Goal: Information Seeking & Learning: Learn about a topic

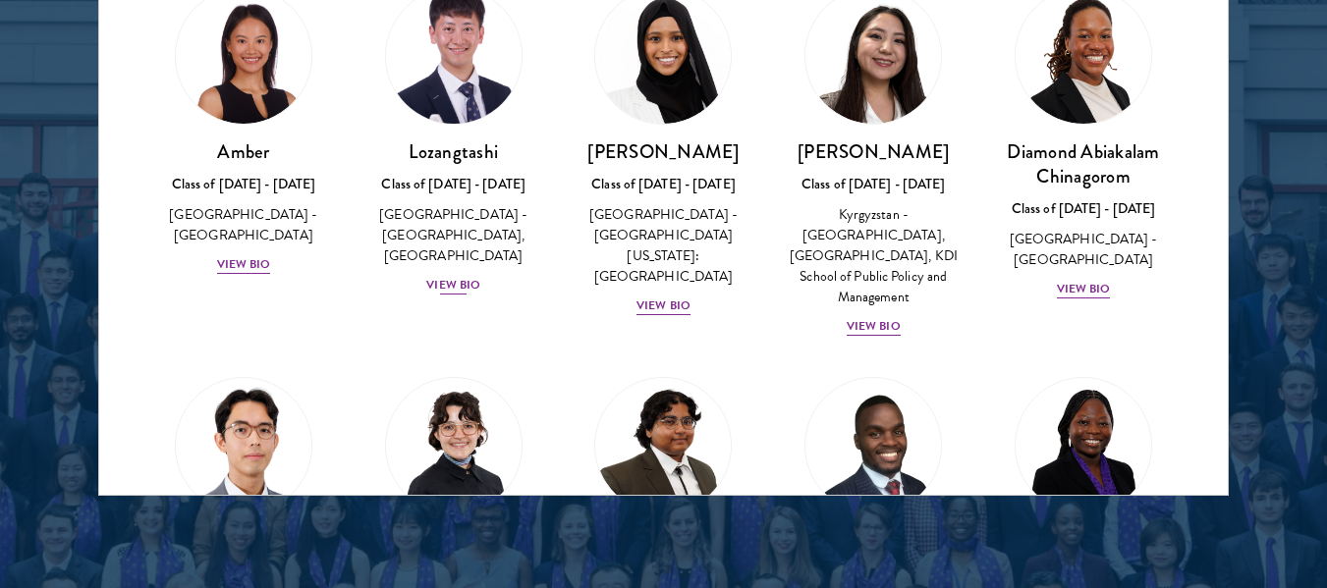
scroll to position [2661, 0]
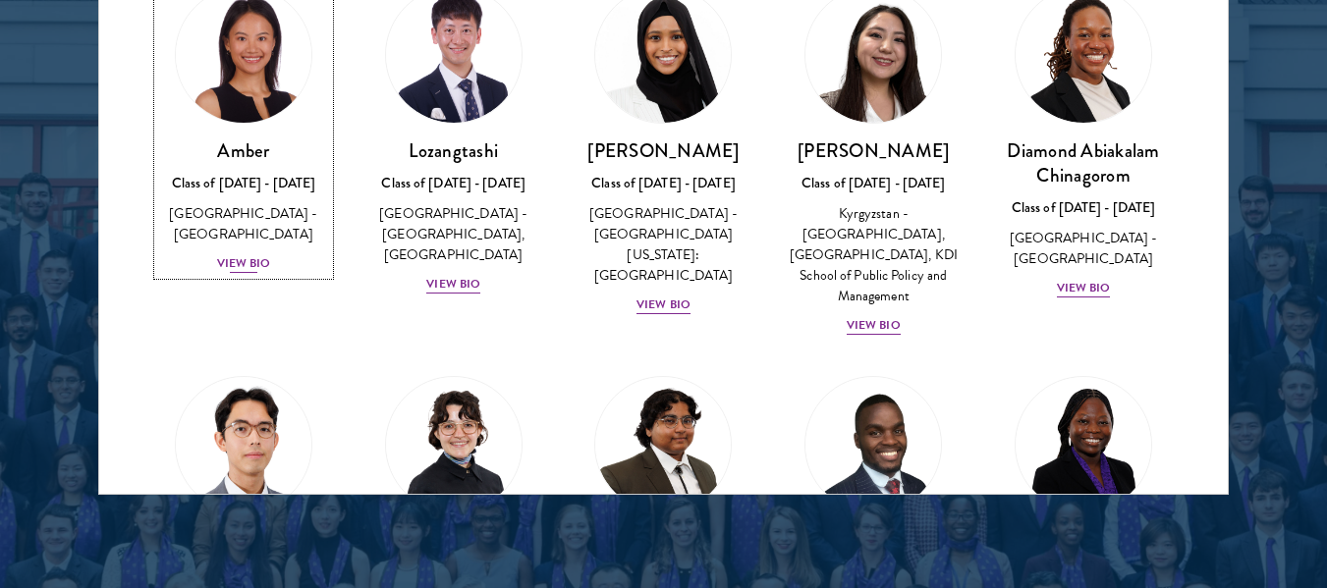
click at [261, 254] on div "View Bio" at bounding box center [244, 263] width 54 height 19
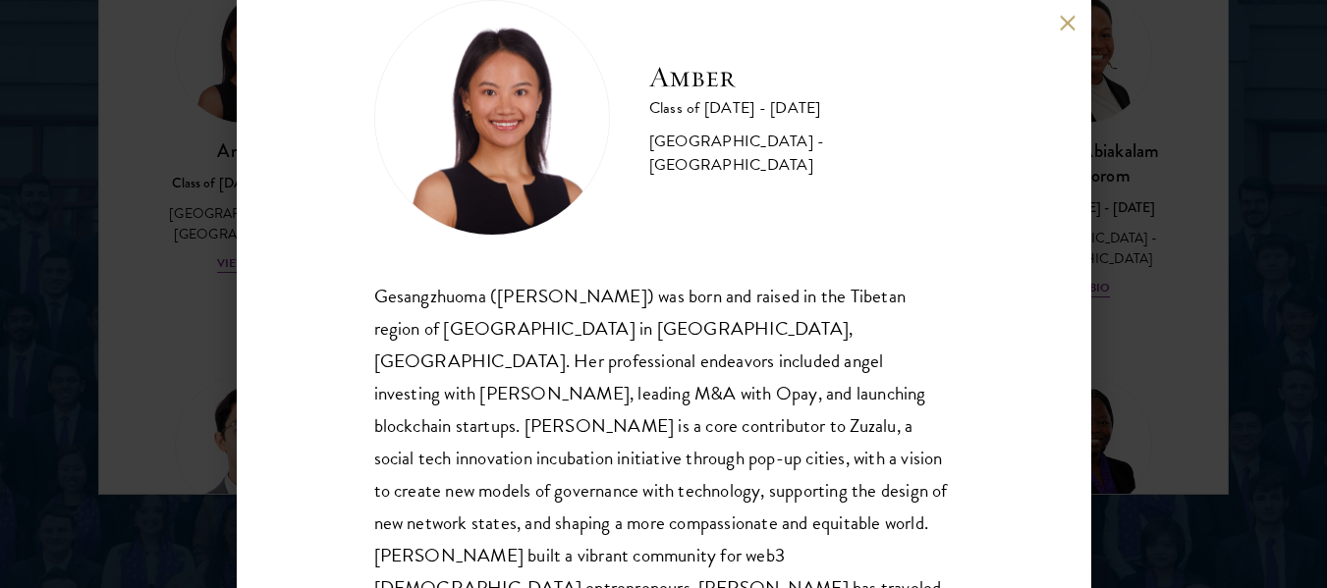
scroll to position [57, 0]
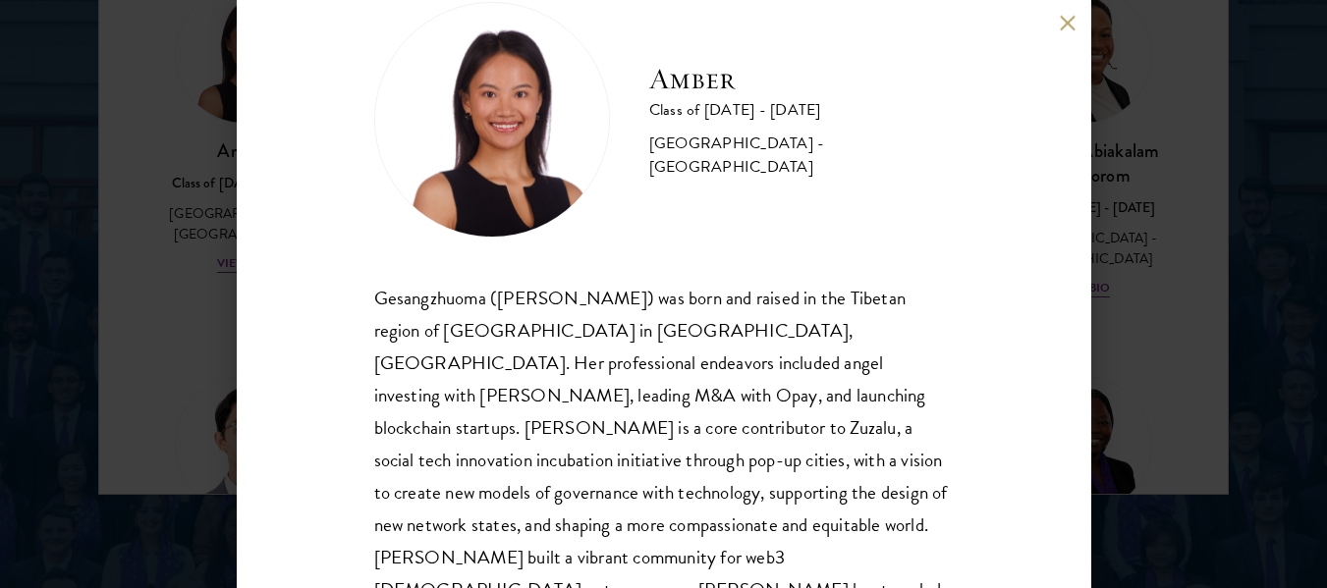
click at [1070, 26] on button at bounding box center [1068, 23] width 17 height 17
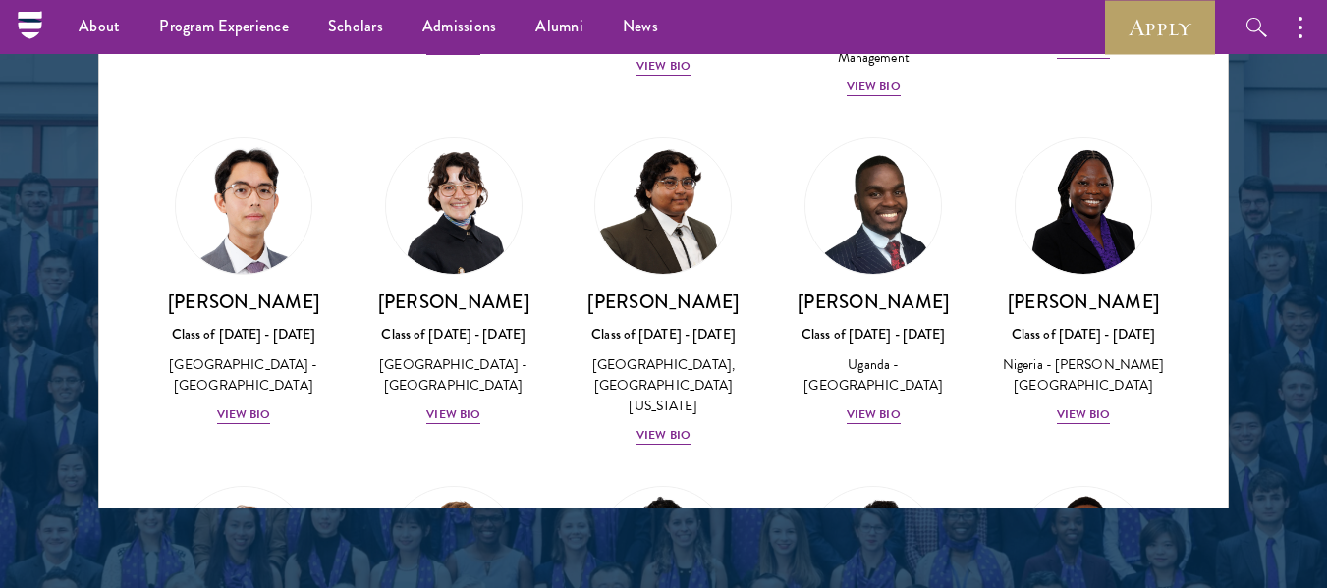
scroll to position [253, 0]
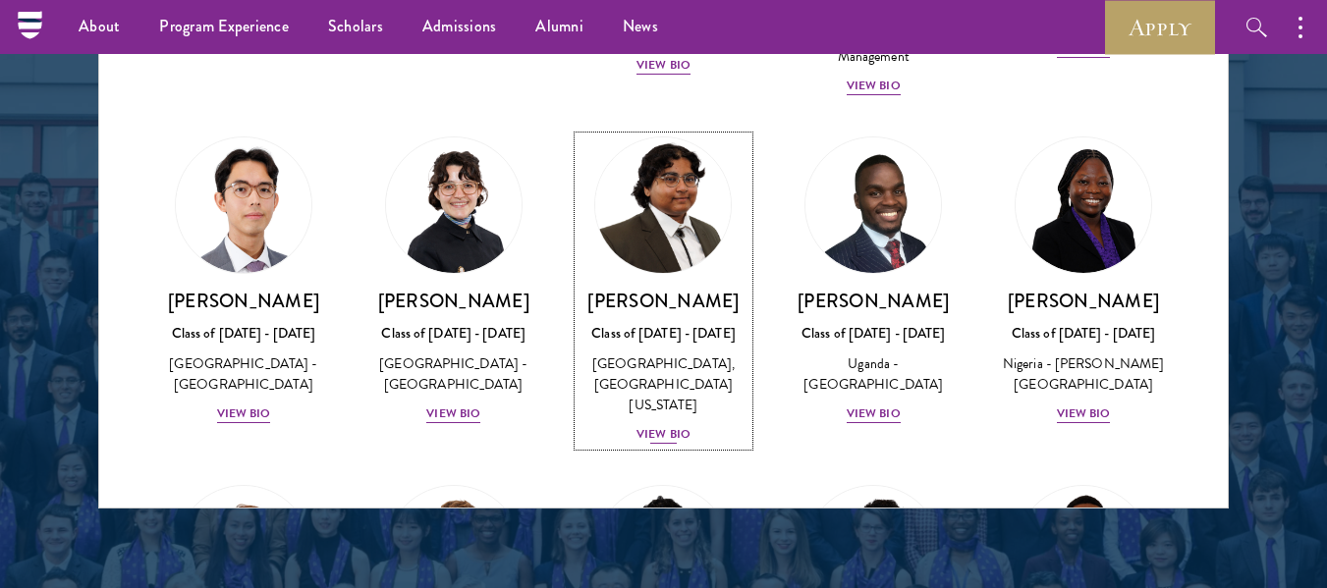
click at [663, 437] on div "View Bio" at bounding box center [663, 434] width 54 height 19
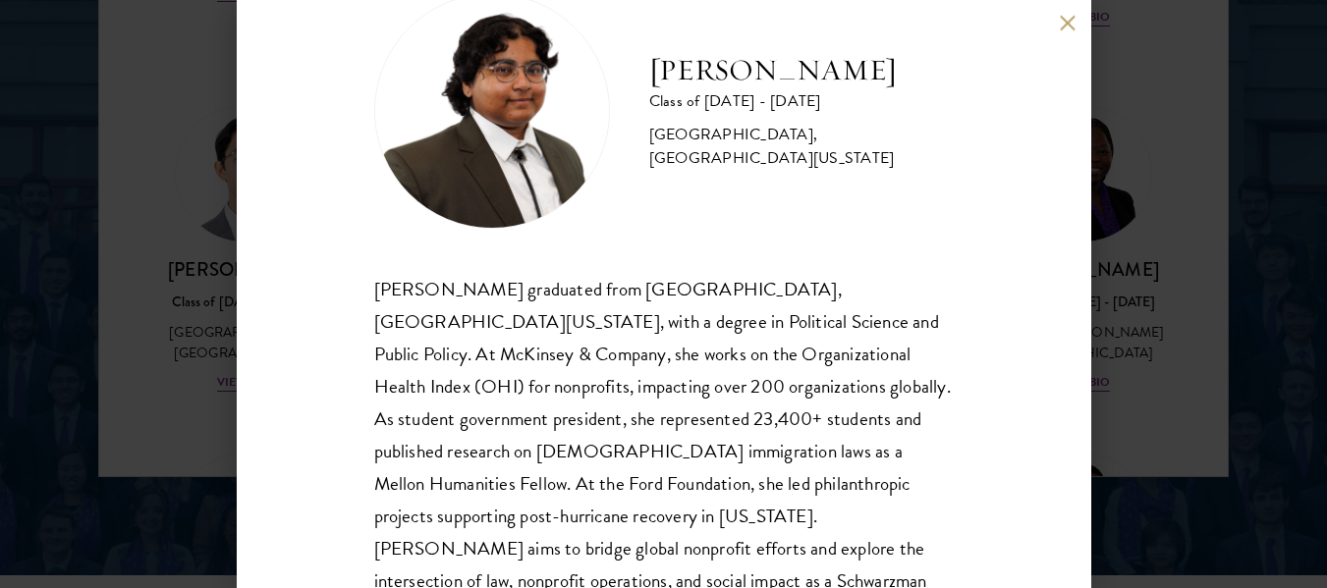
scroll to position [67, 0]
click at [1068, 15] on button at bounding box center [1068, 23] width 17 height 17
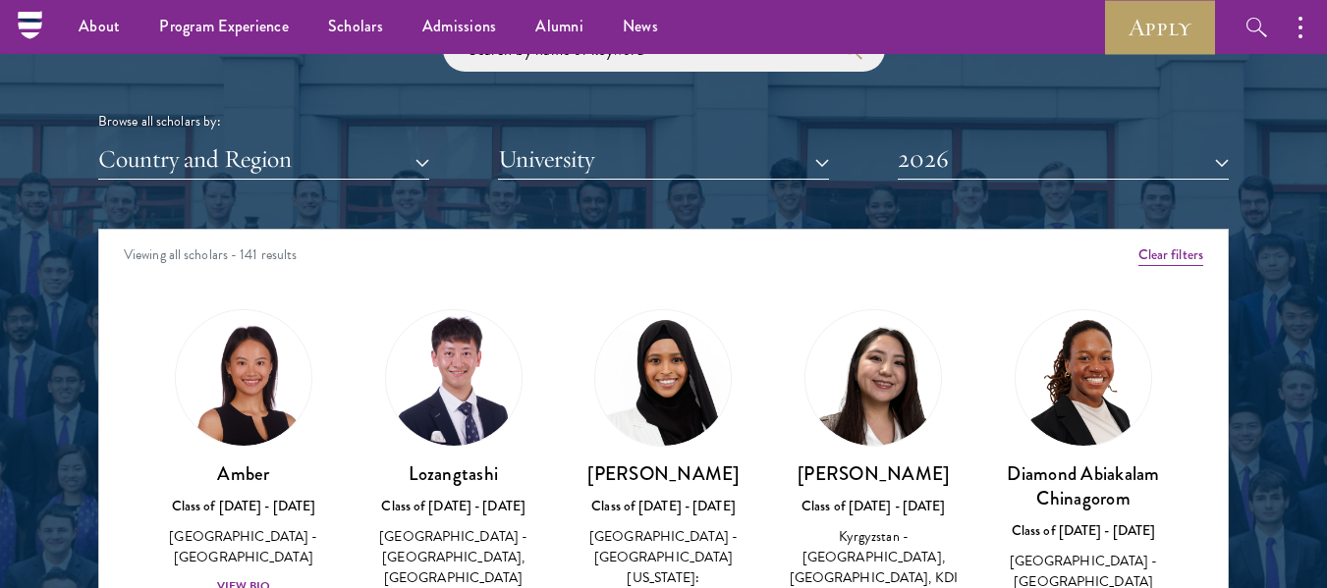
scroll to position [2337, 0]
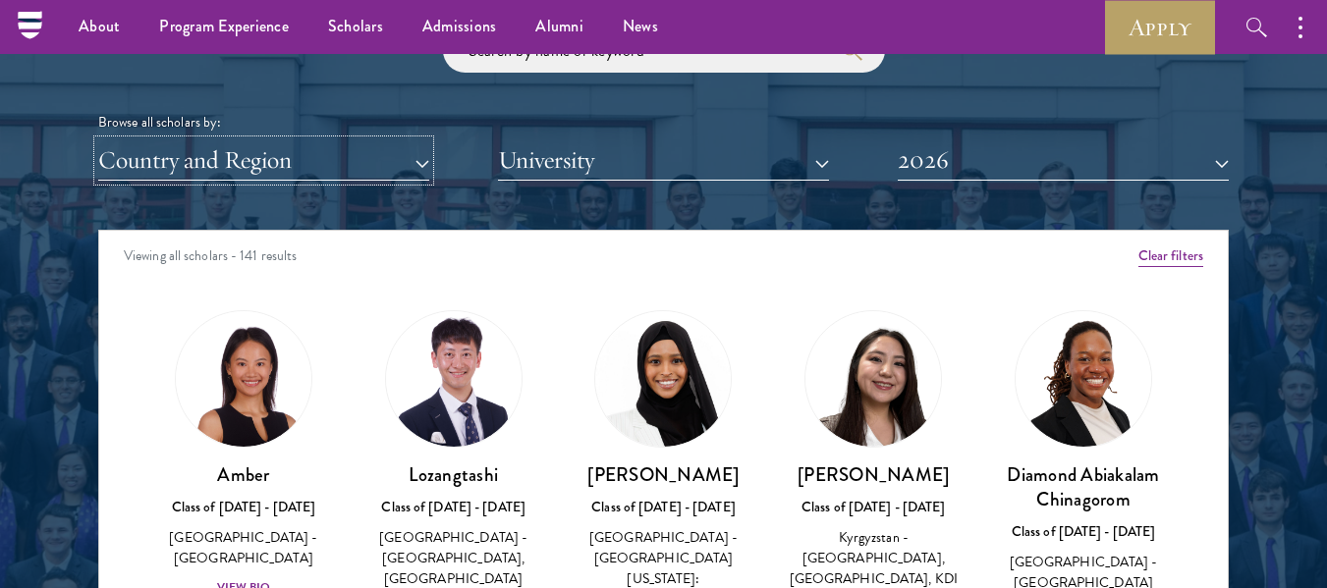
click at [381, 158] on button "Country and Region" at bounding box center [263, 160] width 331 height 40
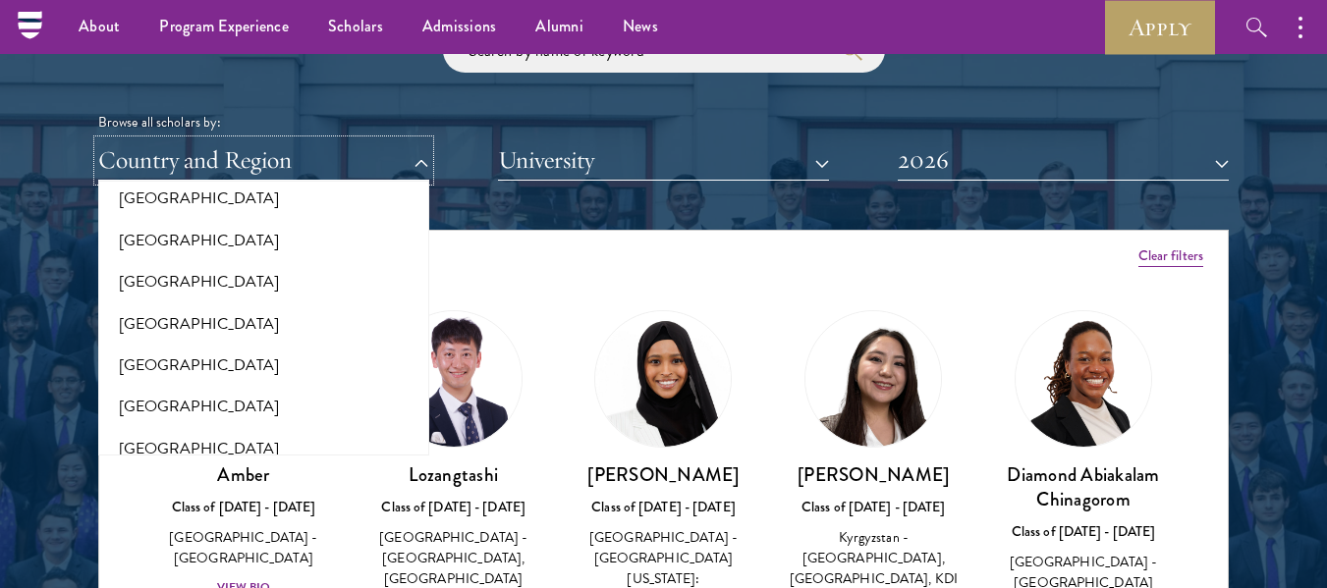
scroll to position [1248, 0]
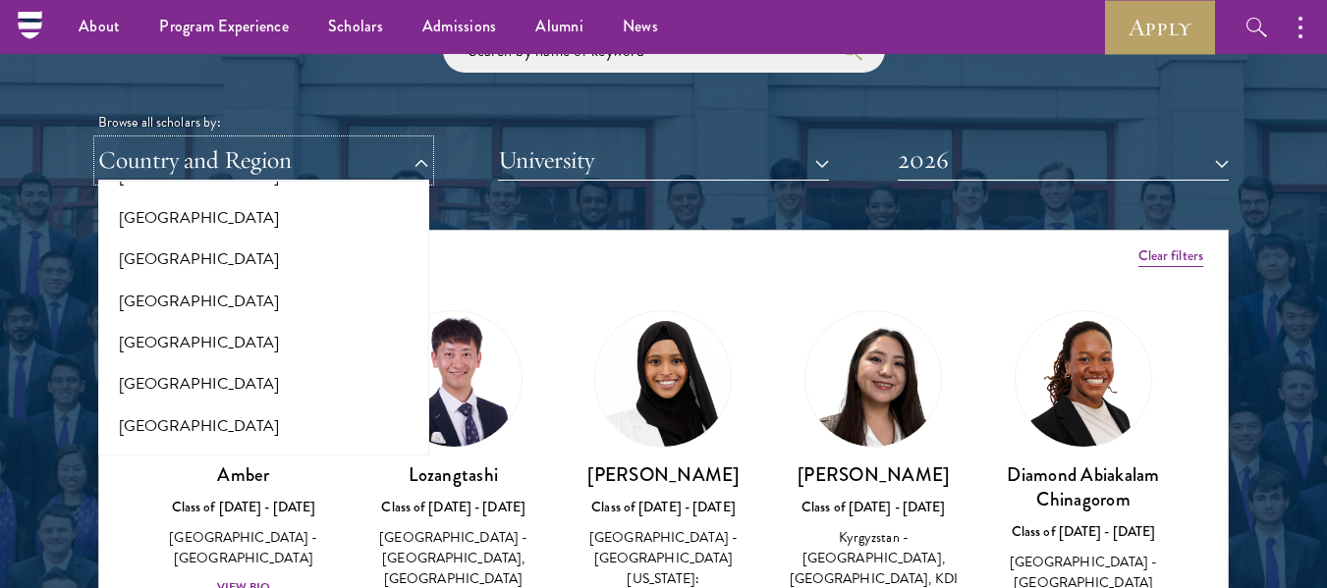
click at [351, 174] on button "Country and Region" at bounding box center [263, 160] width 331 height 40
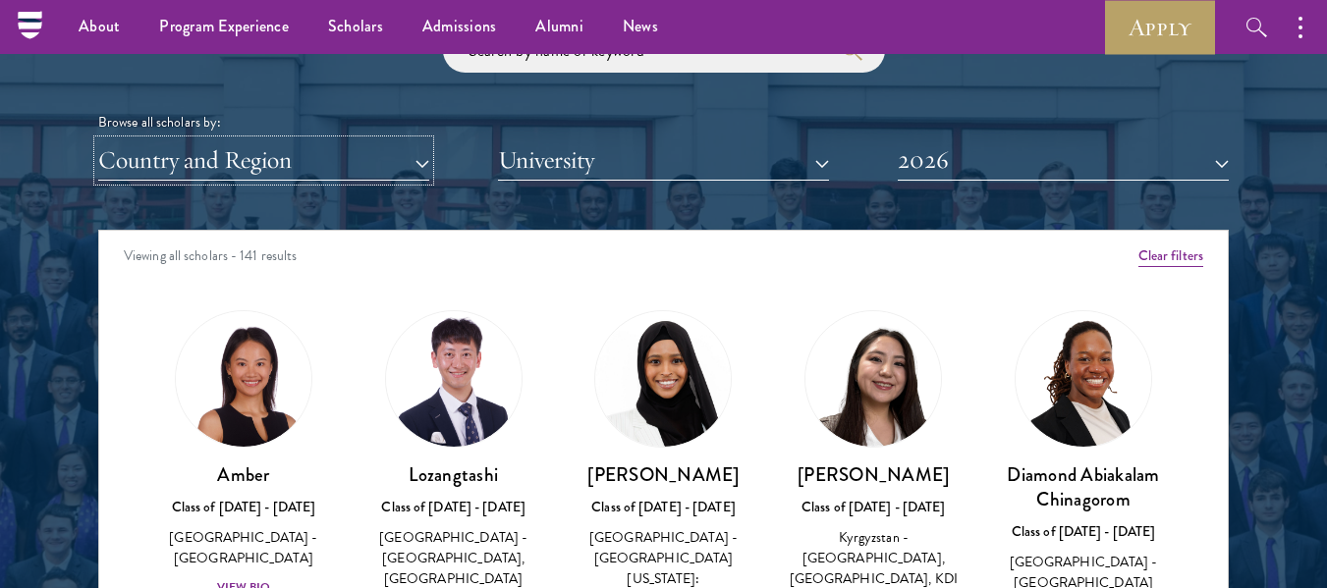
click at [351, 174] on button "Country and Region" at bounding box center [263, 160] width 331 height 40
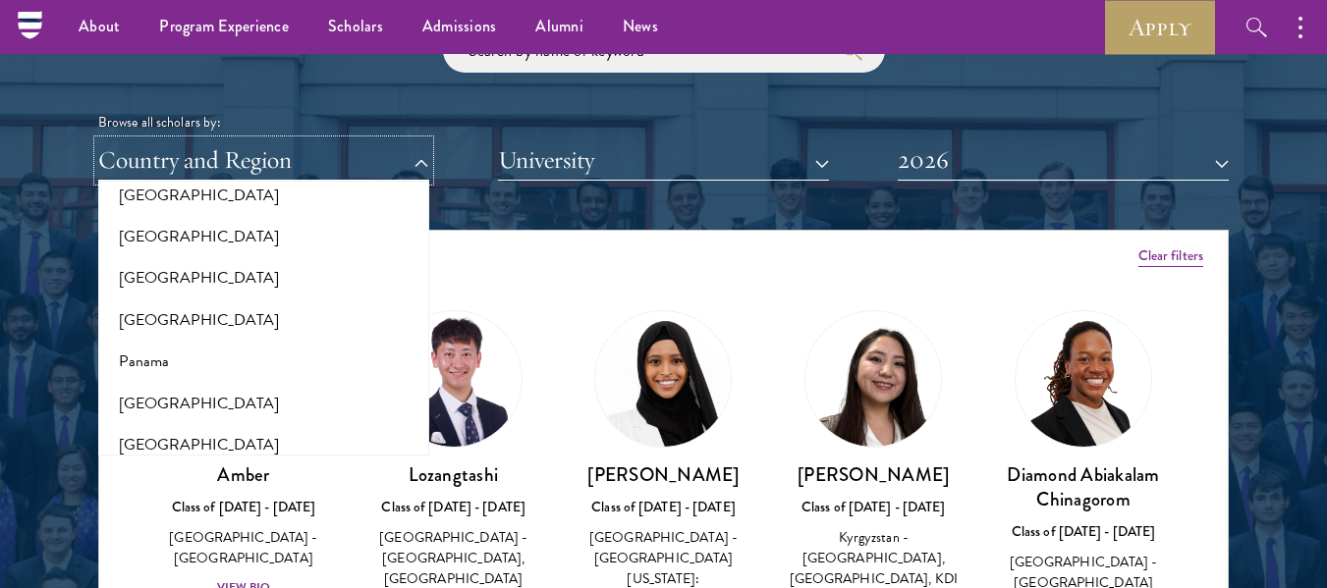
scroll to position [2824, 0]
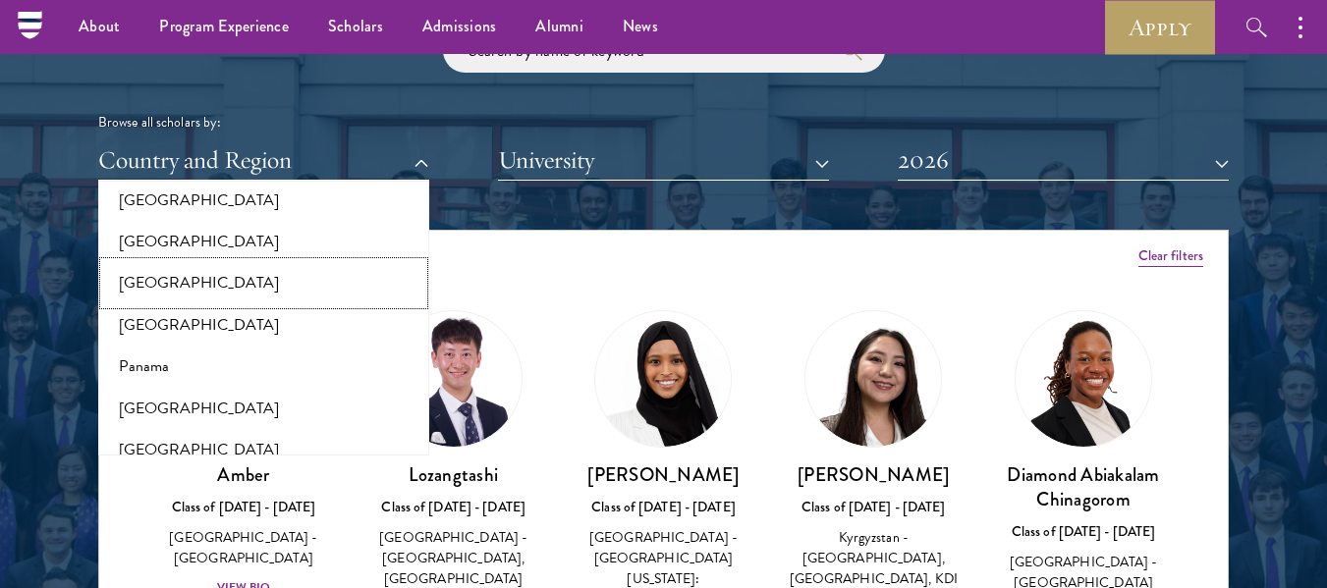
click at [180, 271] on button "[GEOGRAPHIC_DATA]" at bounding box center [263, 282] width 319 height 41
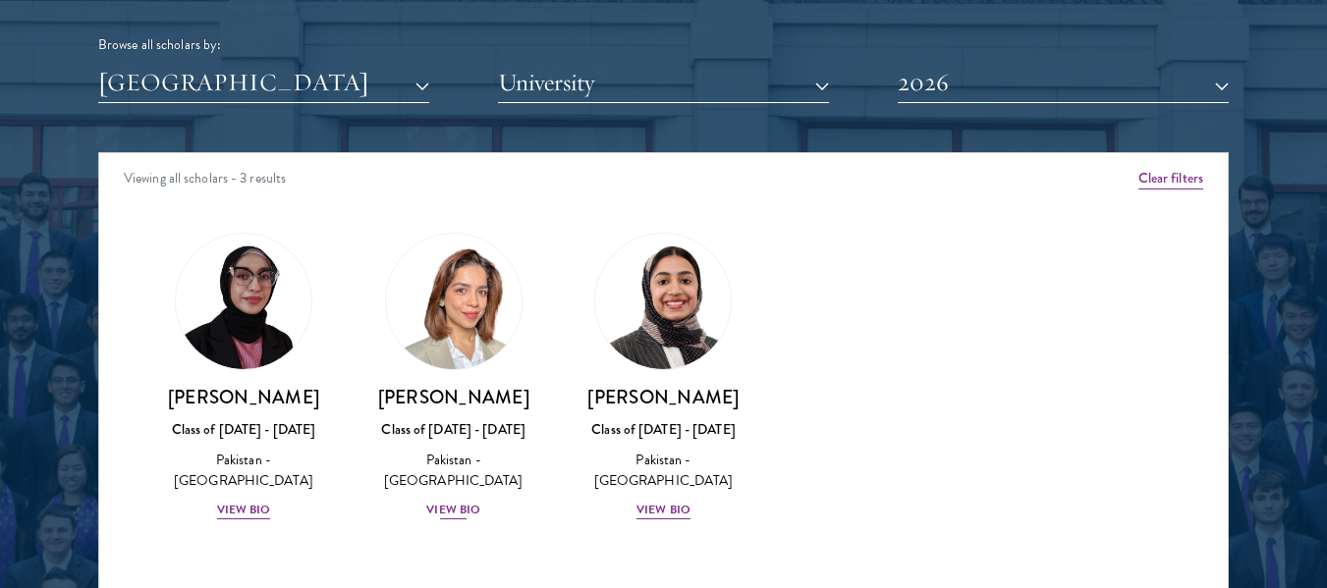
scroll to position [2423, 0]
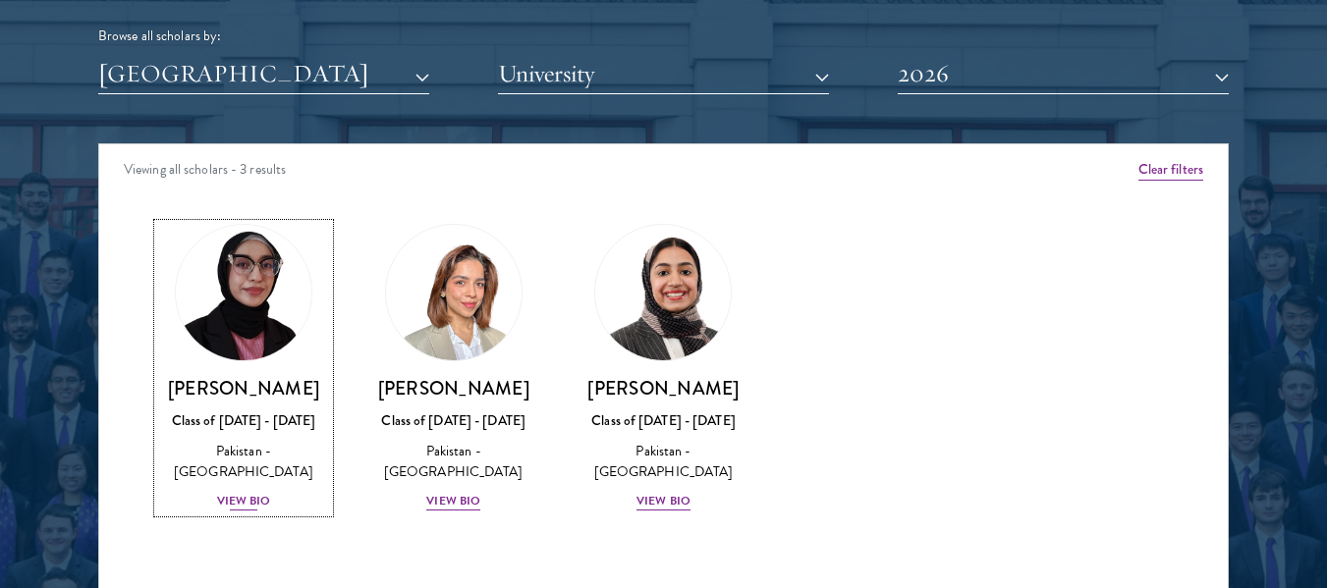
click at [244, 492] on div "View Bio" at bounding box center [244, 501] width 54 height 19
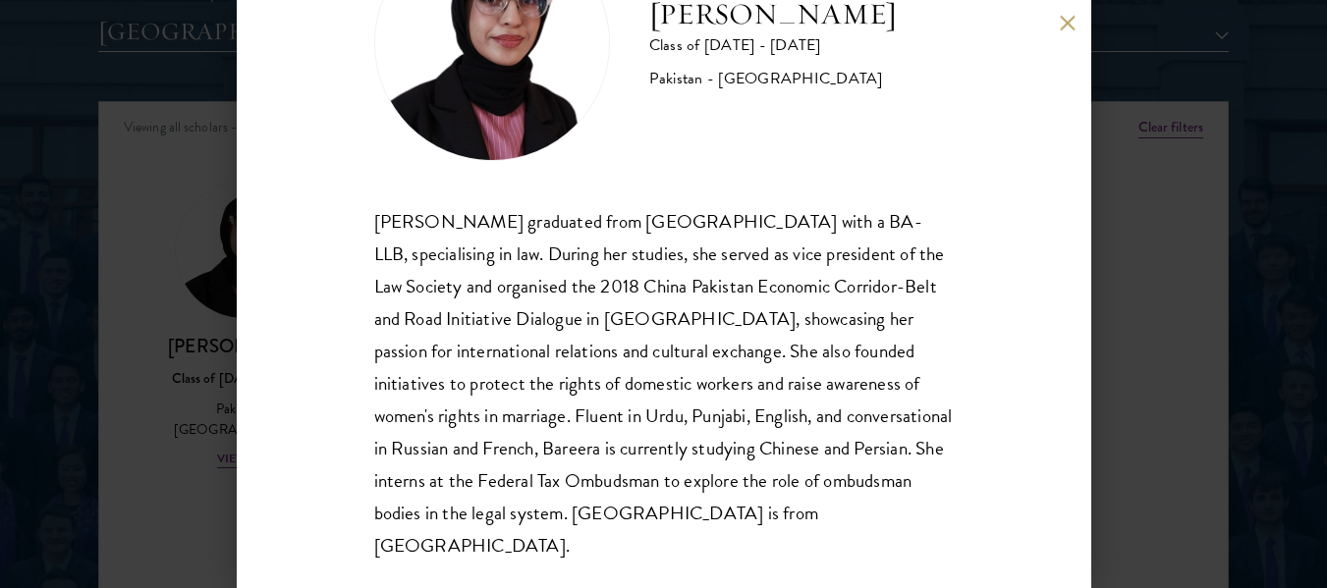
scroll to position [2467, 0]
click at [1064, 24] on button at bounding box center [1068, 23] width 17 height 17
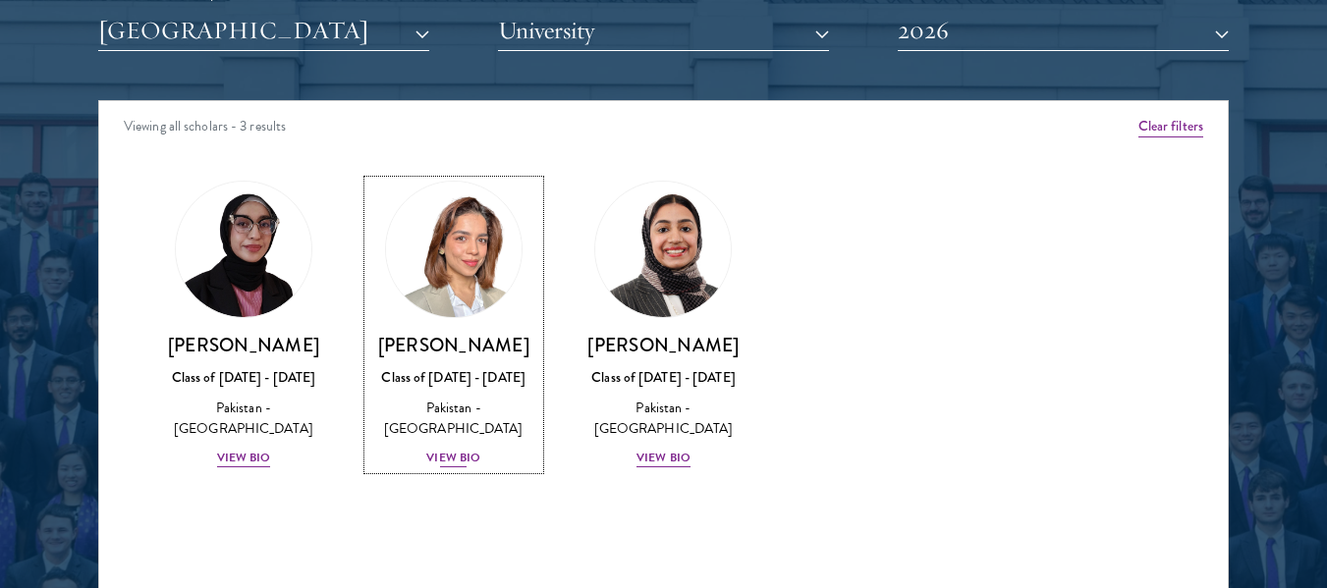
click at [453, 453] on div "View Bio" at bounding box center [453, 458] width 54 height 19
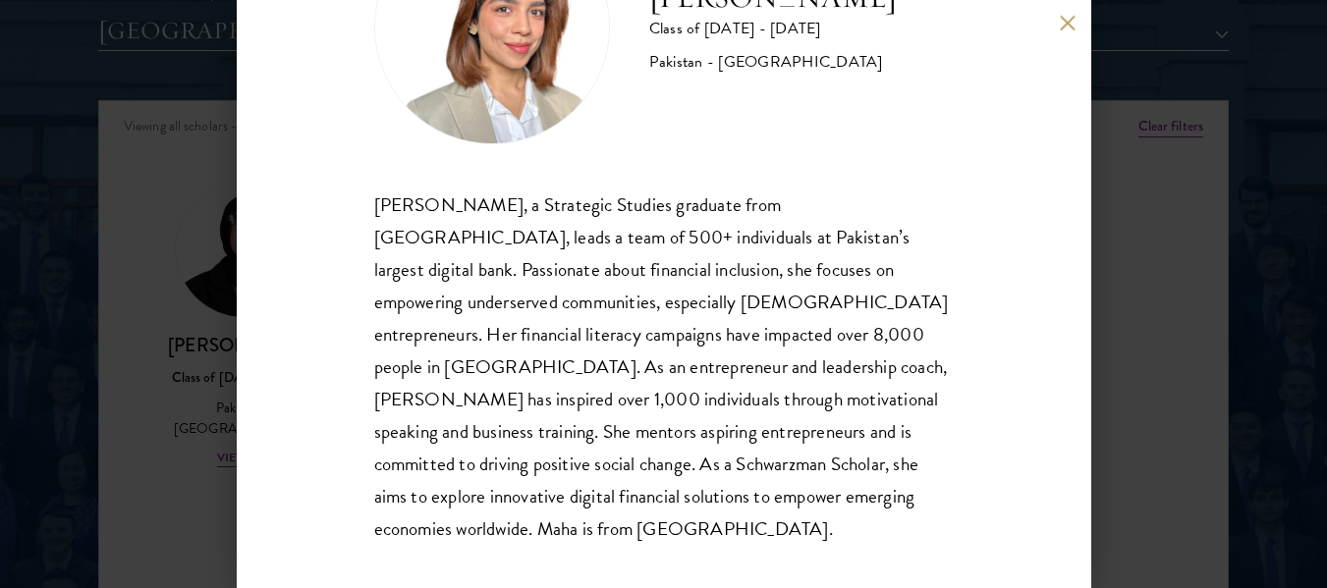
scroll to position [166, 0]
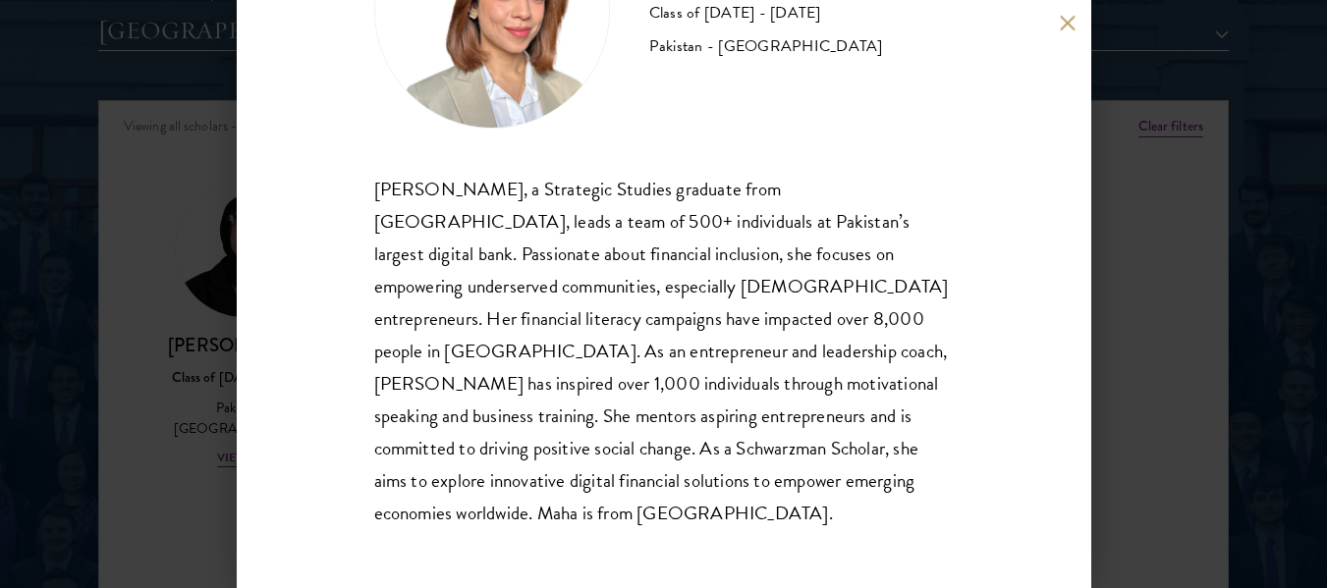
click at [1070, 27] on button at bounding box center [1068, 23] width 17 height 17
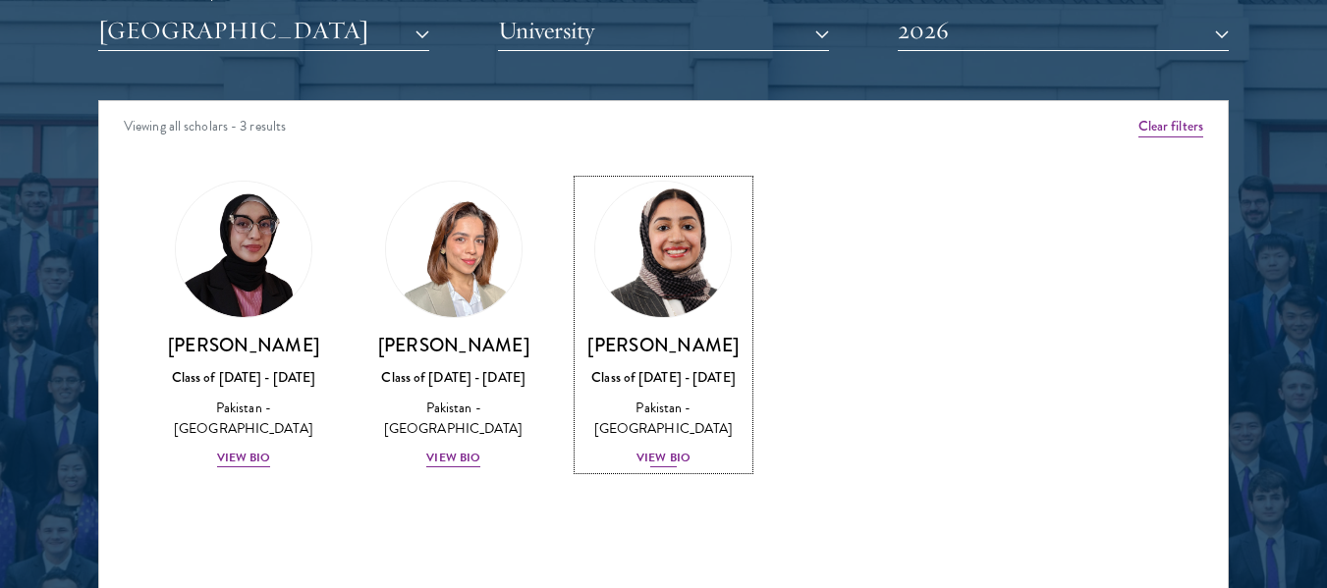
click at [655, 416] on div "Pakistan - [GEOGRAPHIC_DATA]" at bounding box center [663, 418] width 171 height 41
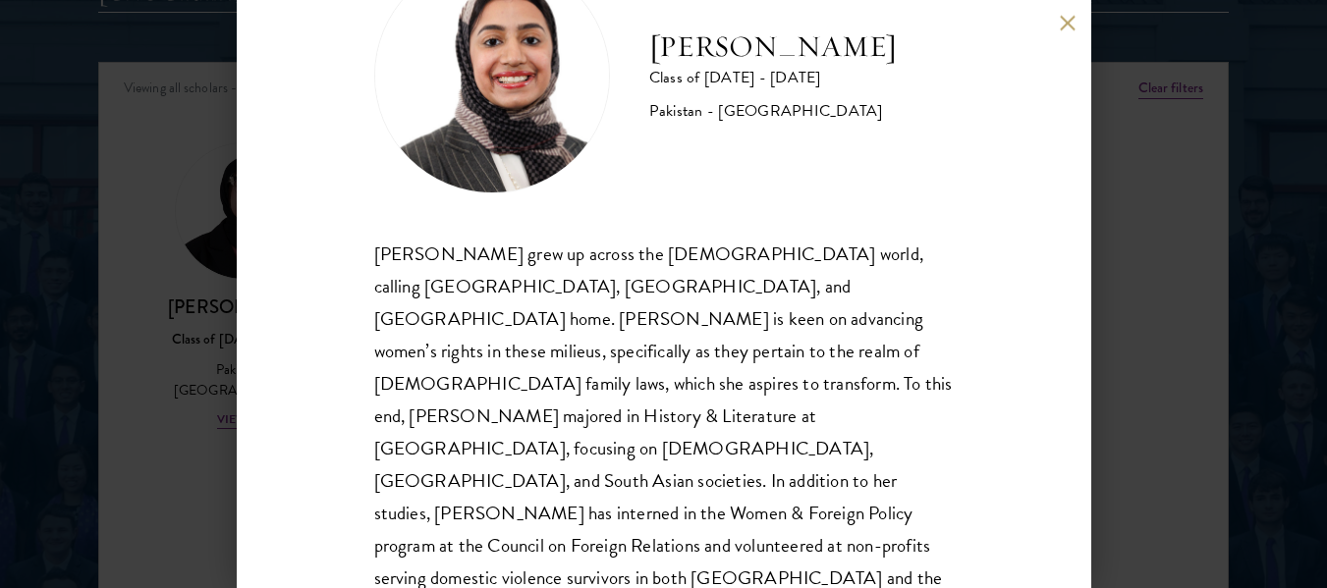
scroll to position [2506, 0]
click at [1063, 17] on button at bounding box center [1068, 23] width 17 height 17
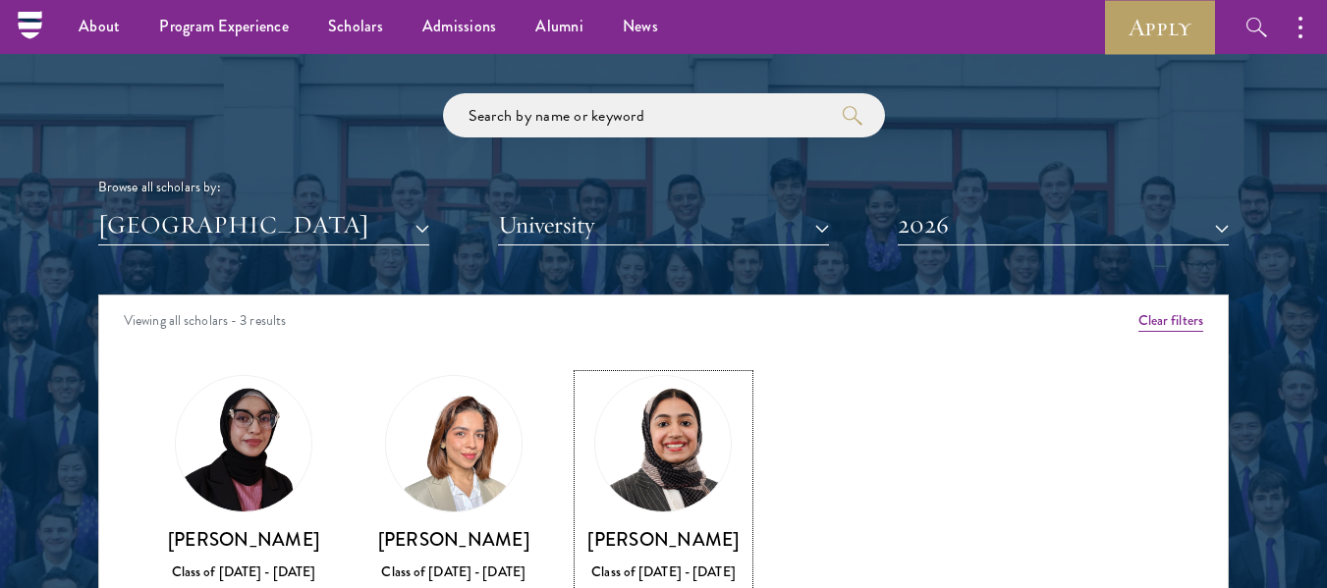
scroll to position [2271, 0]
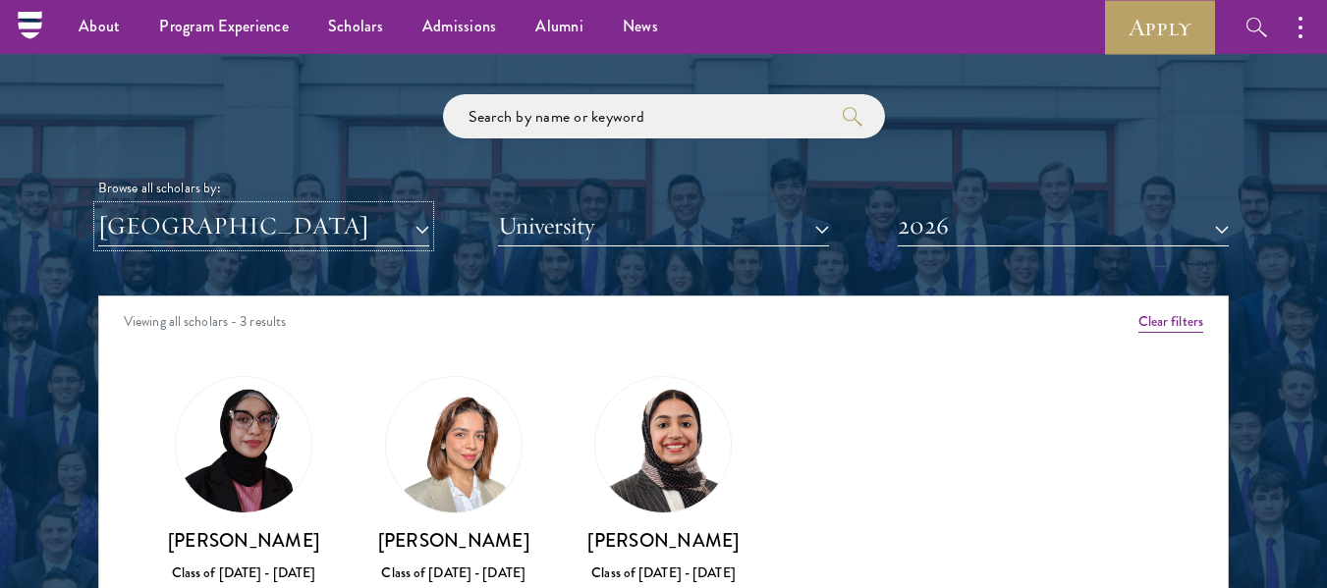
click at [308, 234] on button "[GEOGRAPHIC_DATA]" at bounding box center [263, 226] width 331 height 40
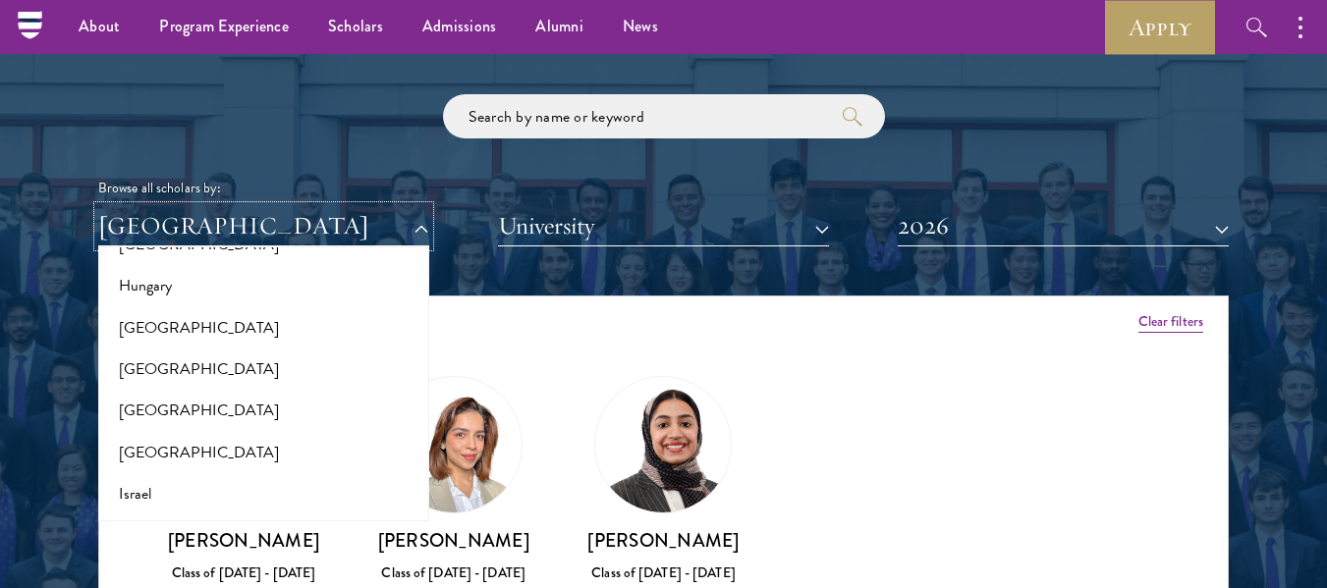
scroll to position [1495, 0]
click at [209, 369] on button "[GEOGRAPHIC_DATA]" at bounding box center [263, 370] width 319 height 41
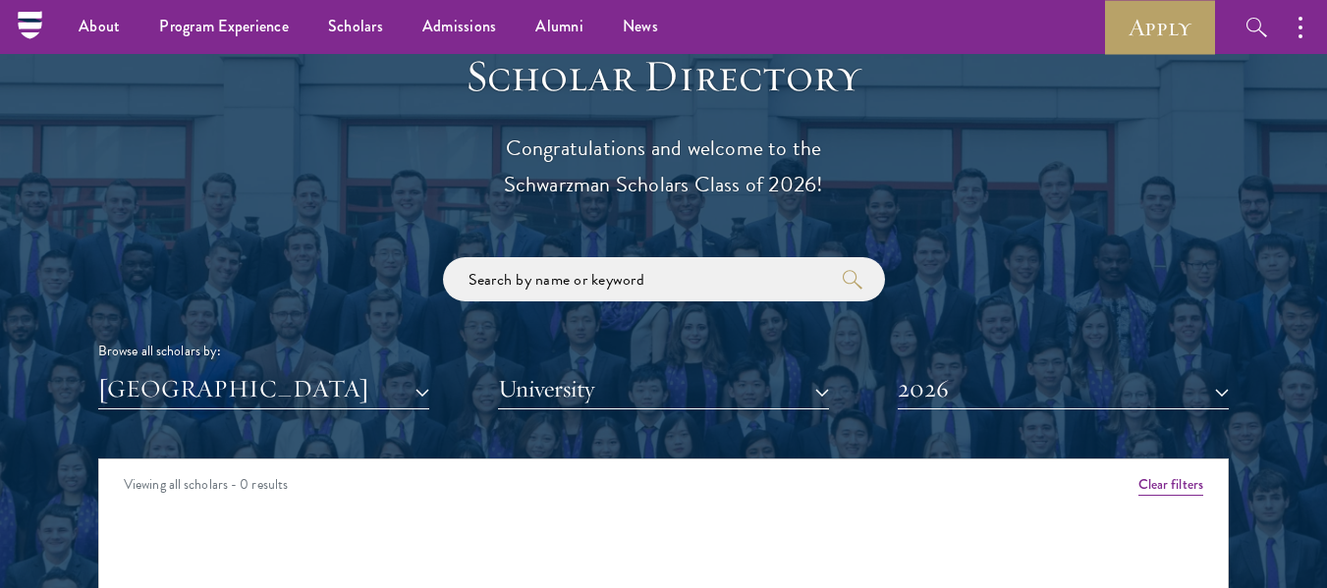
scroll to position [2132, 0]
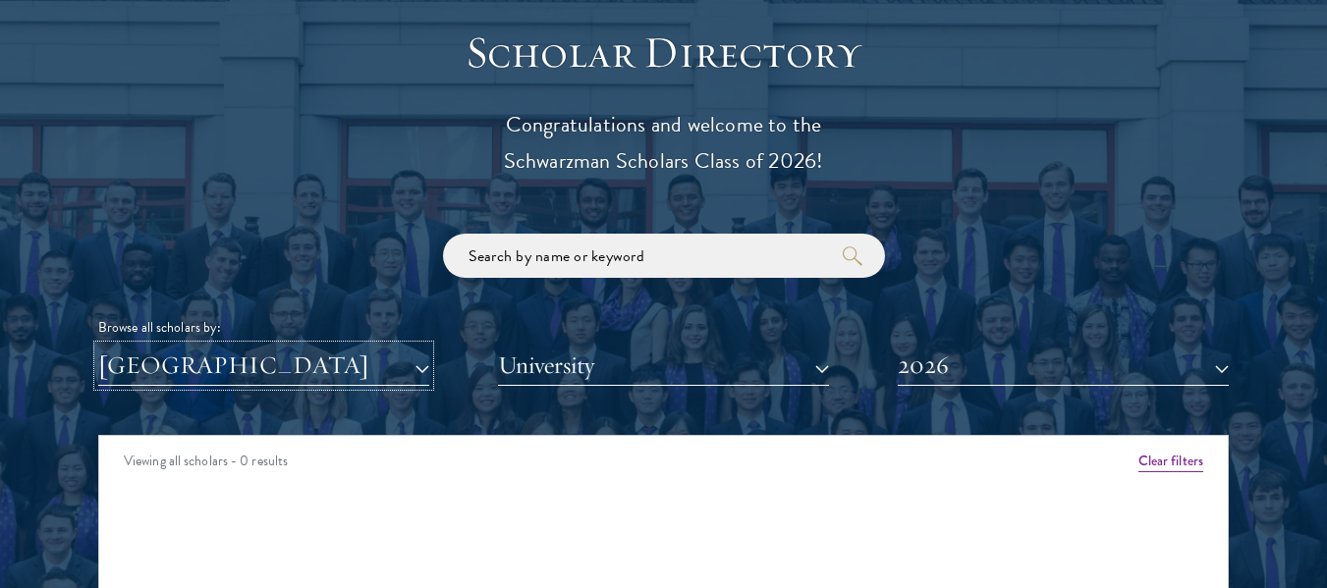
click at [335, 370] on button "[GEOGRAPHIC_DATA]" at bounding box center [263, 366] width 331 height 40
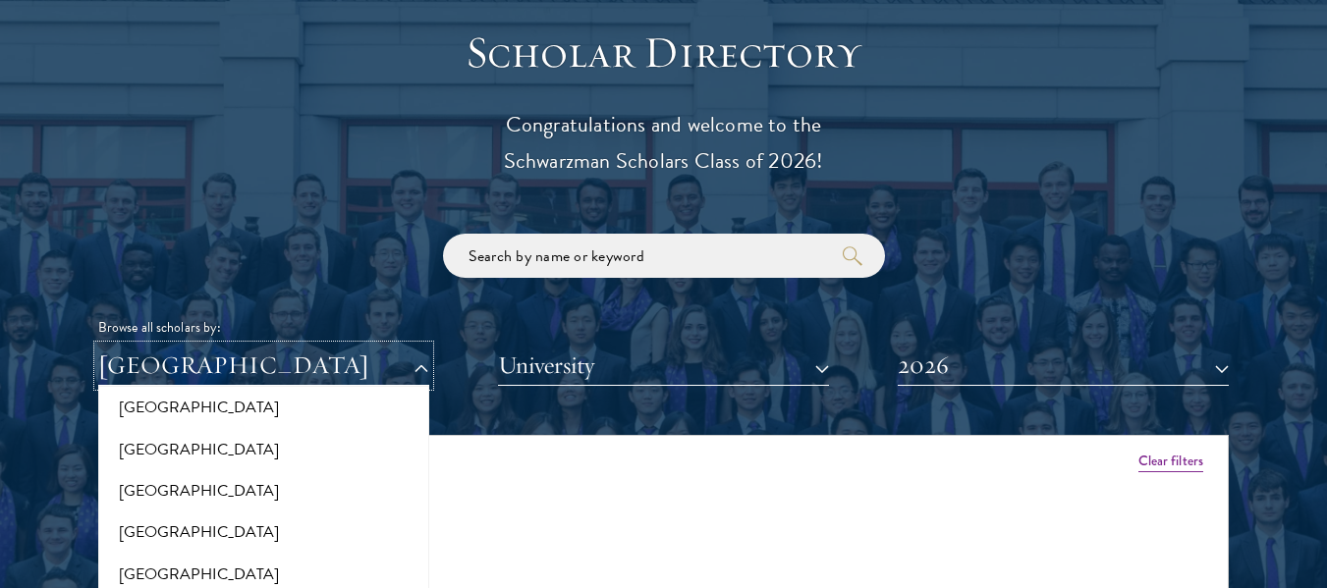
scroll to position [0, 0]
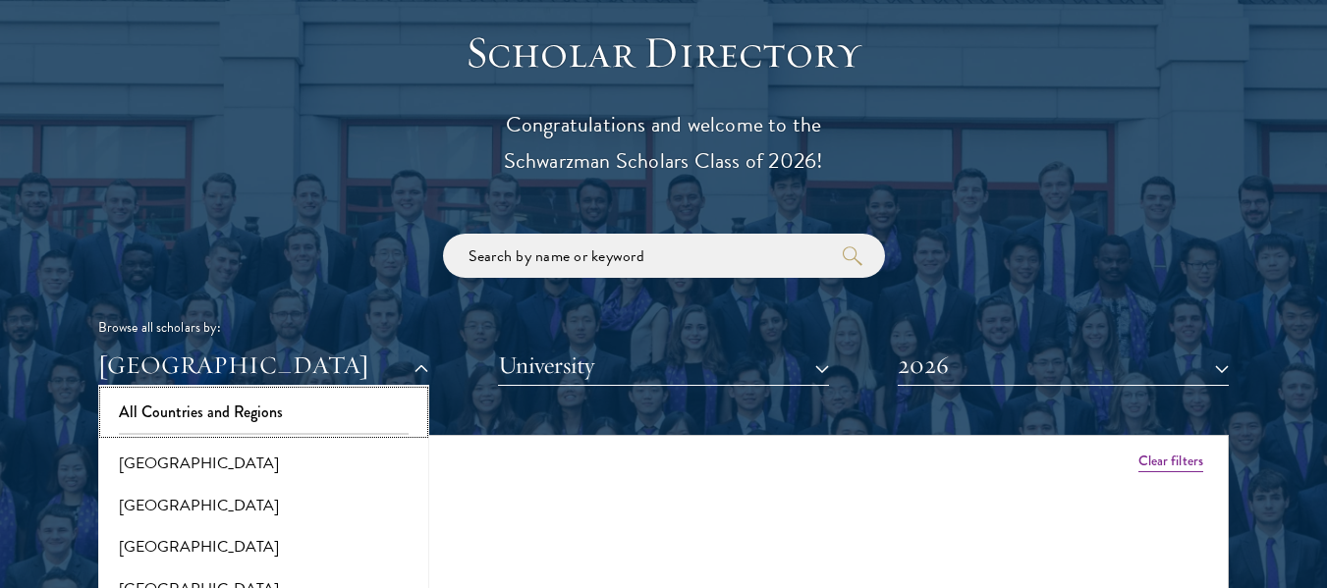
click at [217, 418] on button "All Countries and Regions" at bounding box center [263, 412] width 319 height 41
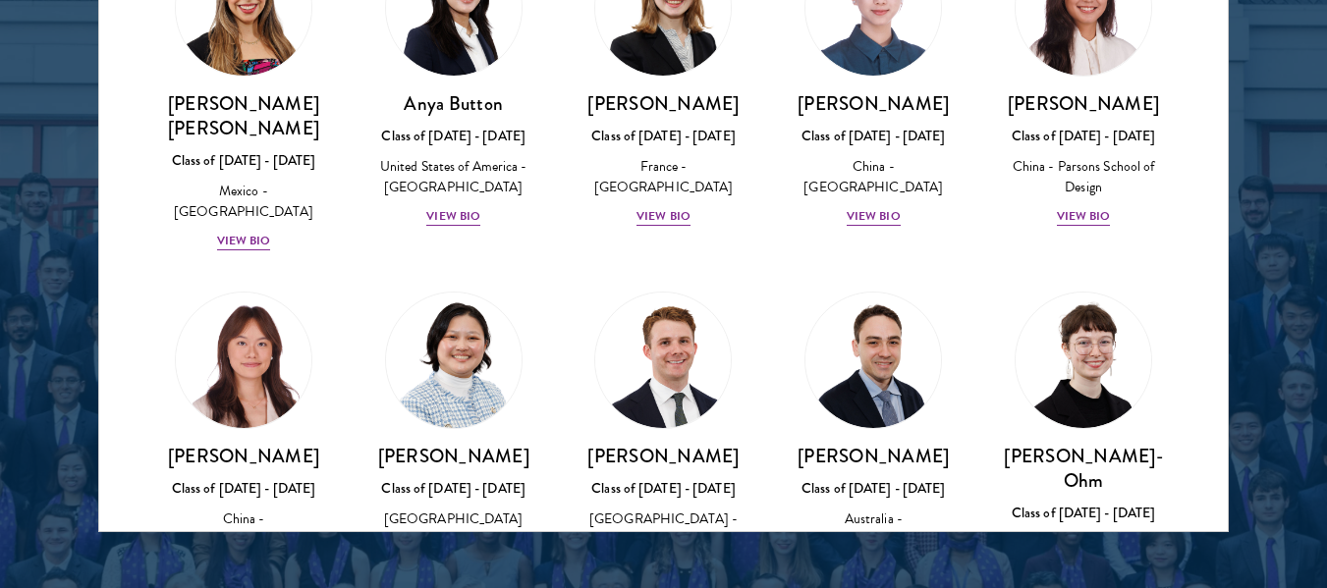
scroll to position [1587, 0]
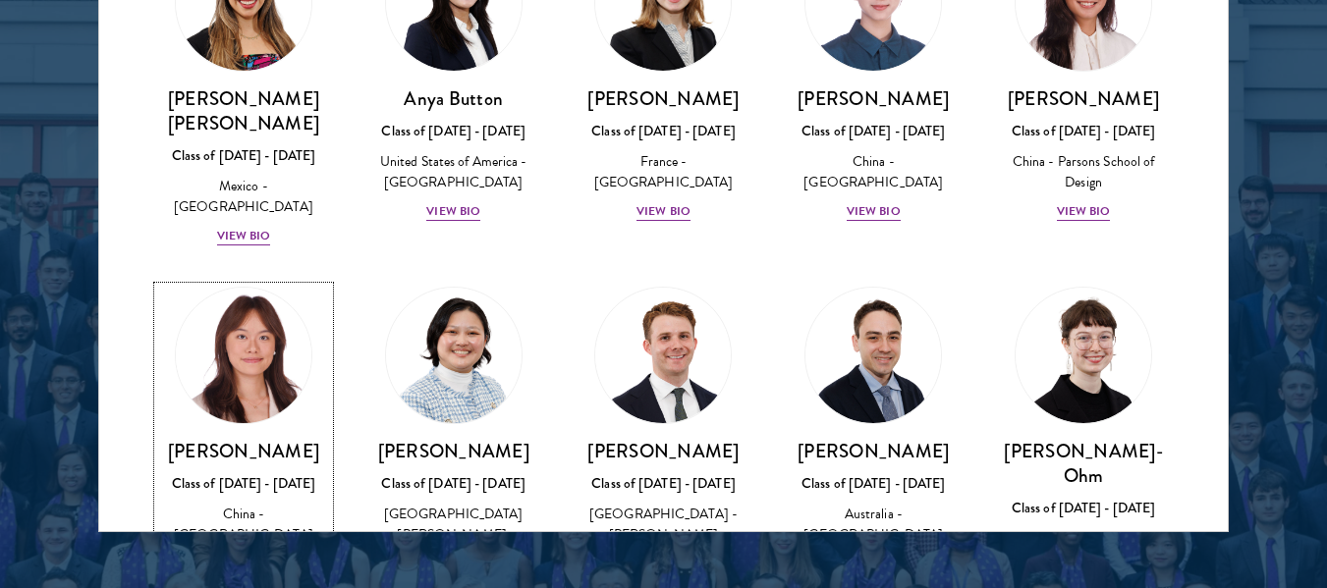
click at [250, 555] on div "View Bio" at bounding box center [244, 564] width 54 height 19
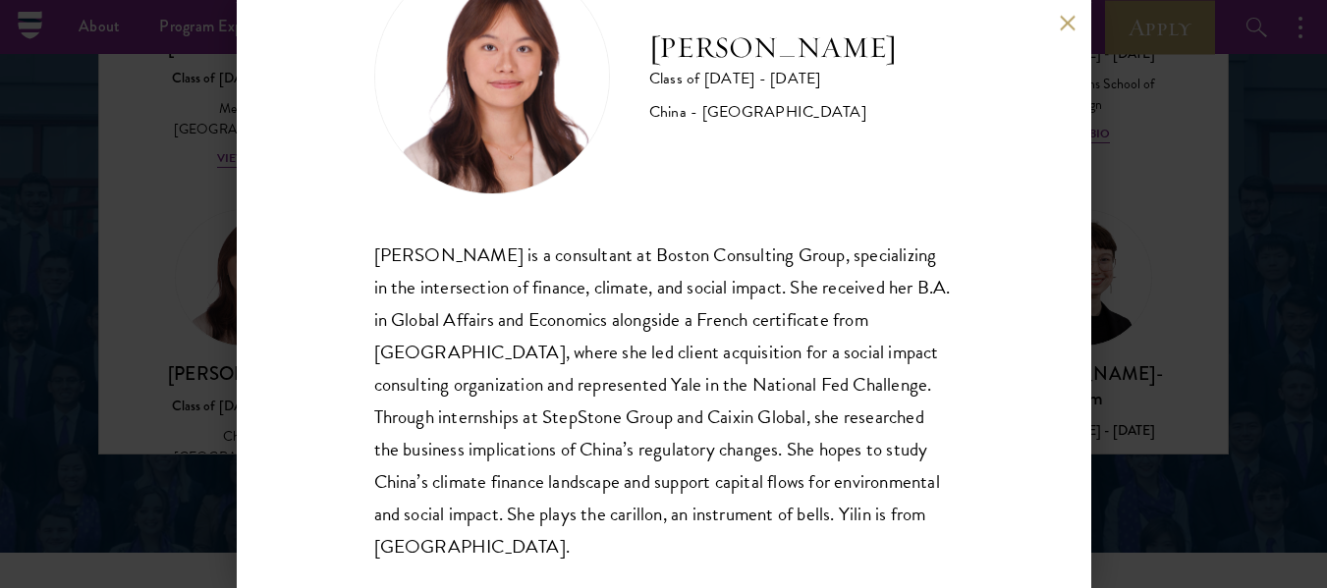
scroll to position [96, 0]
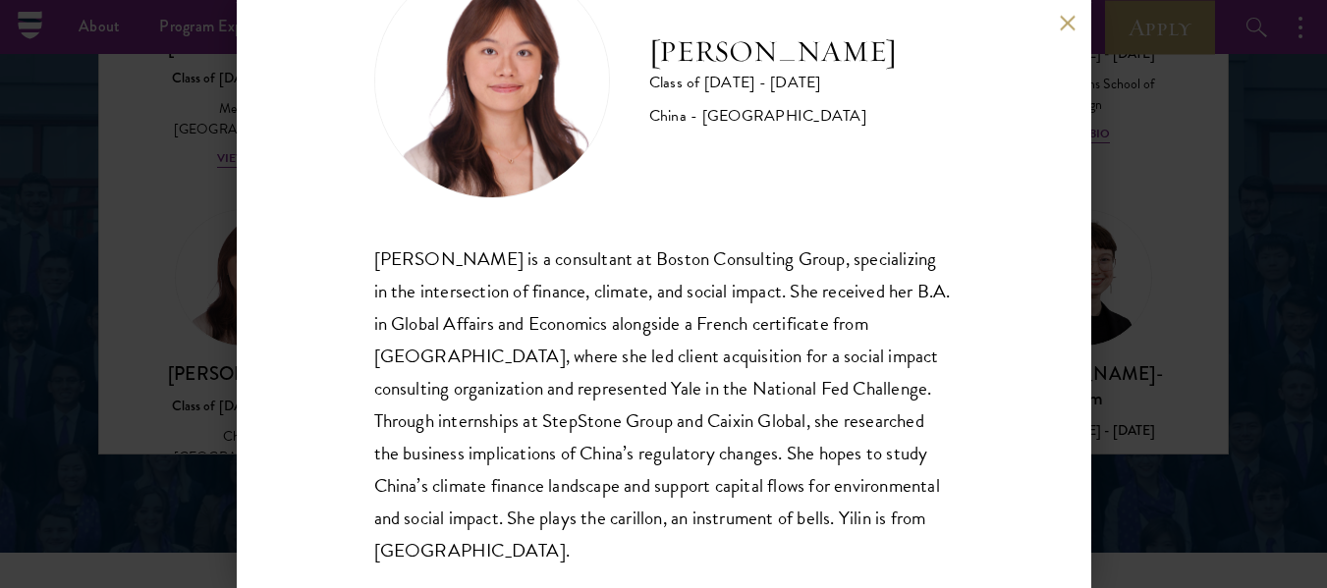
click at [1066, 27] on button at bounding box center [1068, 23] width 17 height 17
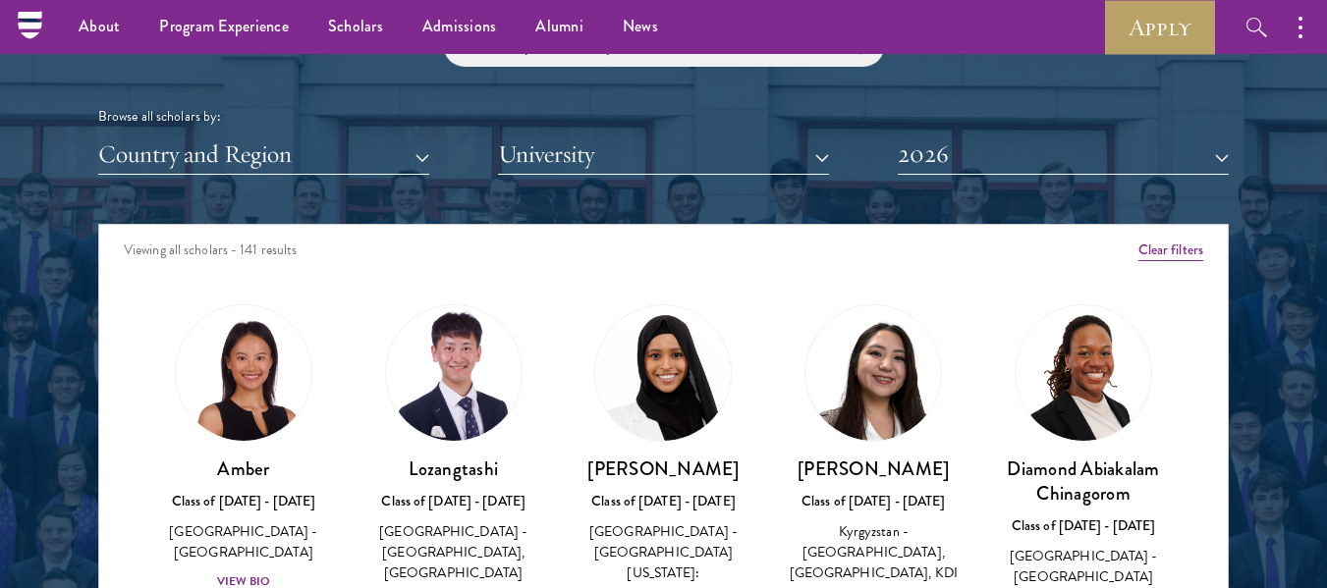
scroll to position [2342, 0]
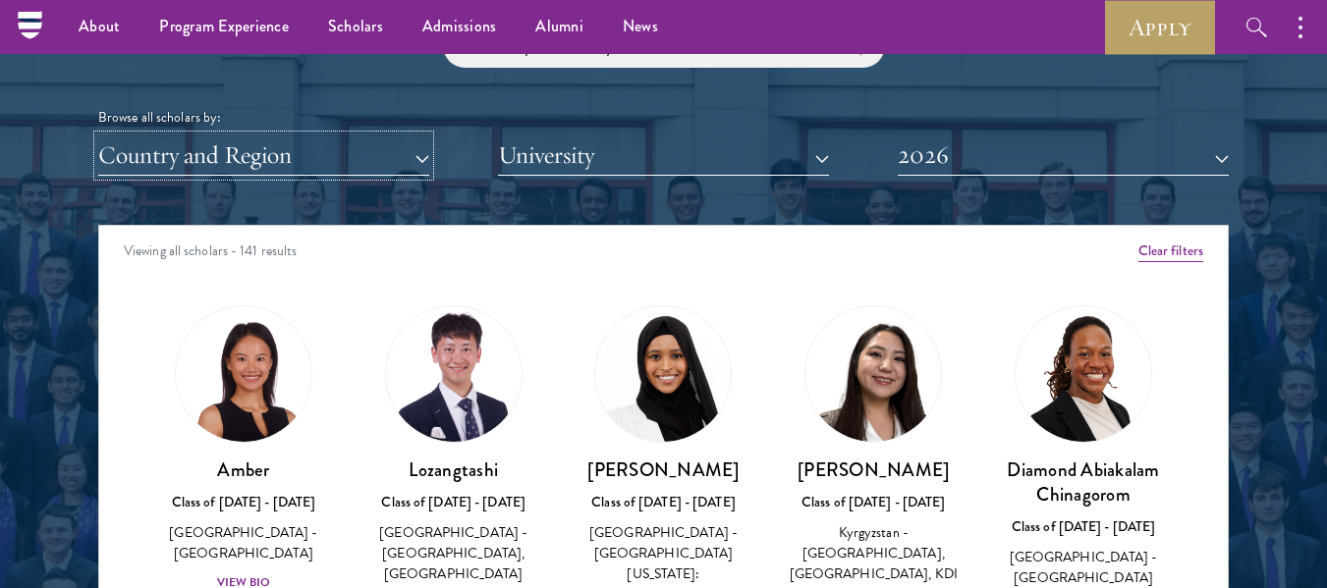
click at [314, 149] on button "Country and Region" at bounding box center [263, 156] width 331 height 40
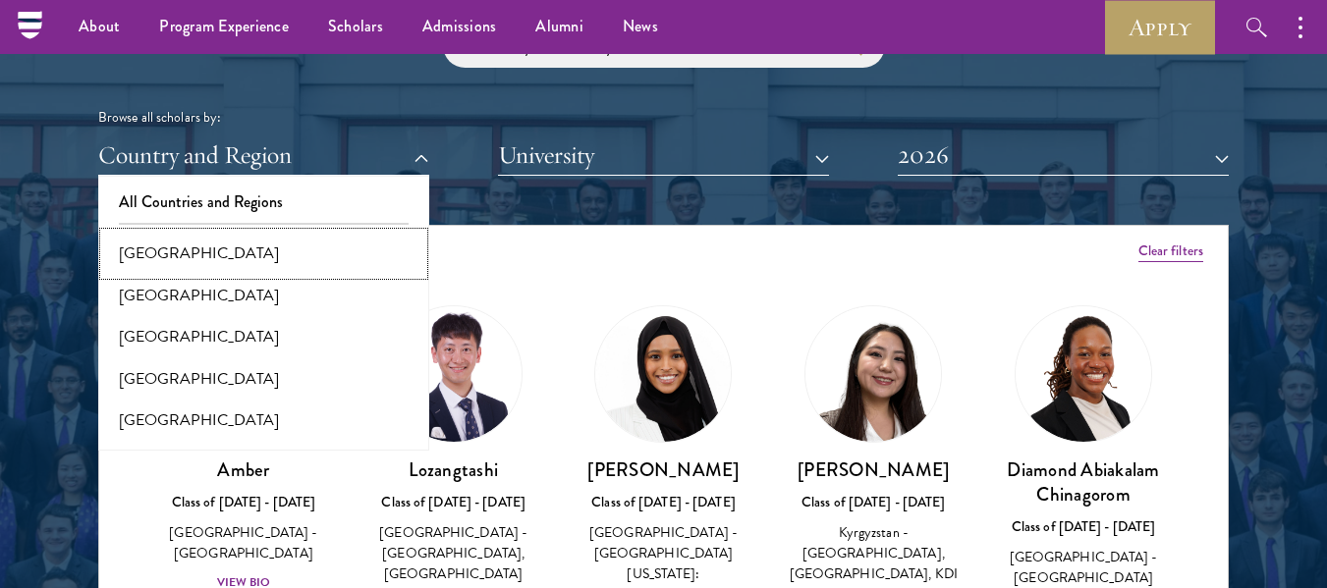
click at [278, 248] on button "[GEOGRAPHIC_DATA]" at bounding box center [263, 253] width 319 height 41
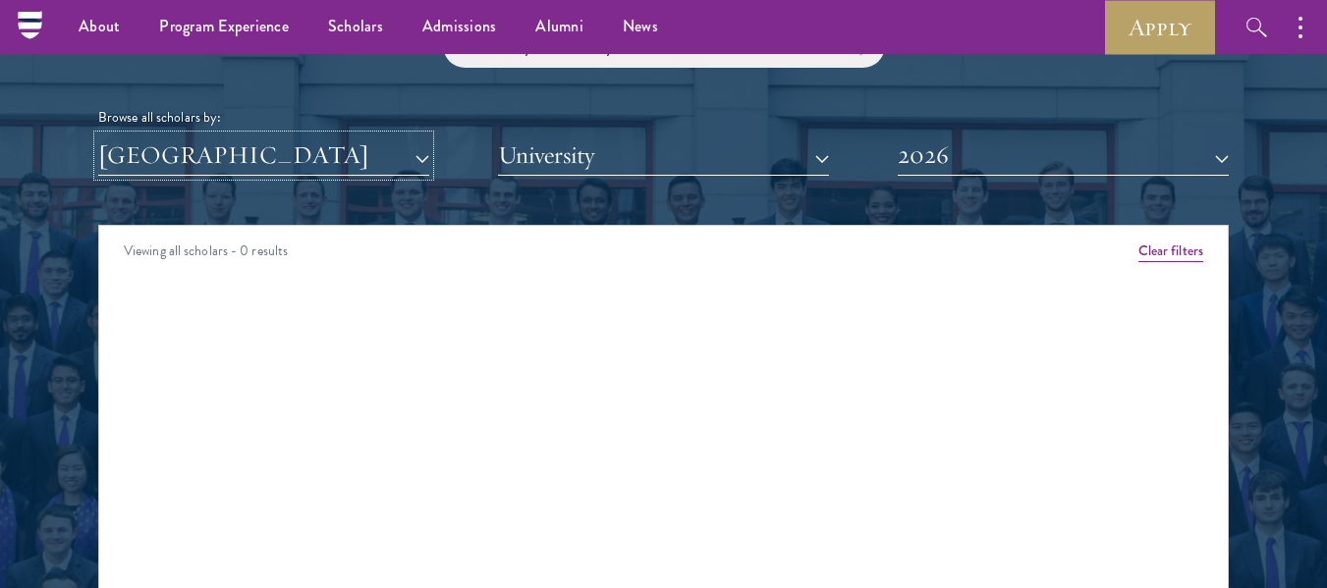
click at [365, 156] on button "[GEOGRAPHIC_DATA]" at bounding box center [263, 156] width 331 height 40
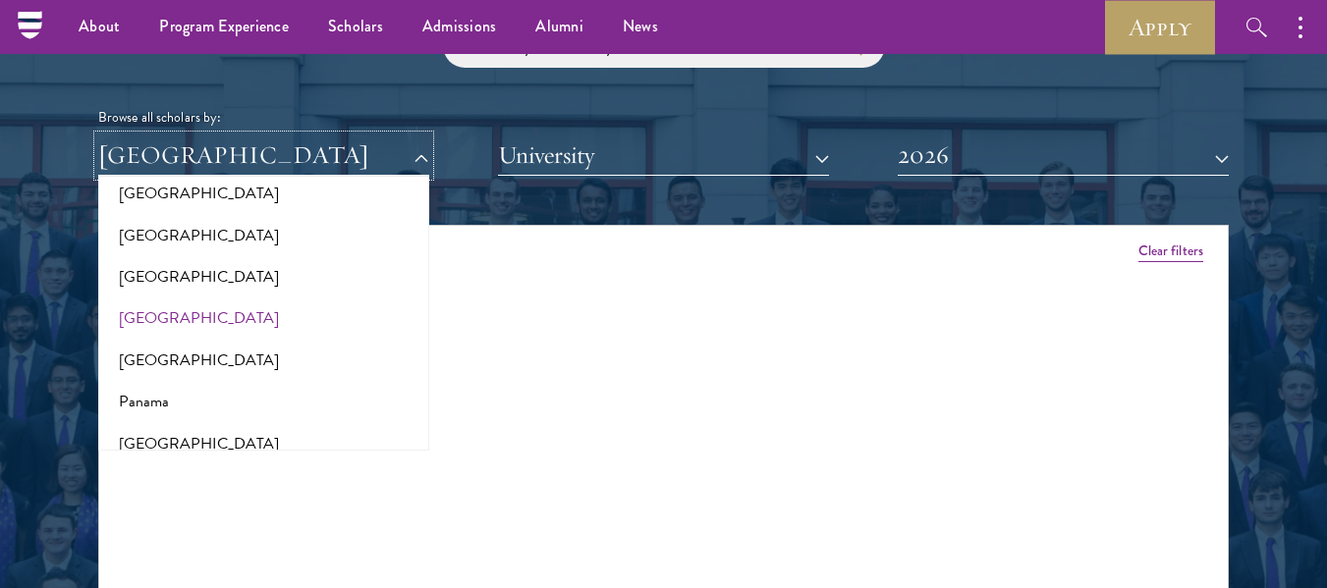
scroll to position [2785, 0]
click at [174, 297] on button "[GEOGRAPHIC_DATA]" at bounding box center [263, 317] width 319 height 41
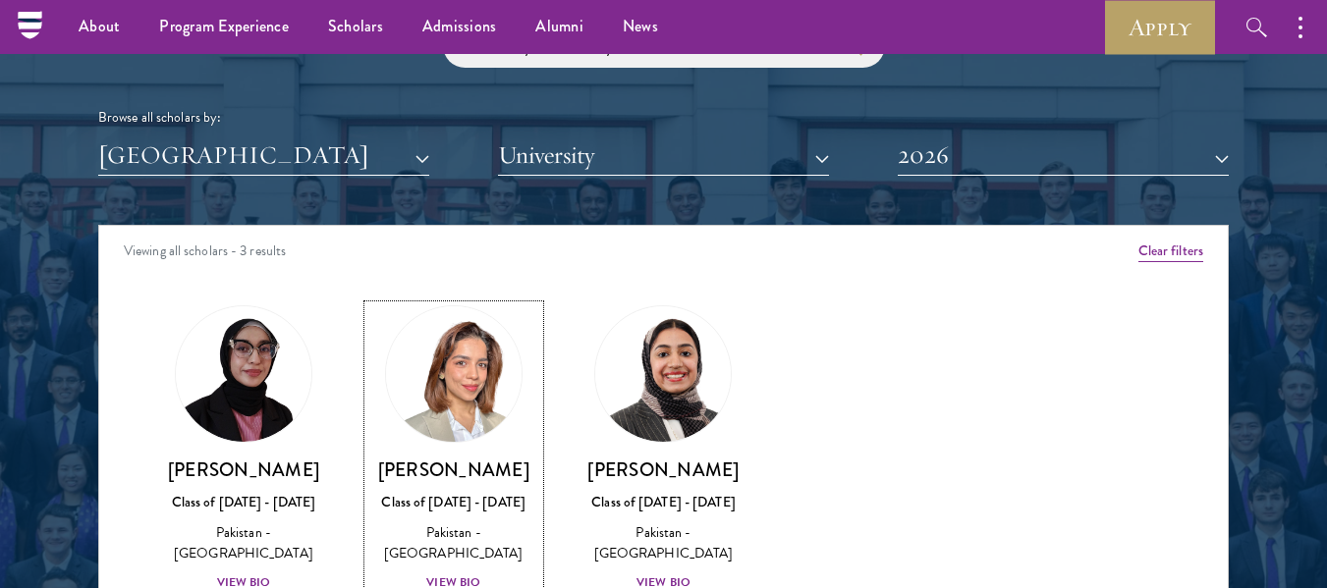
click at [440, 463] on h3 "[PERSON_NAME]" at bounding box center [453, 470] width 171 height 25
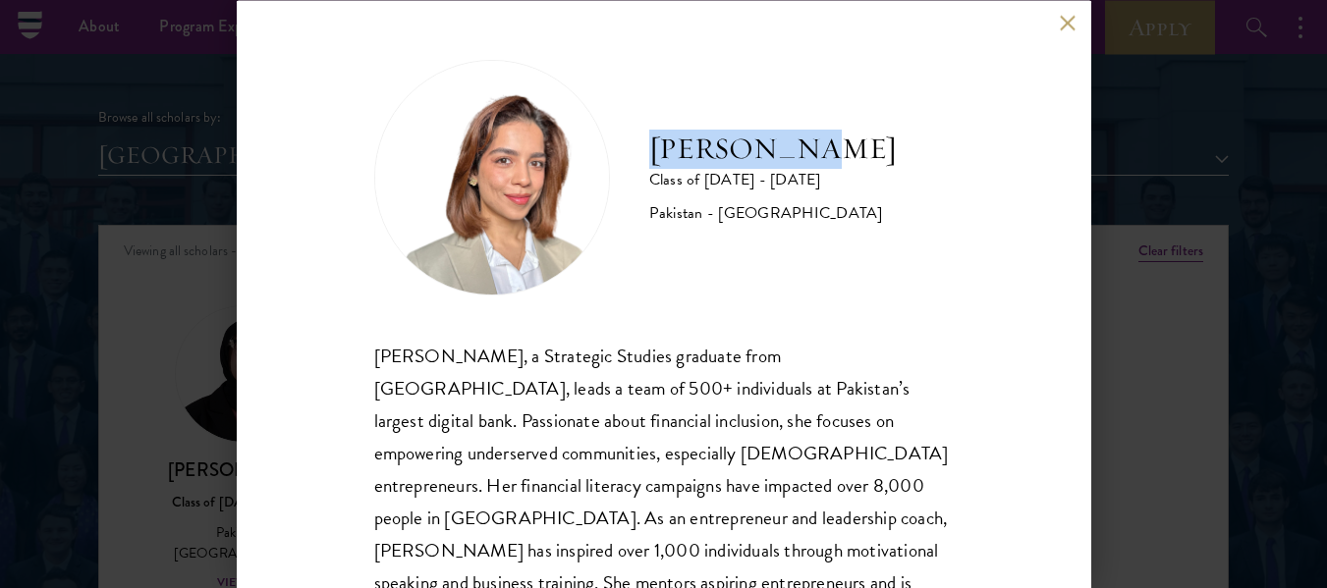
drag, startPoint x: 659, startPoint y: 145, endPoint x: 813, endPoint y: 148, distance: 154.2
click at [813, 148] on h2 "[PERSON_NAME]" at bounding box center [772, 148] width 247 height 39
copy h2 "[PERSON_NAME]"
click at [1063, 21] on button at bounding box center [1068, 23] width 17 height 17
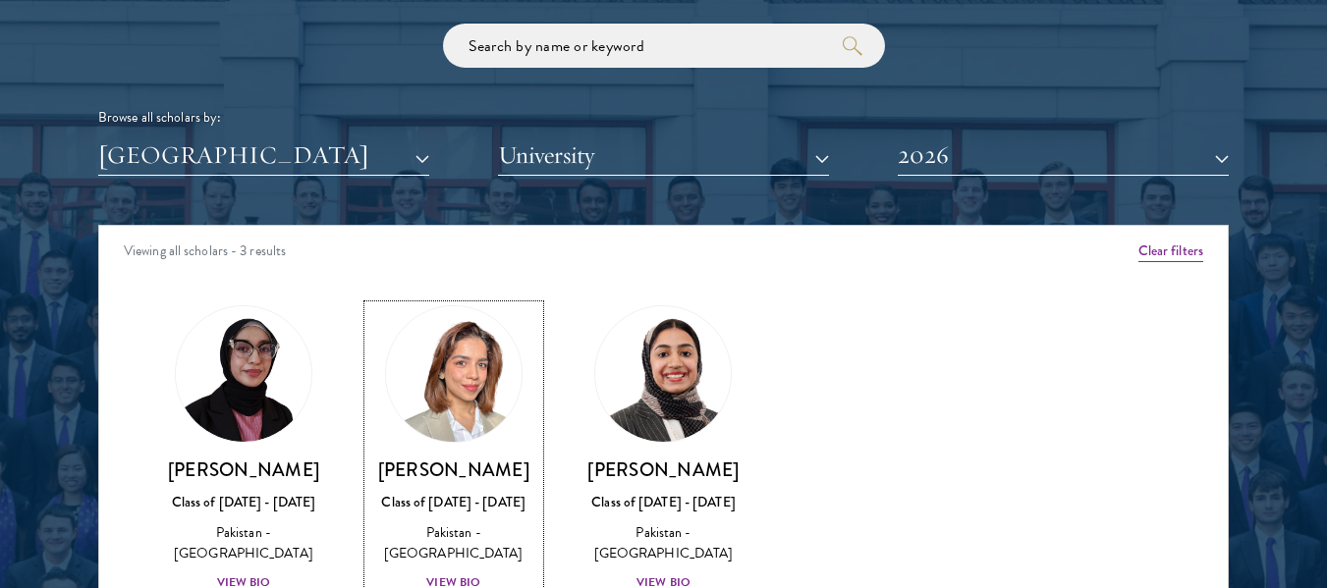
scroll to position [2348, 0]
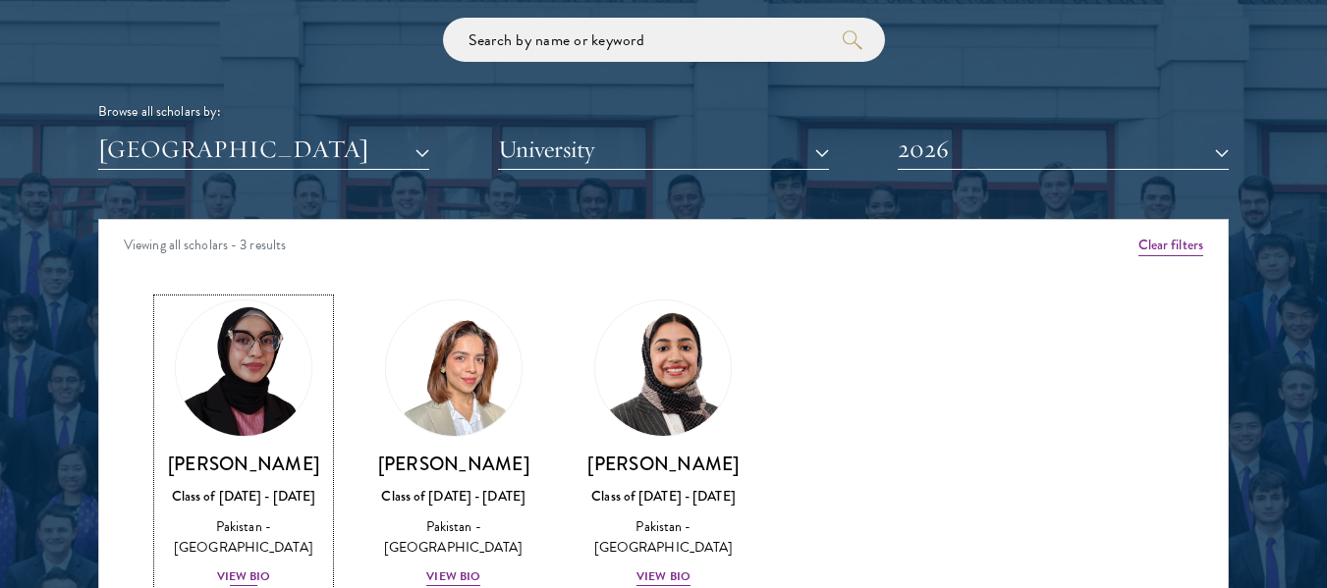
click at [244, 472] on h3 "[PERSON_NAME]" at bounding box center [243, 464] width 171 height 25
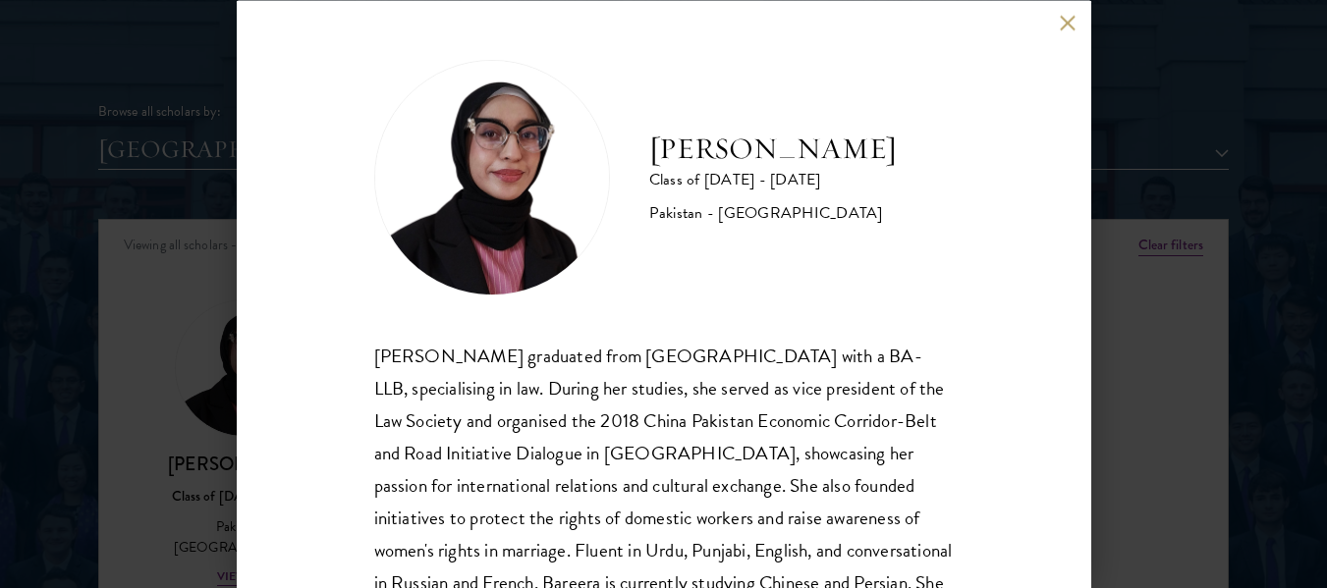
click at [654, 139] on h2 "[PERSON_NAME]" at bounding box center [772, 148] width 247 height 39
click at [795, 153] on h2 "[PERSON_NAME]" at bounding box center [772, 148] width 247 height 39
drag, startPoint x: 795, startPoint y: 153, endPoint x: 655, endPoint y: 146, distance: 140.6
click at [655, 146] on h2 "[PERSON_NAME]" at bounding box center [772, 148] width 247 height 39
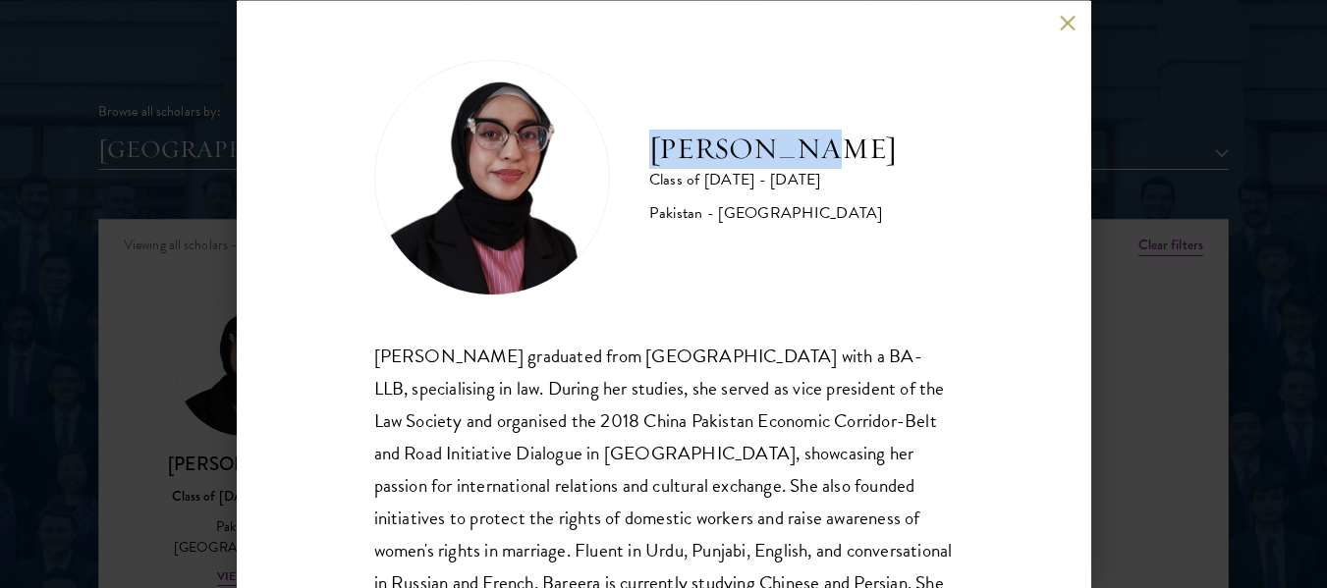
copy h2 "[PERSON_NAME]"
click at [1073, 23] on button at bounding box center [1068, 23] width 17 height 17
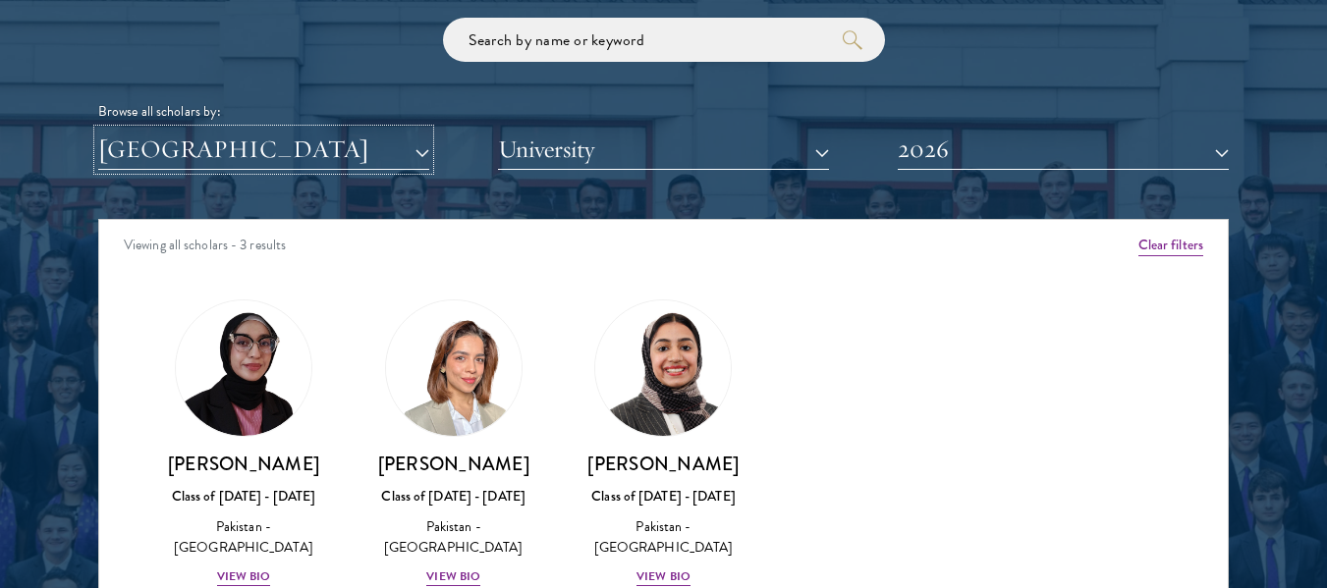
click at [385, 148] on button "[GEOGRAPHIC_DATA]" at bounding box center [263, 150] width 331 height 40
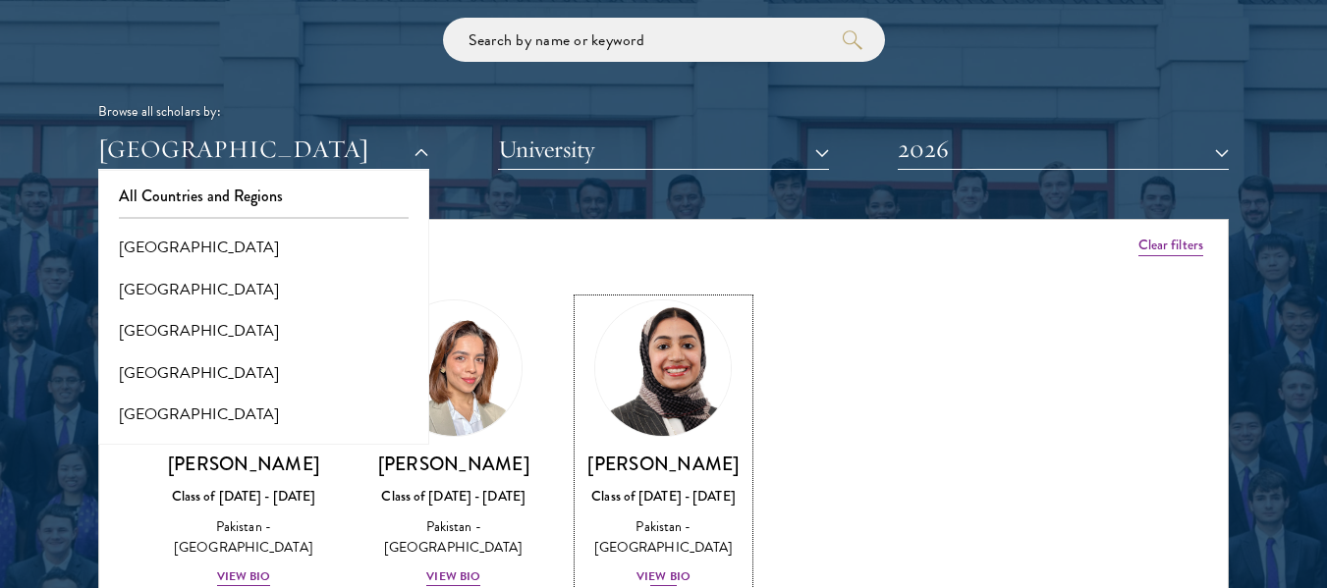
click at [661, 434] on img at bounding box center [663, 368] width 149 height 149
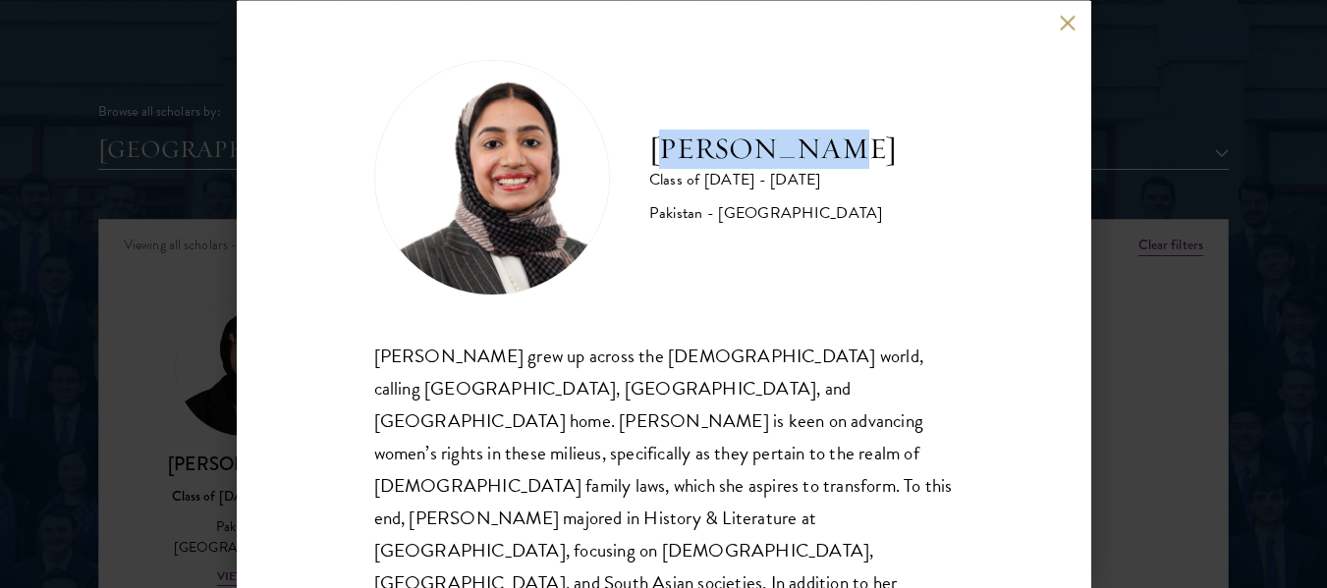
drag, startPoint x: 656, startPoint y: 143, endPoint x: 836, endPoint y: 159, distance: 180.4
click at [836, 159] on h2 "[PERSON_NAME]" at bounding box center [772, 148] width 247 height 39
drag, startPoint x: 836, startPoint y: 159, endPoint x: 636, endPoint y: 159, distance: 199.3
click at [636, 159] on div "[PERSON_NAME] Class of [DATE] - [DATE] [GEOGRAPHIC_DATA] - [GEOGRAPHIC_DATA]" at bounding box center [663, 177] width 579 height 236
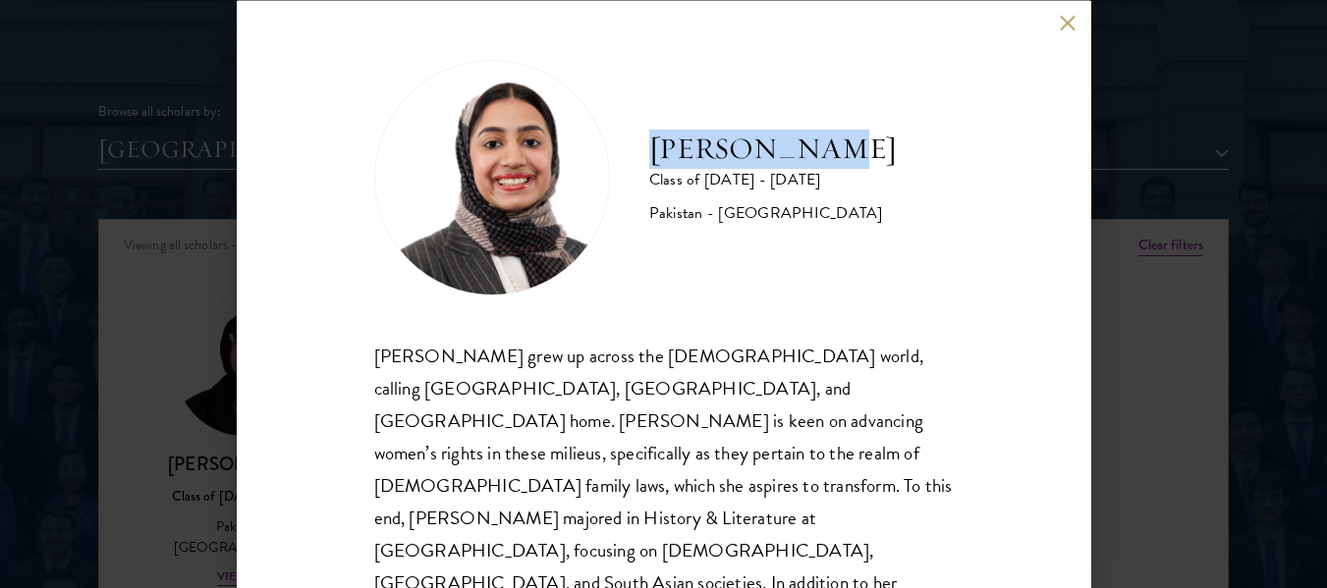
copy h2 "[PERSON_NAME]"
click at [1060, 22] on button at bounding box center [1068, 23] width 17 height 17
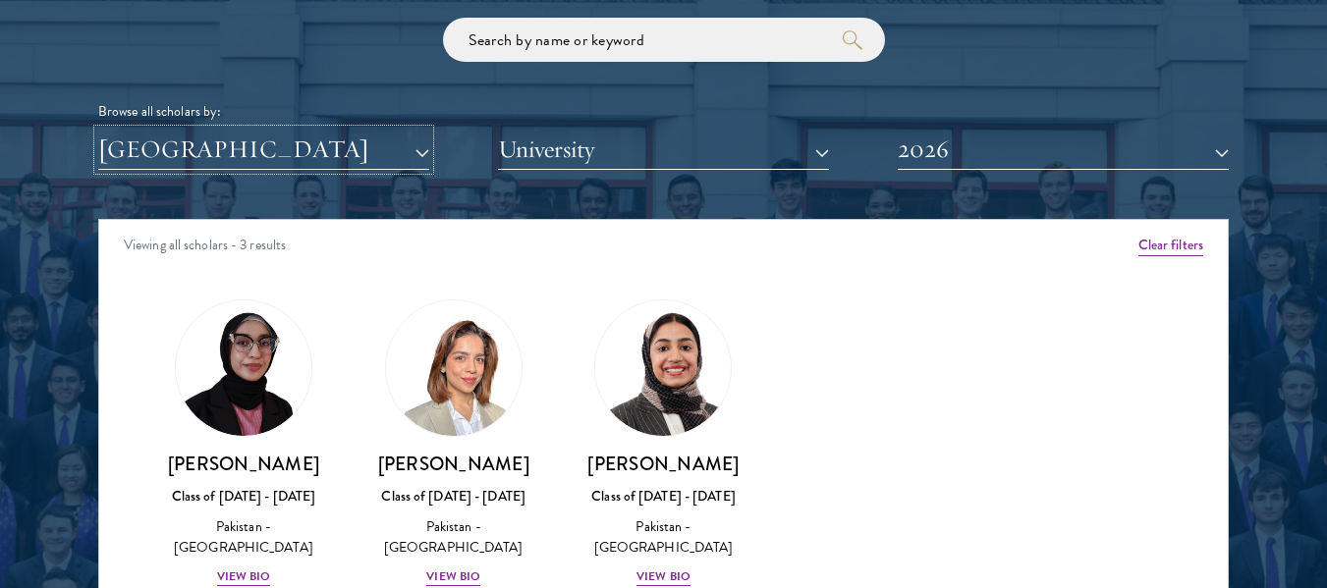
click at [385, 149] on button "[GEOGRAPHIC_DATA]" at bounding box center [263, 150] width 331 height 40
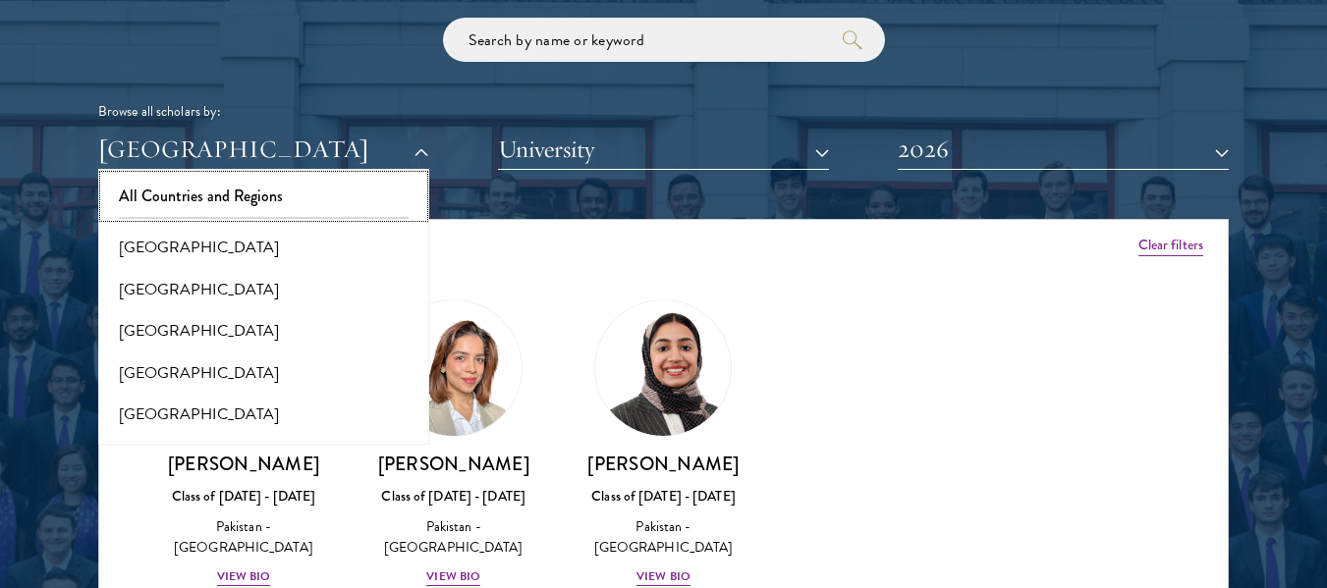
click at [208, 206] on button "All Countries and Regions" at bounding box center [263, 196] width 319 height 41
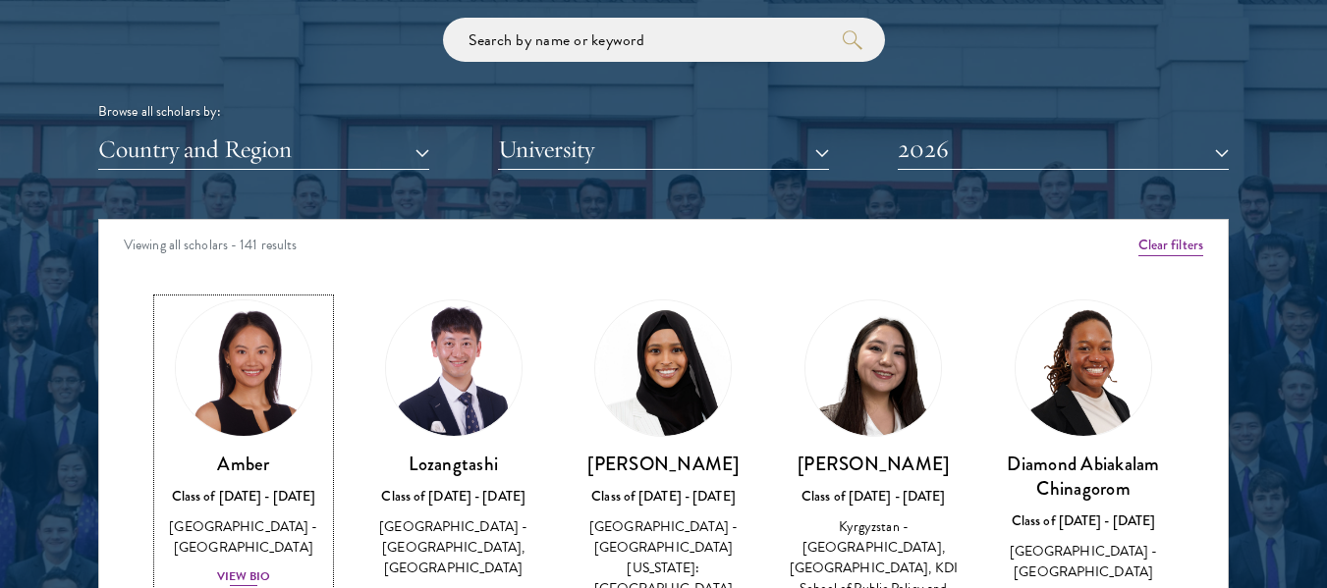
click at [265, 454] on h3 "Amber" at bounding box center [243, 464] width 171 height 25
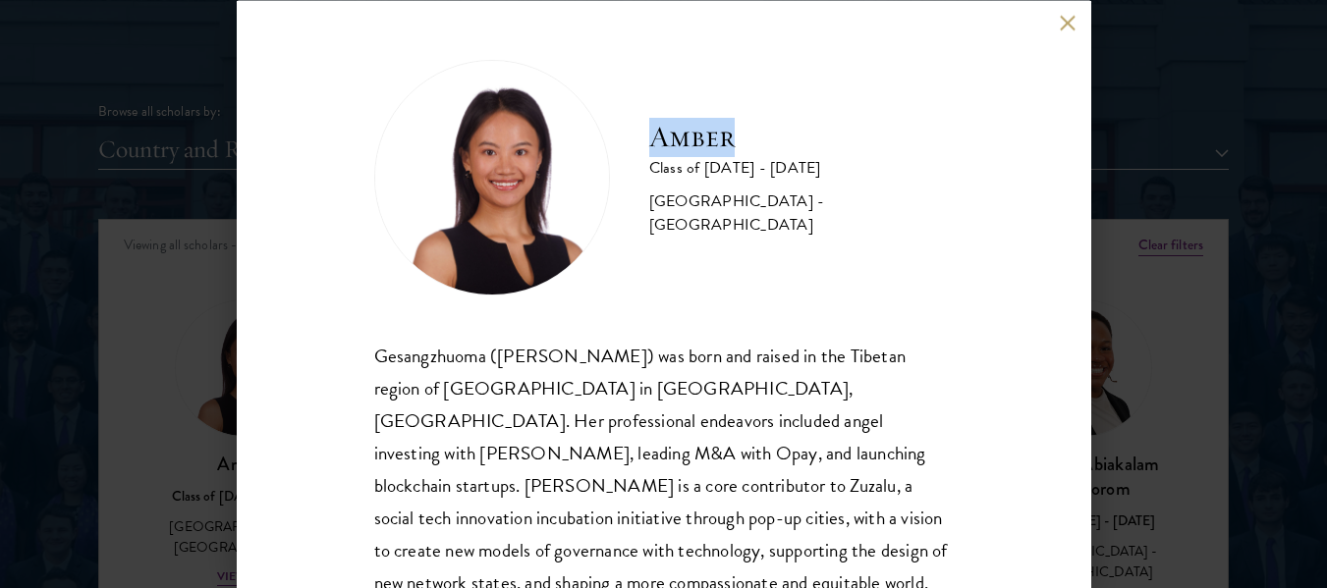
drag, startPoint x: 652, startPoint y: 142, endPoint x: 774, endPoint y: 152, distance: 122.2
click at [774, 152] on h2 "Amber" at bounding box center [801, 136] width 304 height 39
copy h2 "Amber"
click at [1060, 27] on button at bounding box center [1068, 23] width 17 height 17
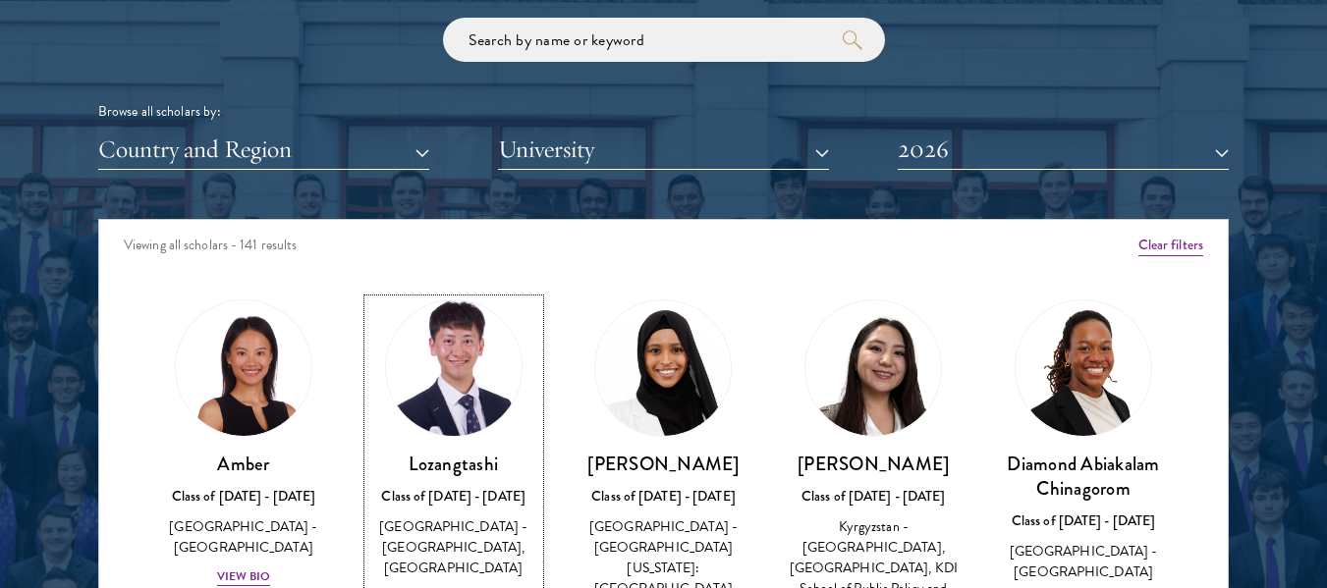
click at [450, 404] on img at bounding box center [453, 368] width 149 height 149
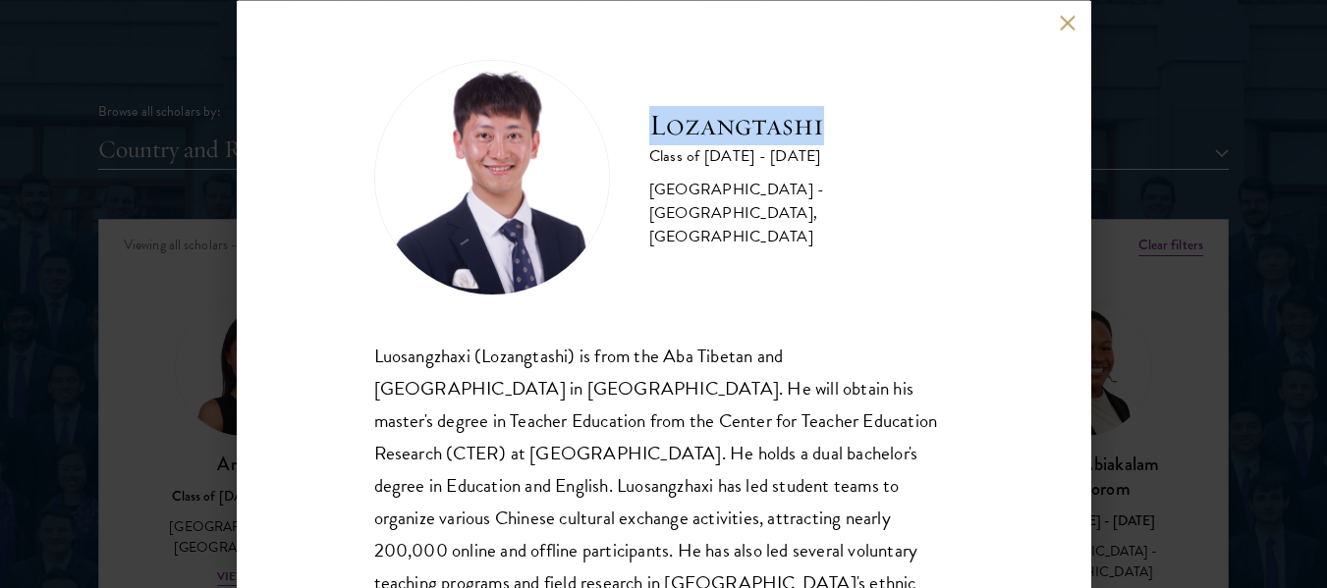
drag, startPoint x: 648, startPoint y: 127, endPoint x: 847, endPoint y: 144, distance: 200.1
click at [847, 144] on h2 "Lozangtashi" at bounding box center [801, 124] width 304 height 39
copy h2 "Lozangtashi"
click at [1066, 27] on button at bounding box center [1068, 23] width 17 height 17
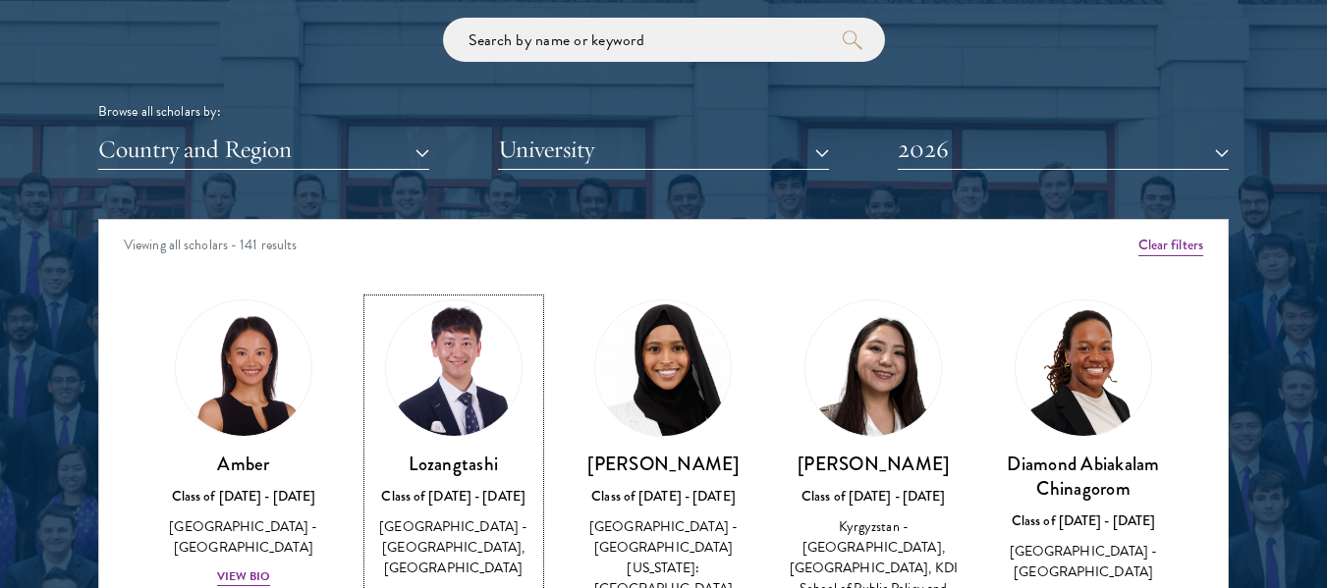
scroll to position [2368, 0]
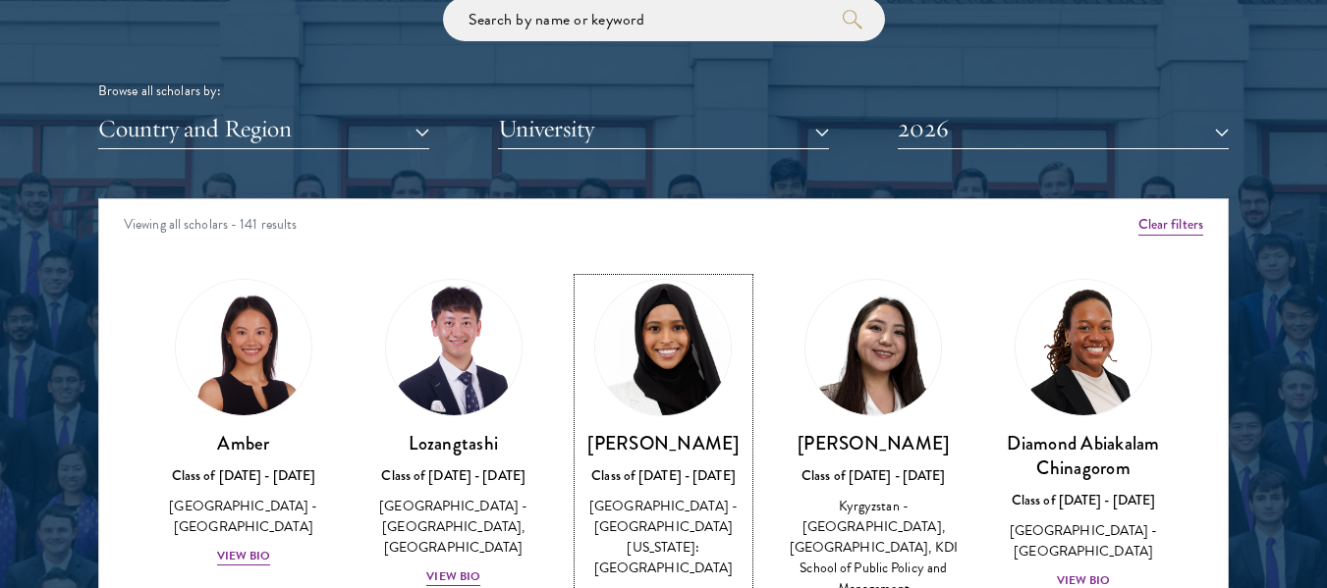
click at [662, 389] on img at bounding box center [663, 347] width 149 height 149
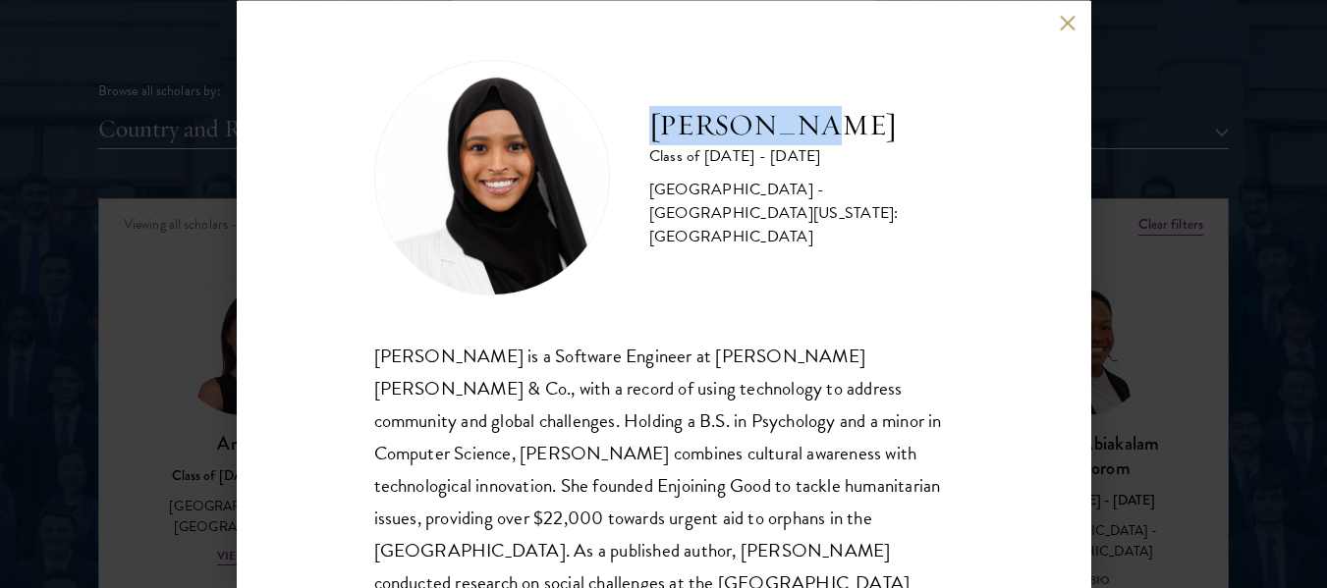
drag, startPoint x: 652, startPoint y: 129, endPoint x: 813, endPoint y: 136, distance: 161.2
click at [813, 136] on h2 "[PERSON_NAME]" at bounding box center [801, 124] width 304 height 39
copy h2 "[PERSON_NAME]"
click at [1064, 22] on button at bounding box center [1068, 23] width 17 height 17
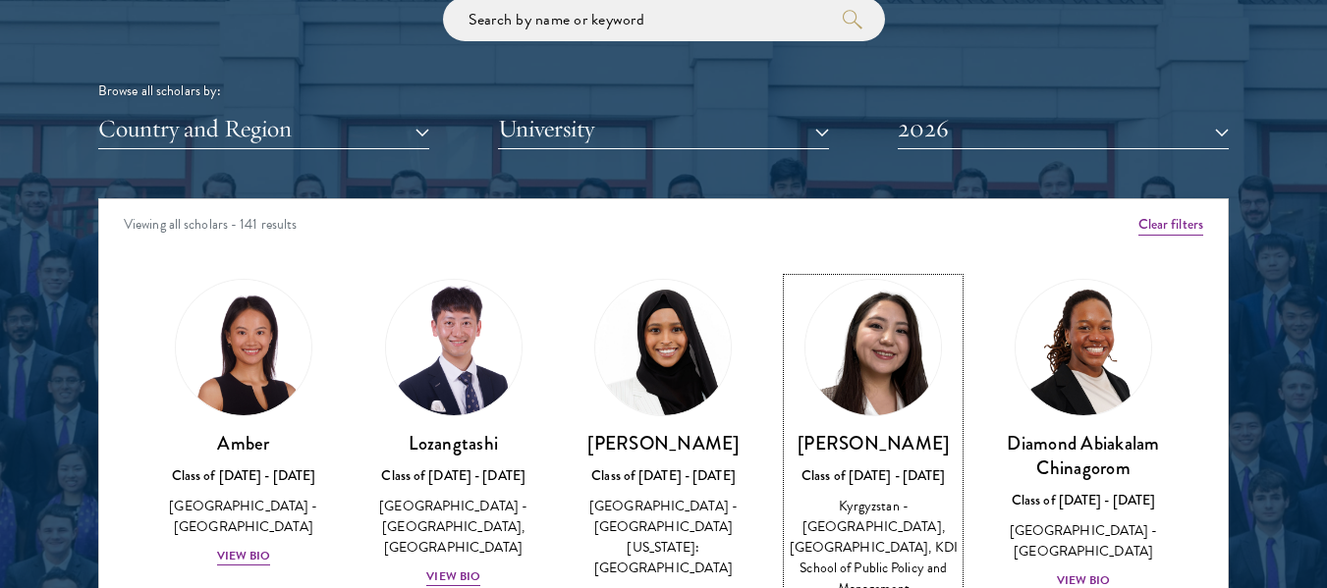
click at [854, 348] on img at bounding box center [872, 347] width 149 height 149
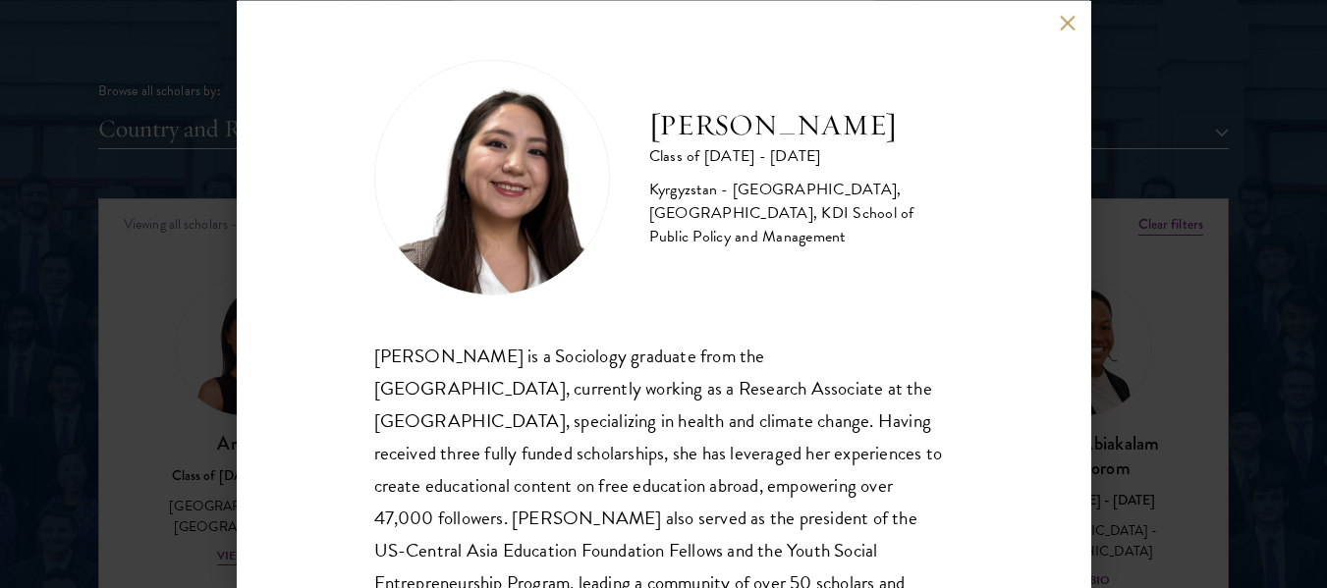
drag, startPoint x: 652, startPoint y: 91, endPoint x: 828, endPoint y: 151, distance: 185.7
click at [828, 144] on h2 "[PERSON_NAME]" at bounding box center [801, 124] width 304 height 39
copy h2 "[PERSON_NAME]"
click at [1061, 22] on button at bounding box center [1068, 23] width 17 height 17
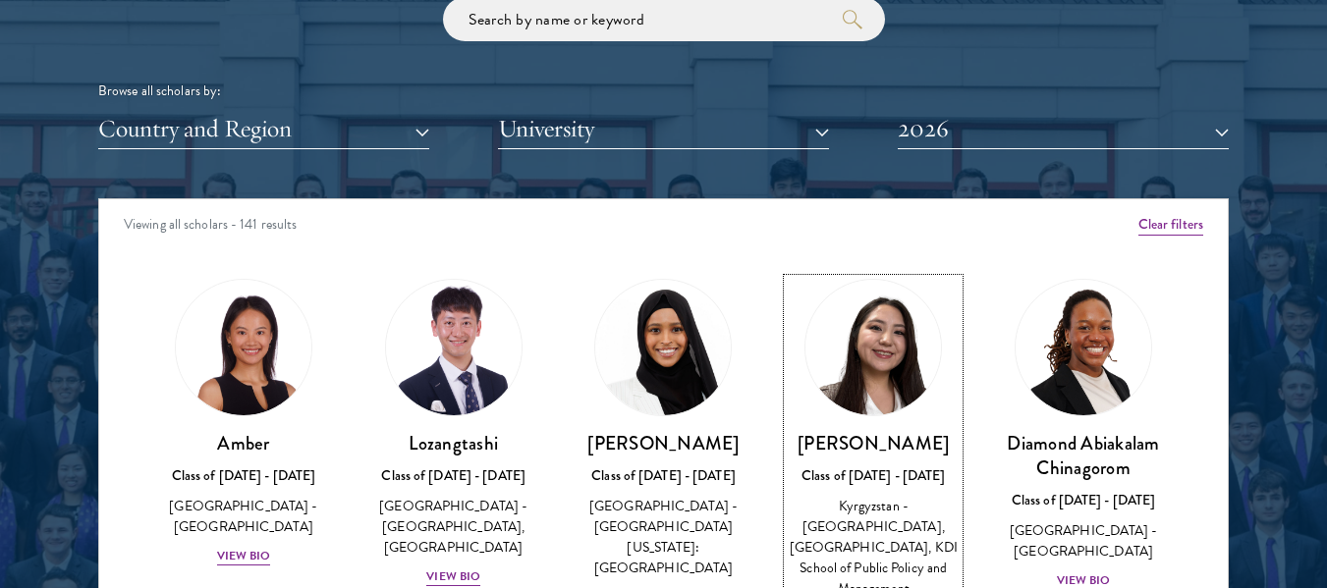
scroll to position [2410, 0]
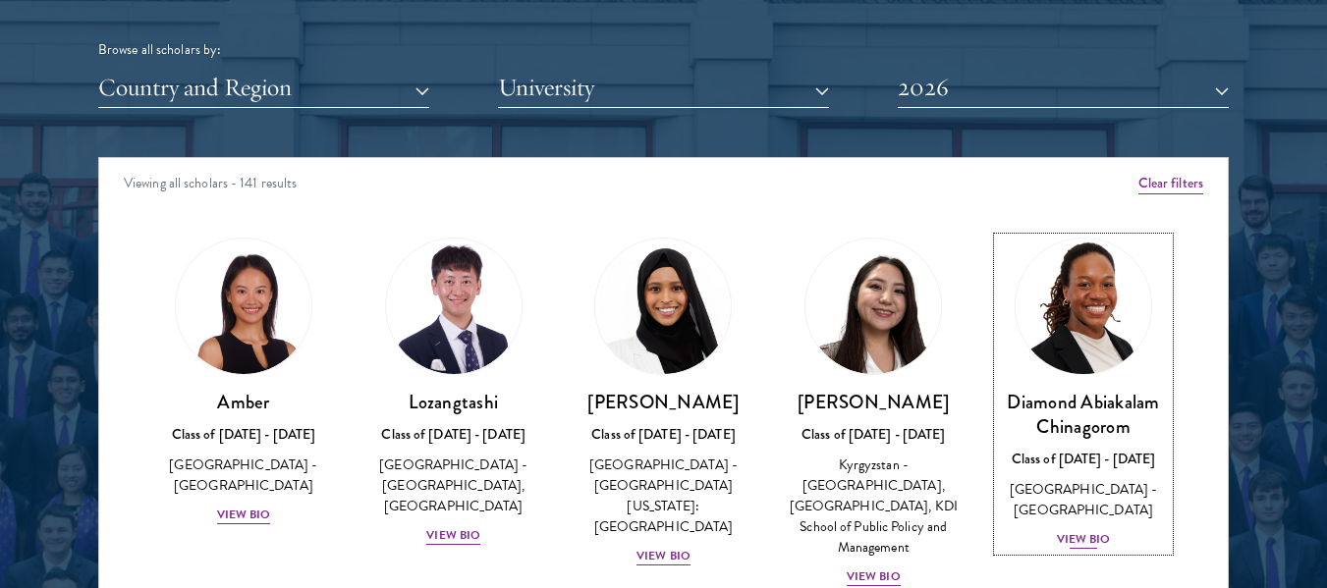
click at [1035, 333] on img at bounding box center [1082, 306] width 149 height 149
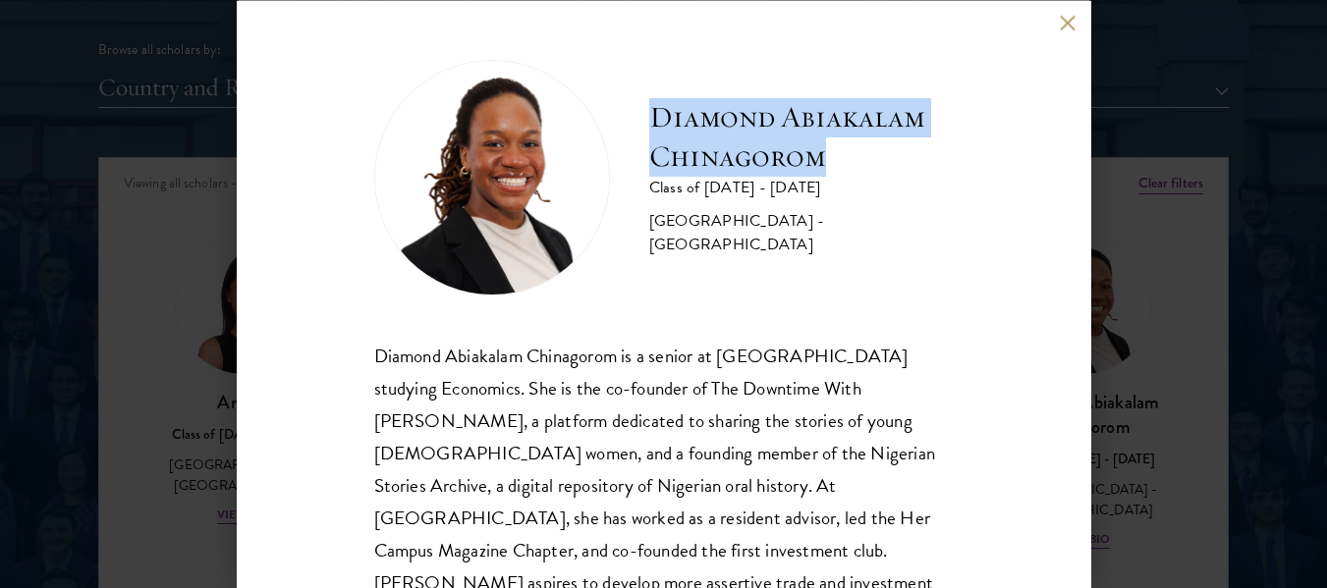
drag, startPoint x: 651, startPoint y: 125, endPoint x: 839, endPoint y: 164, distance: 191.6
click at [839, 164] on h2 "Diamond Abiakalam Chinagorom" at bounding box center [801, 136] width 304 height 79
copy h2 "Diamond Abiakalam Chinagorom"
click at [1061, 26] on button at bounding box center [1068, 23] width 17 height 17
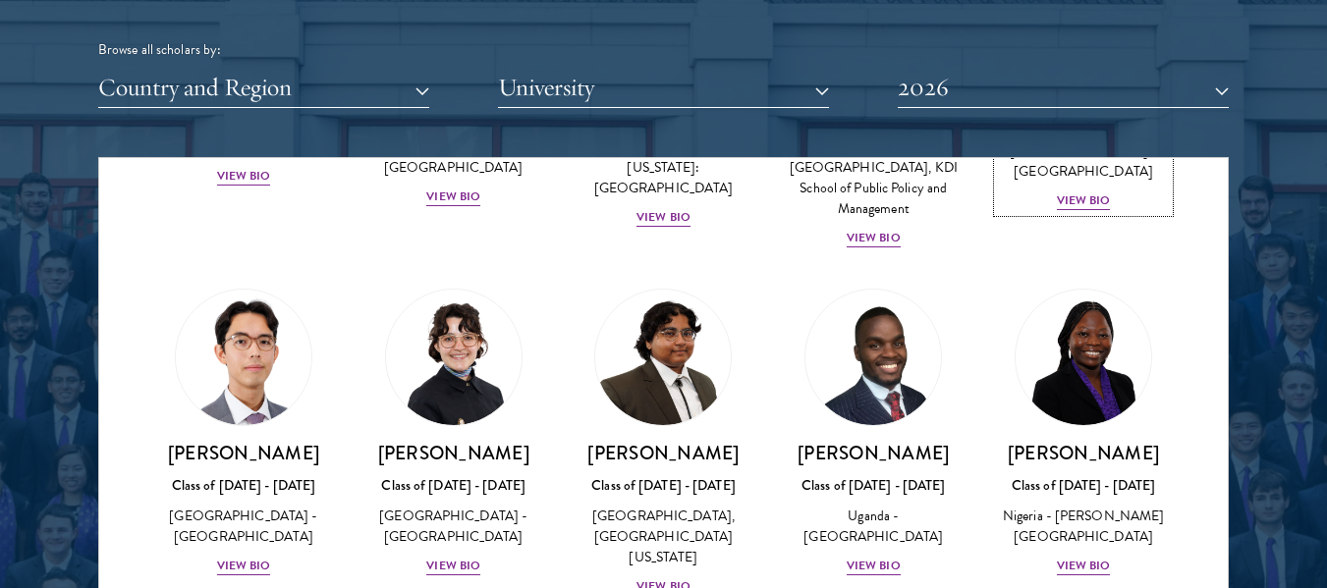
scroll to position [340, 0]
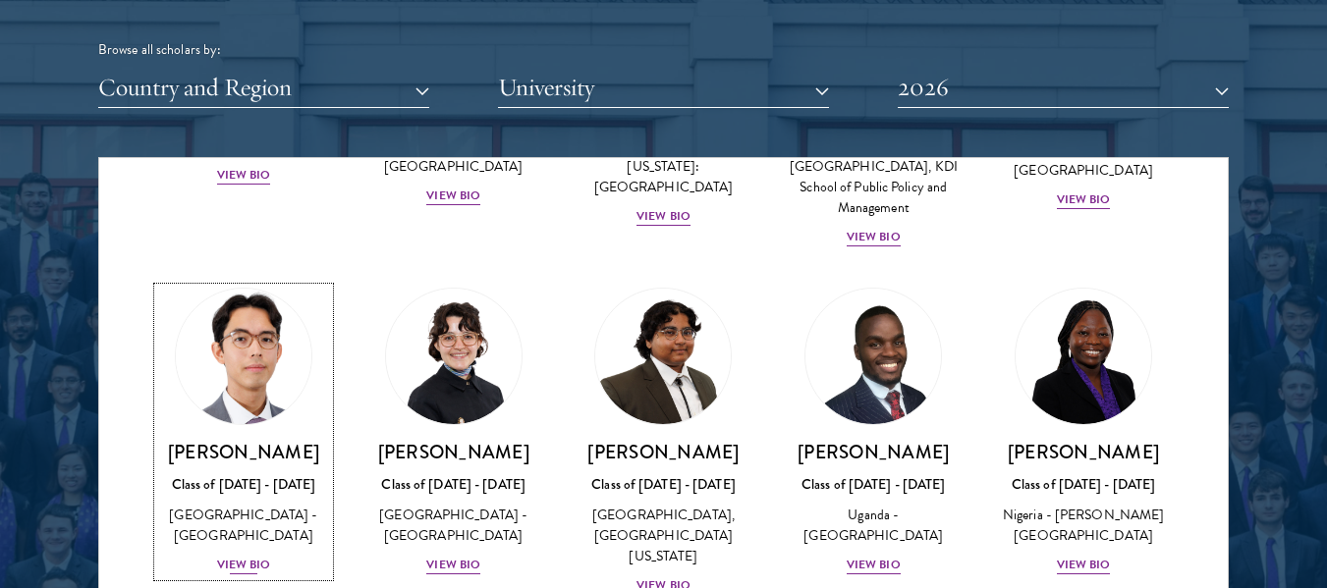
click at [224, 401] on img at bounding box center [243, 356] width 149 height 149
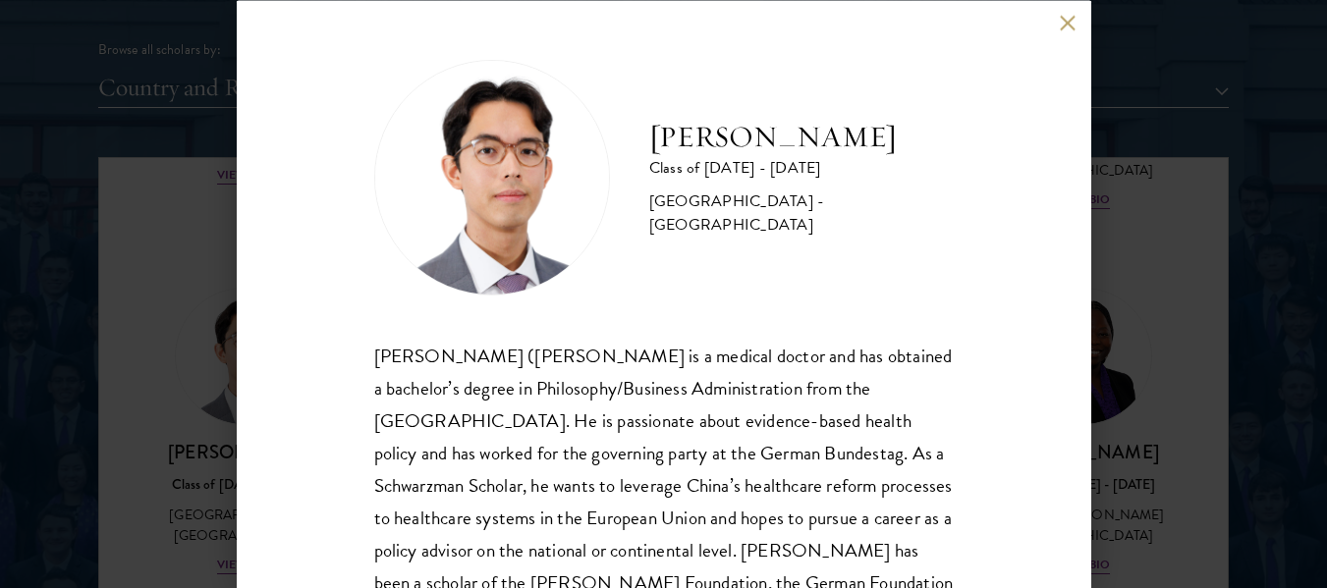
drag, startPoint x: 648, startPoint y: 145, endPoint x: 900, endPoint y: 155, distance: 252.6
click at [900, 155] on div "[PERSON_NAME] Class of [DATE] - [DATE] [GEOGRAPHIC_DATA] - [GEOGRAPHIC_DATA]" at bounding box center [663, 177] width 579 height 236
copy h2 "[PERSON_NAME]"
click at [1066, 25] on button at bounding box center [1068, 23] width 17 height 17
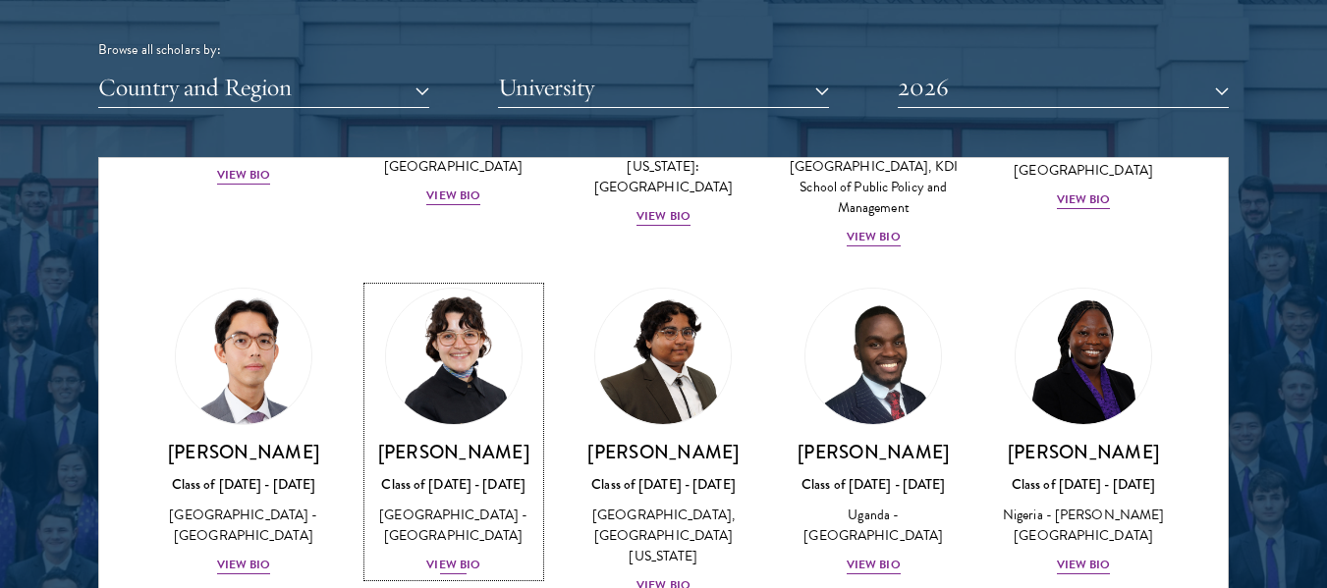
click at [441, 438] on link "[PERSON_NAME] Class of [DATE] - [DATE] [GEOGRAPHIC_DATA] - [GEOGRAPHIC_DATA] Vi…" at bounding box center [453, 432] width 171 height 289
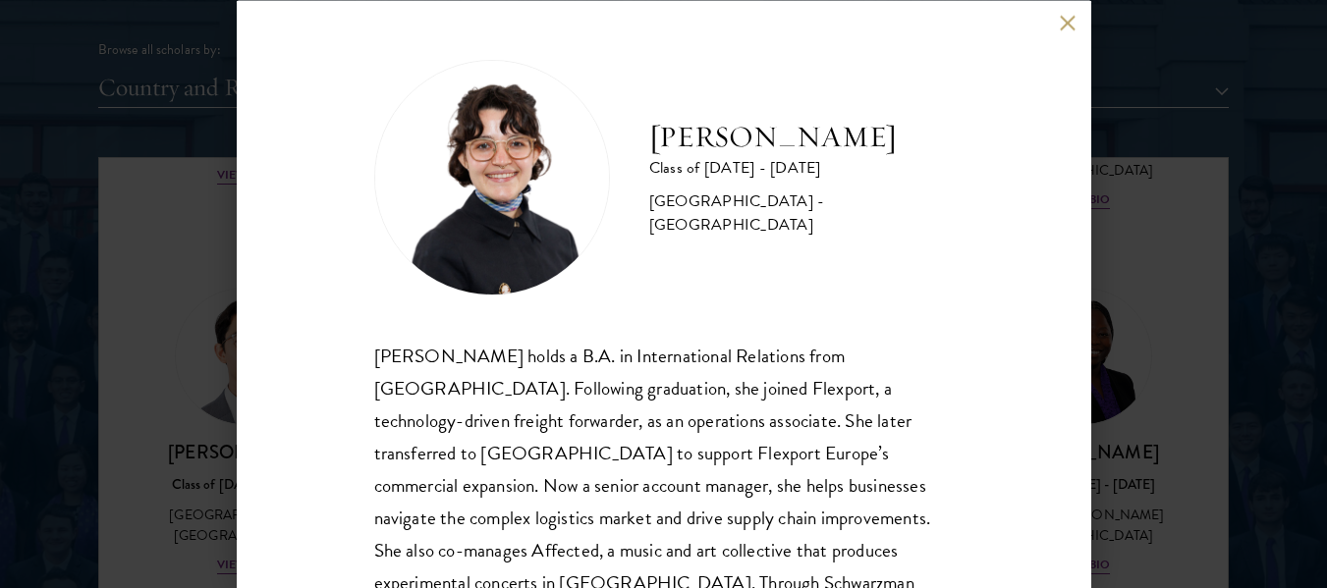
drag, startPoint x: 652, startPoint y: 145, endPoint x: 917, endPoint y: 159, distance: 265.5
click at [917, 156] on h2 "[PERSON_NAME]" at bounding box center [801, 136] width 304 height 39
copy h2 "[PERSON_NAME]"
click at [1062, 24] on button at bounding box center [1068, 23] width 17 height 17
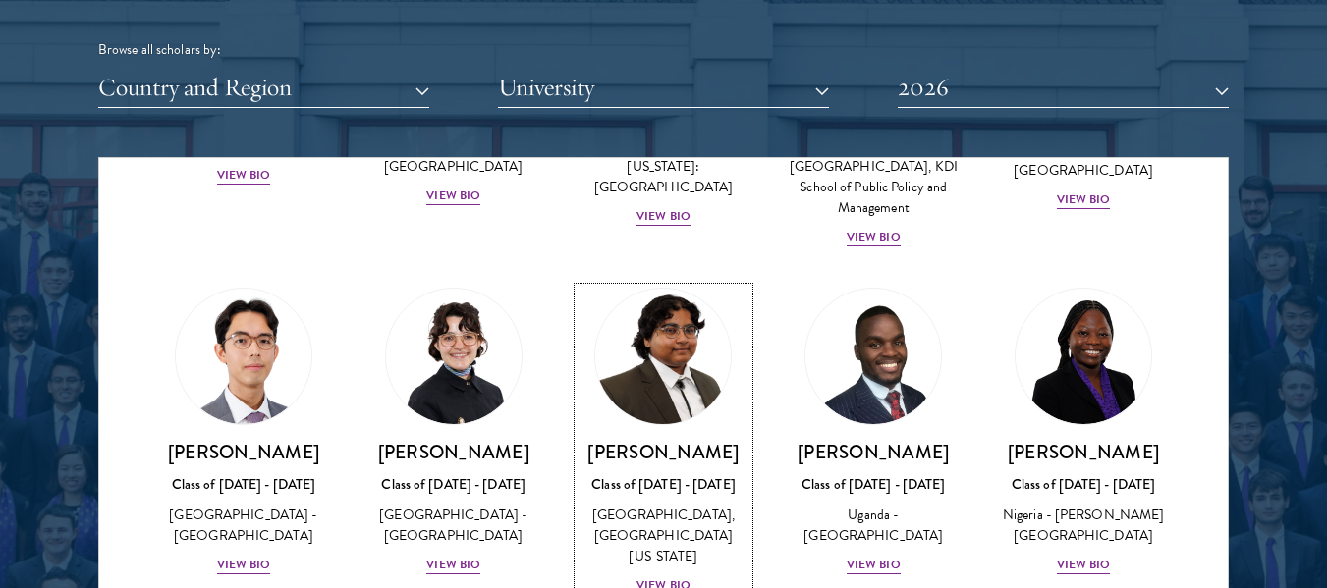
click at [662, 355] on img at bounding box center [663, 356] width 149 height 149
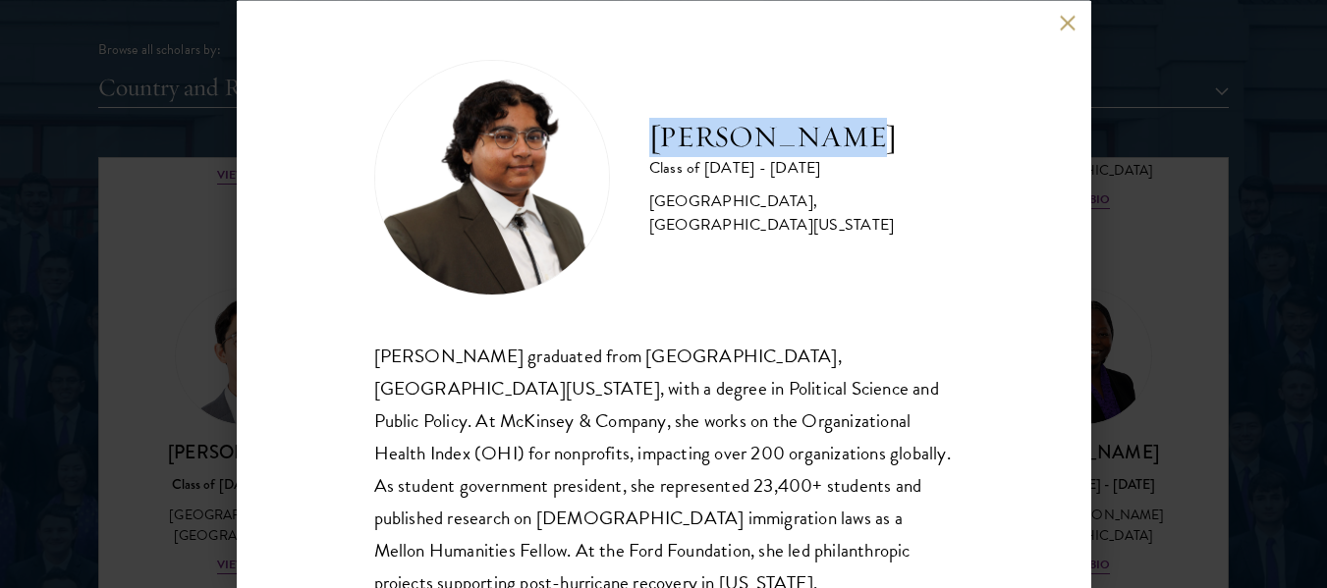
drag, startPoint x: 655, startPoint y: 136, endPoint x: 868, endPoint y: 139, distance: 213.1
click at [868, 139] on h2 "[PERSON_NAME]" at bounding box center [801, 136] width 304 height 39
click at [1068, 23] on button at bounding box center [1068, 23] width 17 height 17
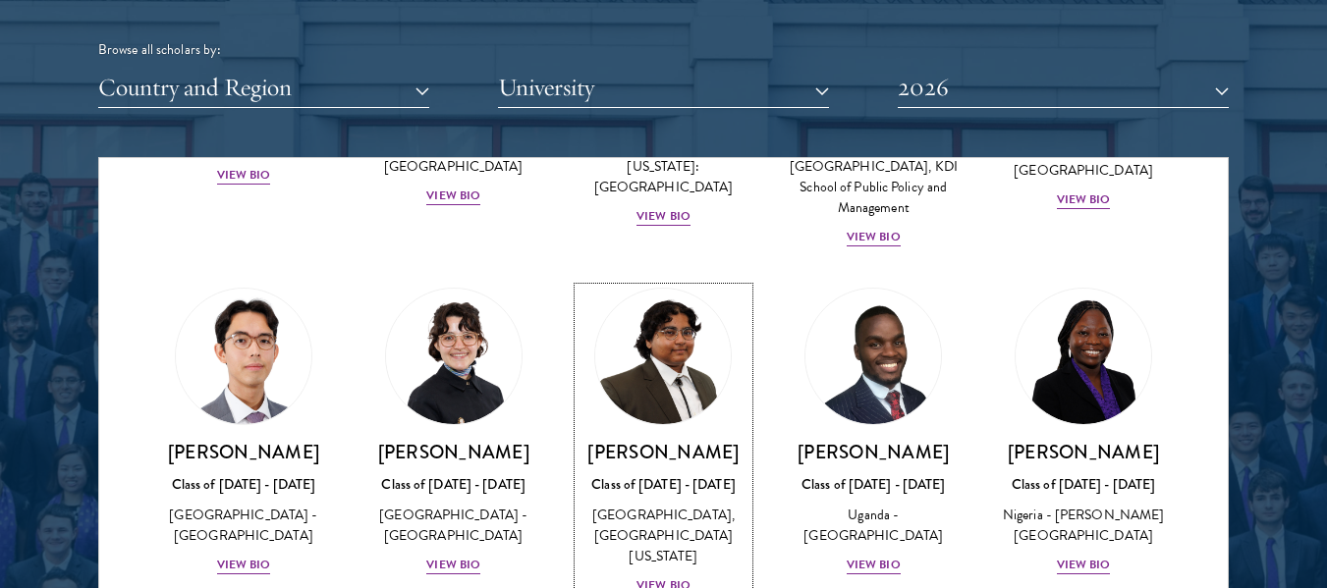
scroll to position [2419, 0]
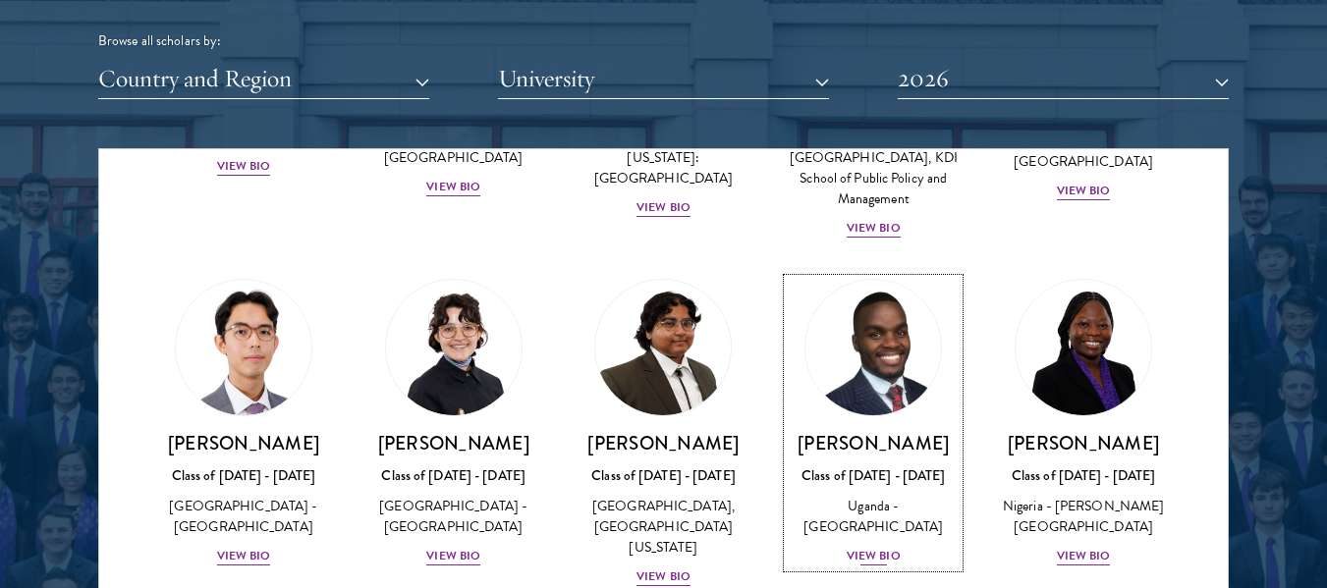
click at [880, 411] on img at bounding box center [872, 347] width 149 height 149
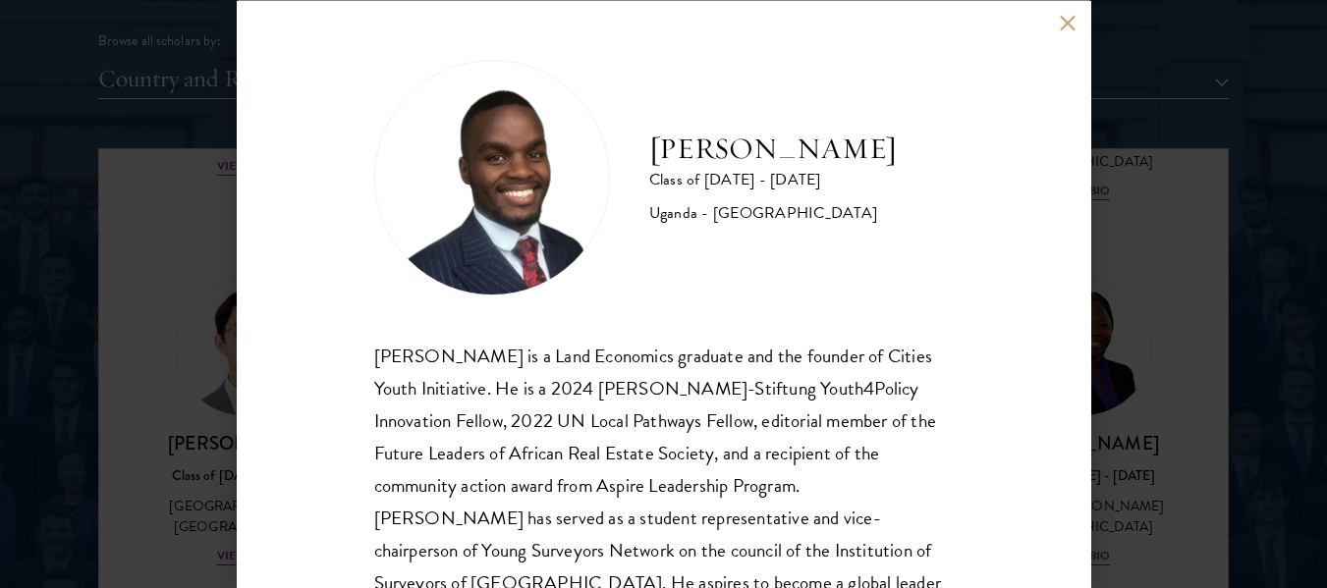
drag, startPoint x: 655, startPoint y: 130, endPoint x: 880, endPoint y: 181, distance: 230.6
click at [880, 168] on h2 "[PERSON_NAME]" at bounding box center [772, 148] width 247 height 39
click at [1069, 21] on button at bounding box center [1068, 23] width 17 height 17
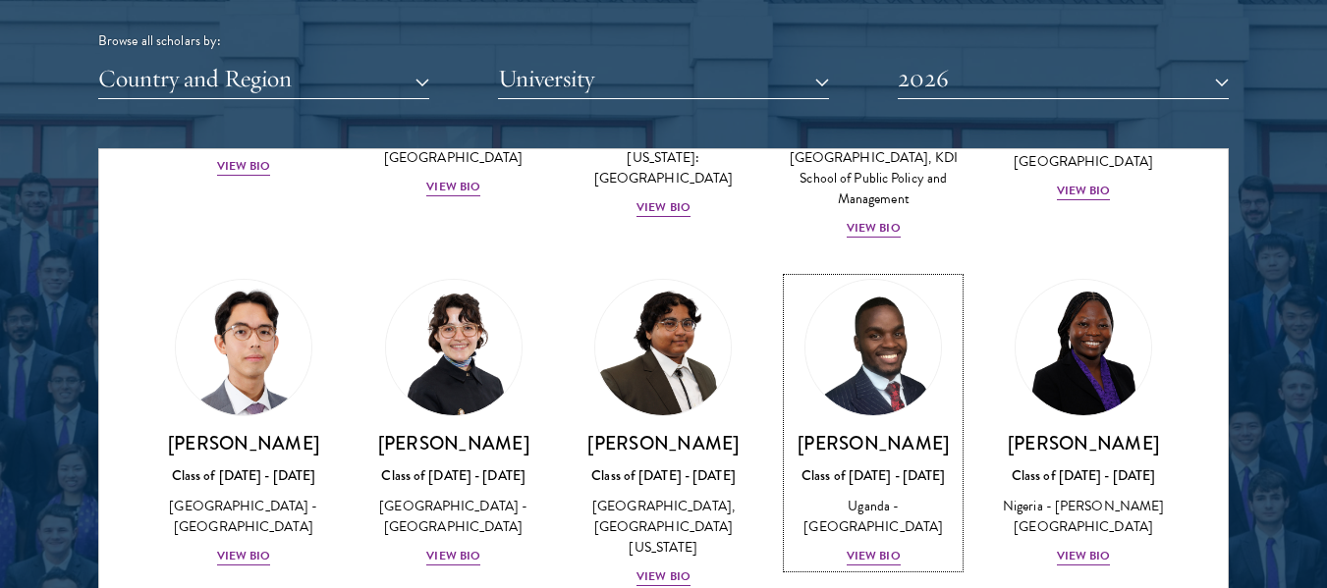
scroll to position [2423, 0]
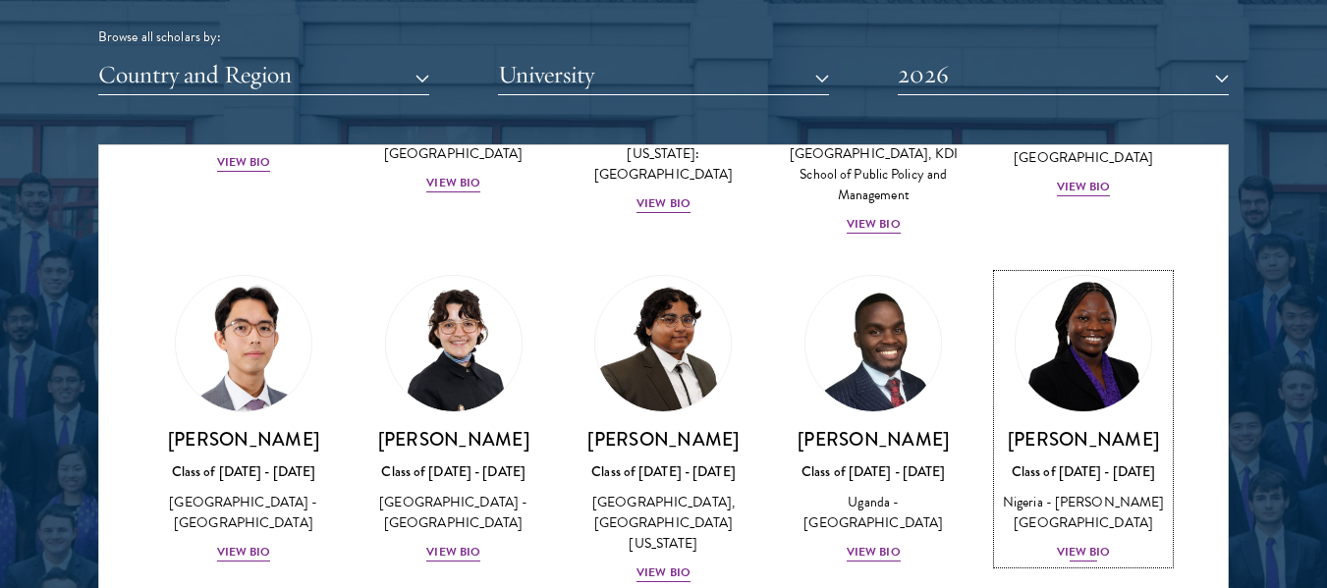
click at [1080, 347] on img at bounding box center [1082, 343] width 149 height 149
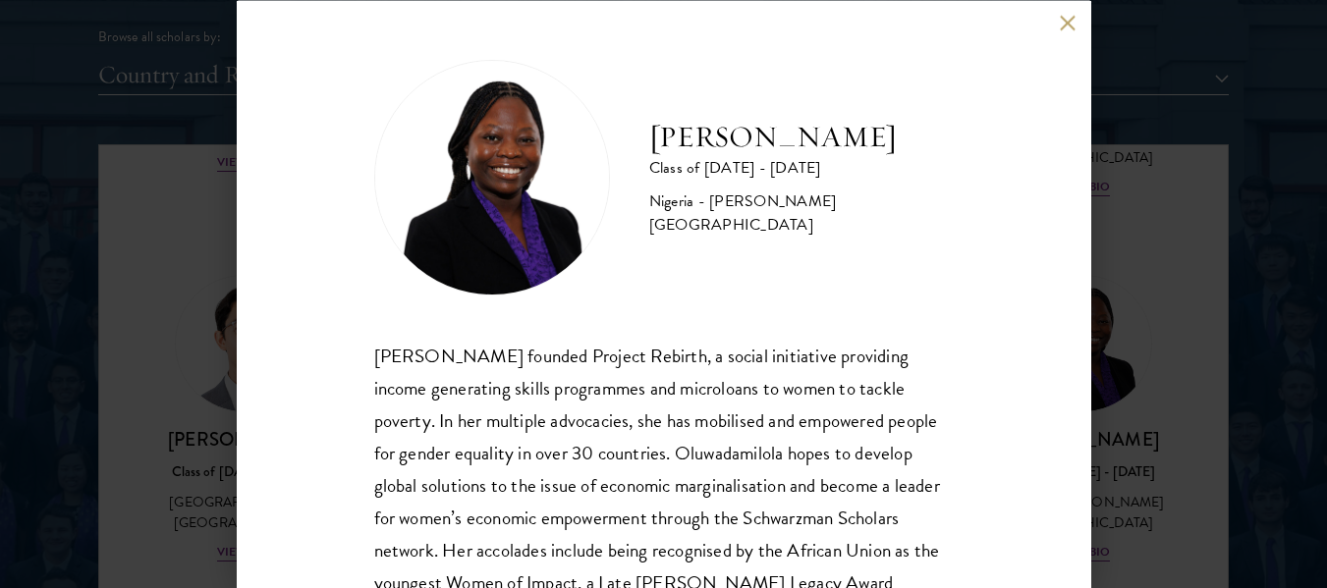
drag, startPoint x: 657, startPoint y: 133, endPoint x: 793, endPoint y: 165, distance: 140.3
click at [793, 156] on h2 "[PERSON_NAME]" at bounding box center [801, 136] width 304 height 39
click at [1063, 20] on button at bounding box center [1068, 23] width 17 height 17
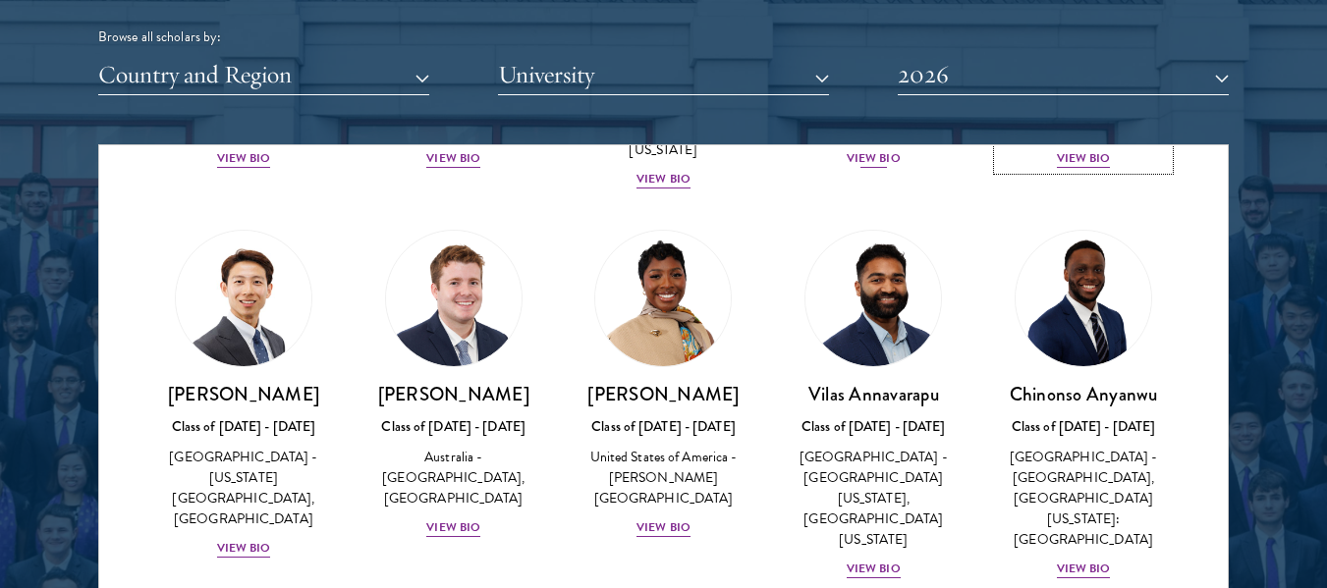
scroll to position [742, 0]
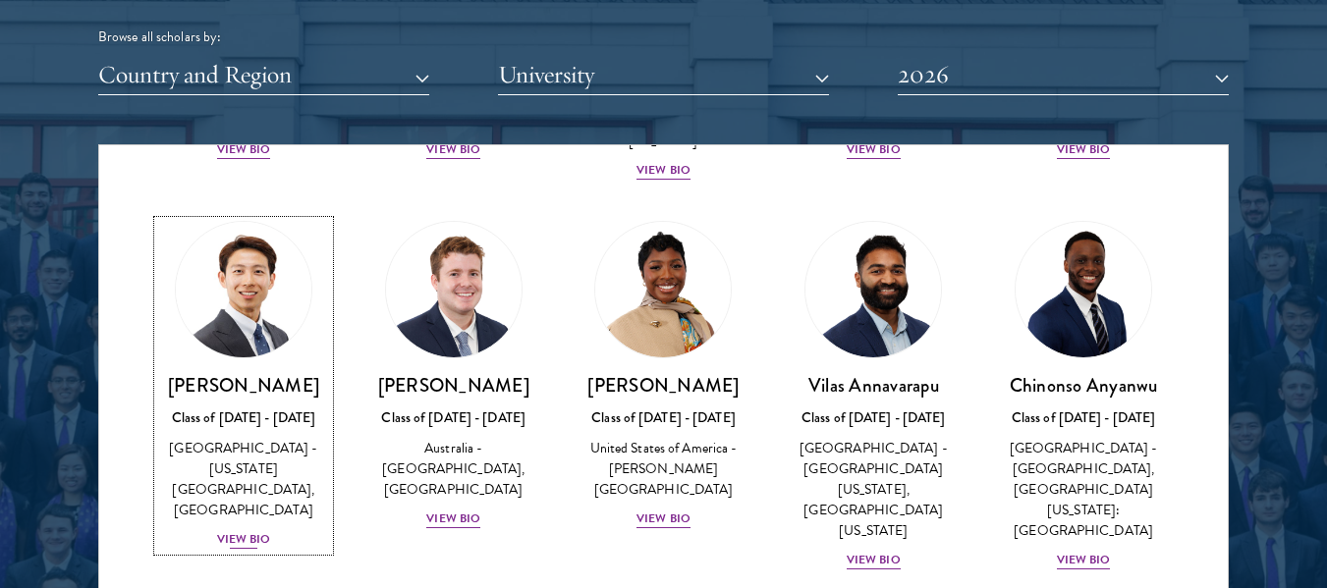
click at [231, 361] on img at bounding box center [243, 289] width 149 height 149
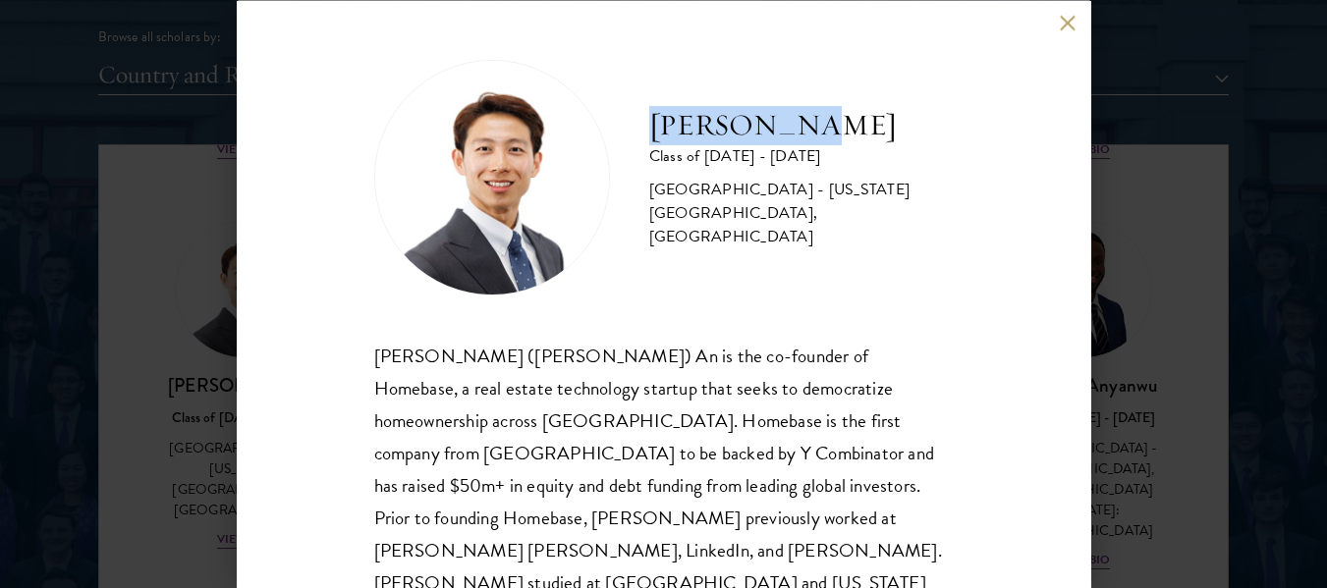
drag, startPoint x: 650, startPoint y: 140, endPoint x: 823, endPoint y: 144, distance: 172.9
click at [823, 144] on h2 "[PERSON_NAME]" at bounding box center [801, 124] width 304 height 39
click at [1062, 26] on button at bounding box center [1068, 23] width 17 height 17
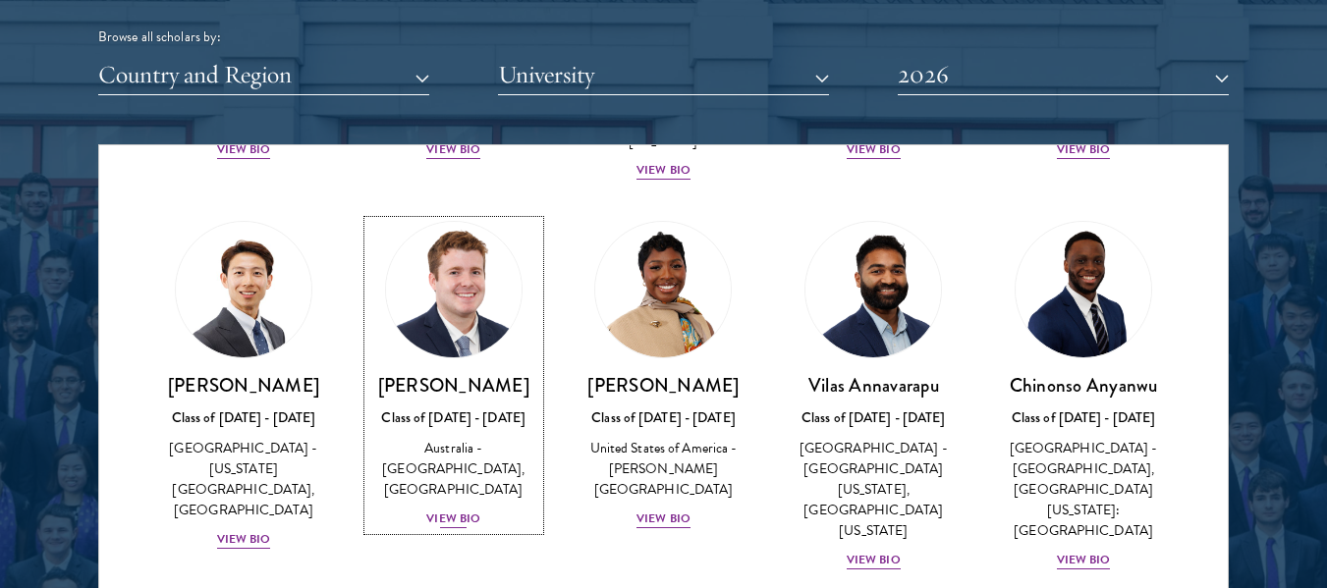
click at [491, 347] on img at bounding box center [453, 289] width 149 height 149
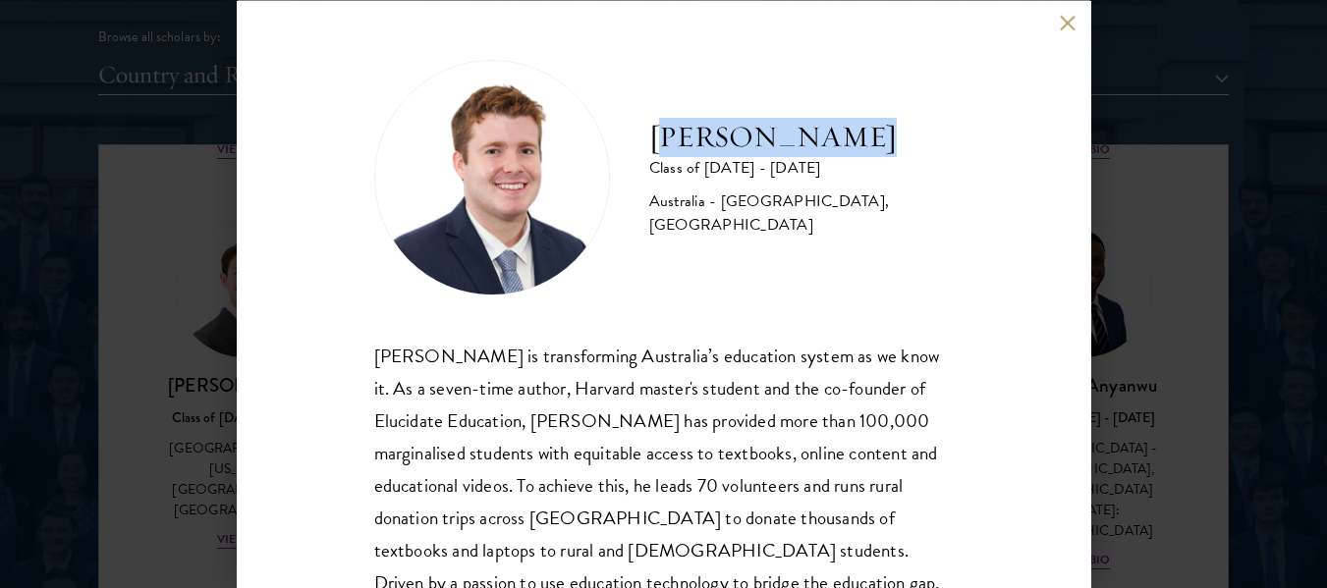
drag, startPoint x: 654, startPoint y: 138, endPoint x: 873, endPoint y: 137, distance: 219.0
click at [873, 137] on h2 "[PERSON_NAME]" at bounding box center [801, 136] width 304 height 39
drag, startPoint x: 873, startPoint y: 137, endPoint x: 636, endPoint y: 137, distance: 236.7
click at [636, 137] on div "[PERSON_NAME] Class of [DATE] - [DATE] [GEOGRAPHIC_DATA] - [GEOGRAPHIC_DATA], […" at bounding box center [663, 177] width 579 height 236
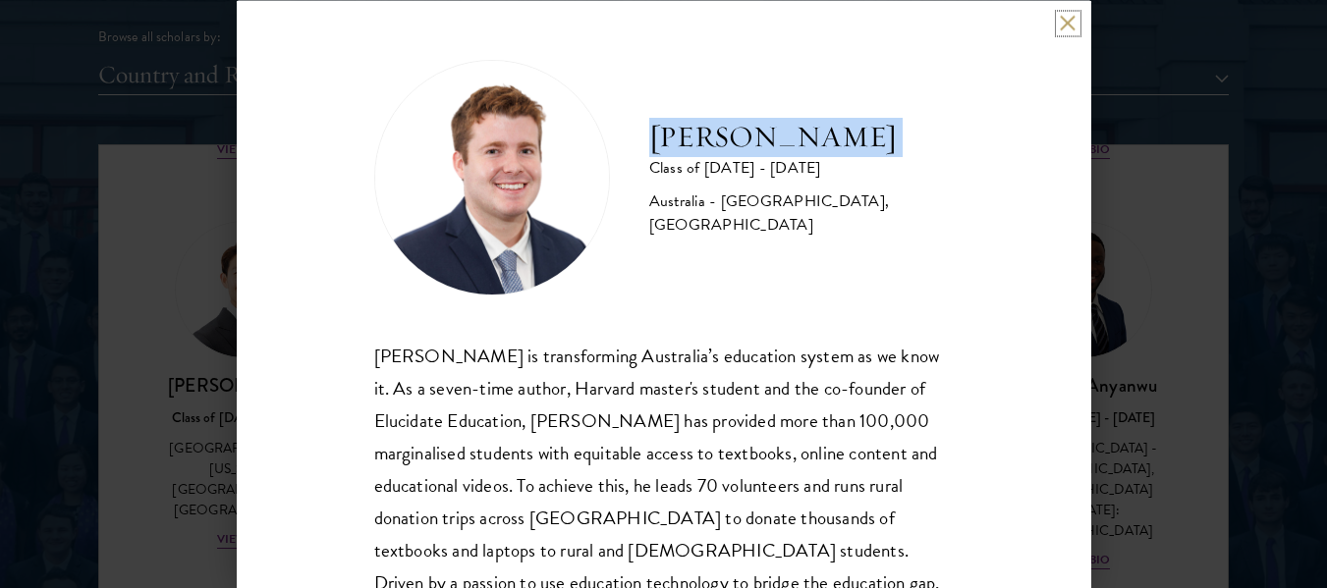
click at [1068, 27] on button at bounding box center [1068, 23] width 17 height 17
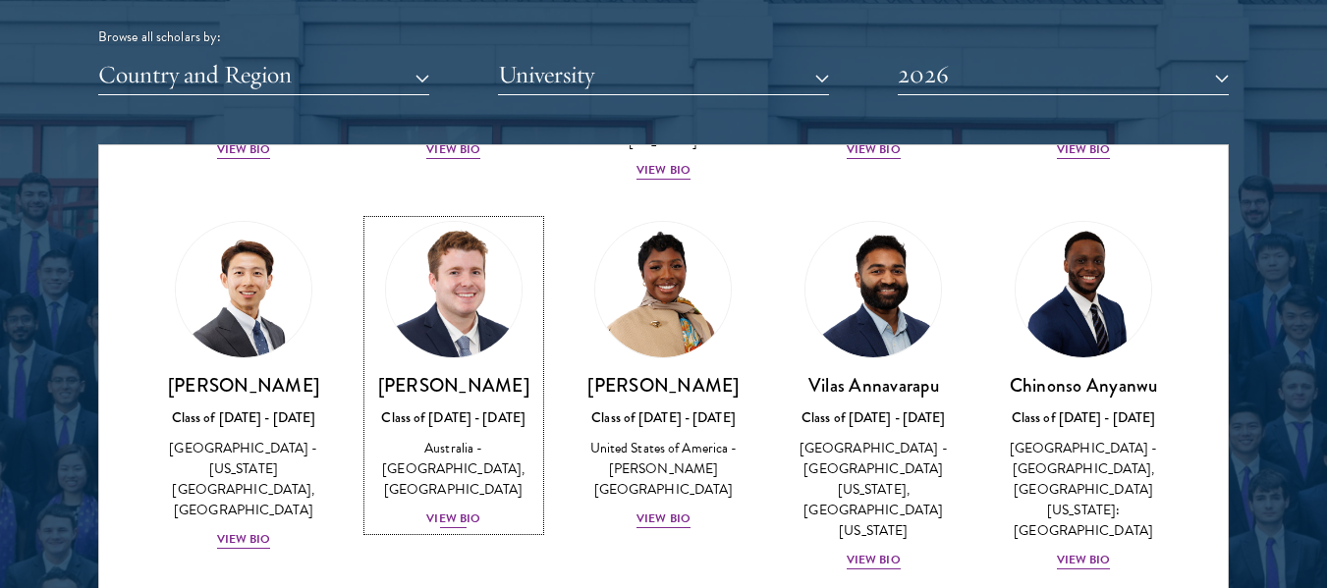
click at [435, 423] on div "Class of [DATE] - [DATE]" at bounding box center [453, 418] width 171 height 21
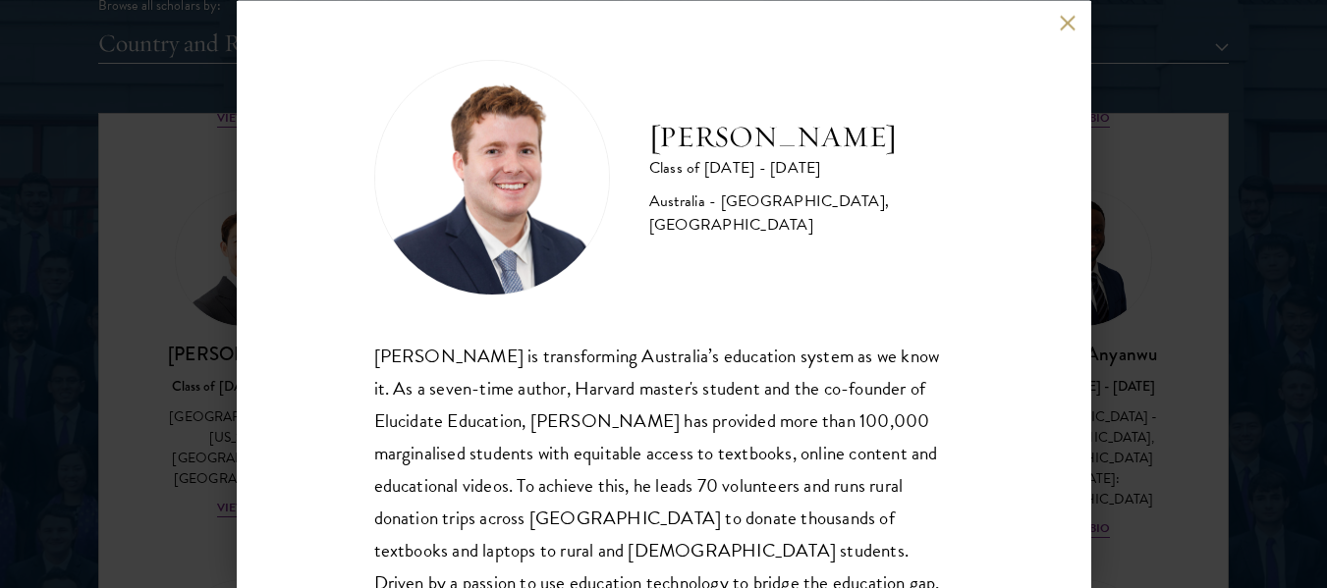
click at [1069, 24] on button at bounding box center [1068, 23] width 17 height 17
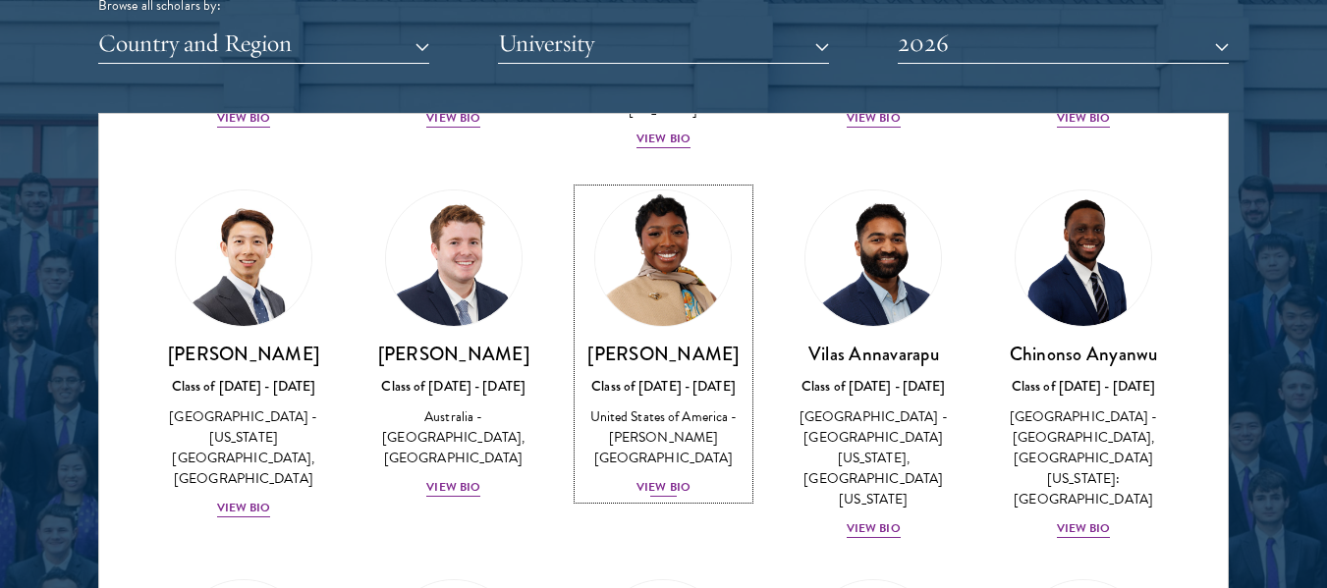
click at [686, 281] on img at bounding box center [663, 258] width 149 height 149
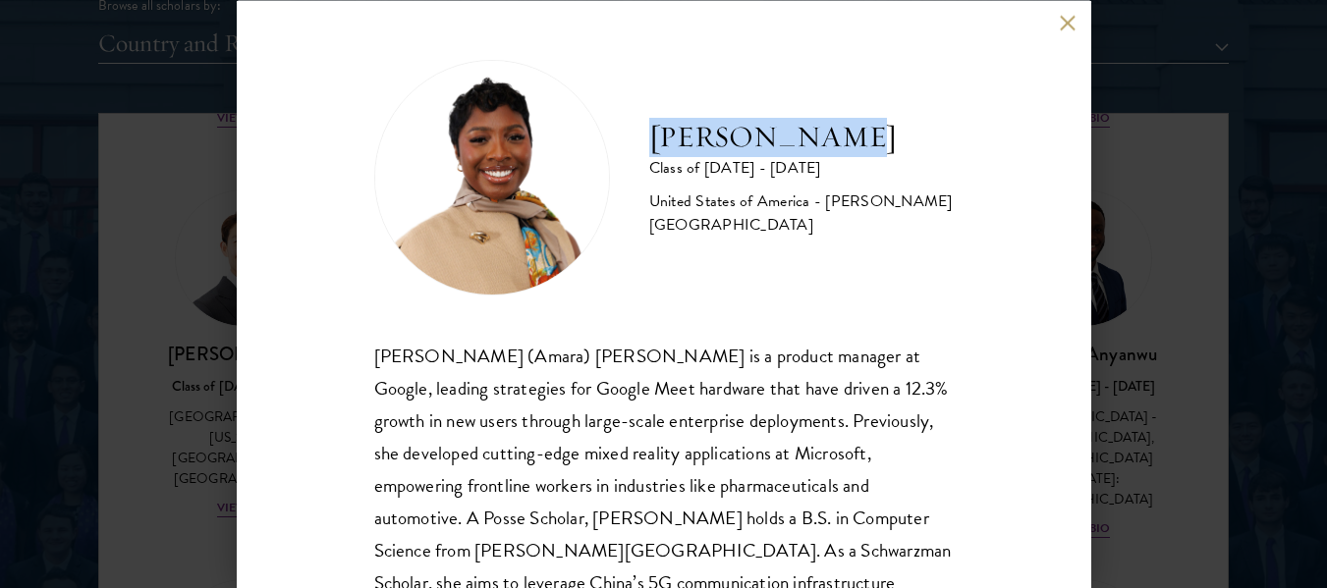
drag, startPoint x: 652, startPoint y: 137, endPoint x: 856, endPoint y: 139, distance: 204.3
click at [856, 139] on h2 "[PERSON_NAME]" at bounding box center [801, 136] width 304 height 39
click at [1066, 20] on button at bounding box center [1068, 23] width 17 height 17
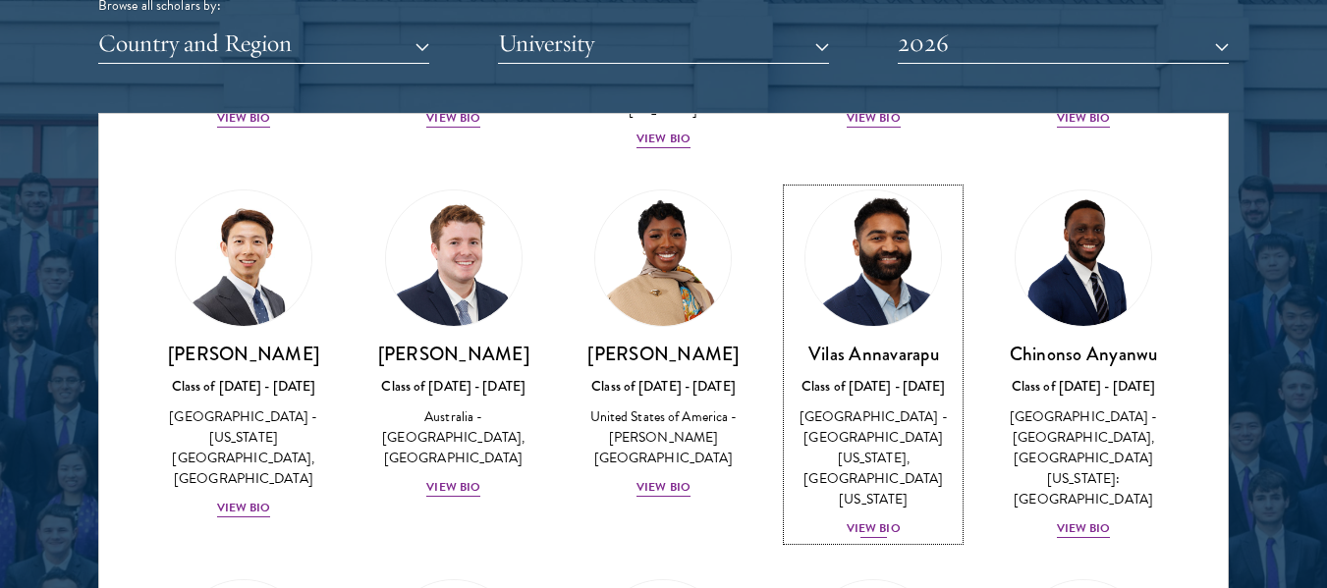
click at [865, 299] on img at bounding box center [872, 258] width 149 height 149
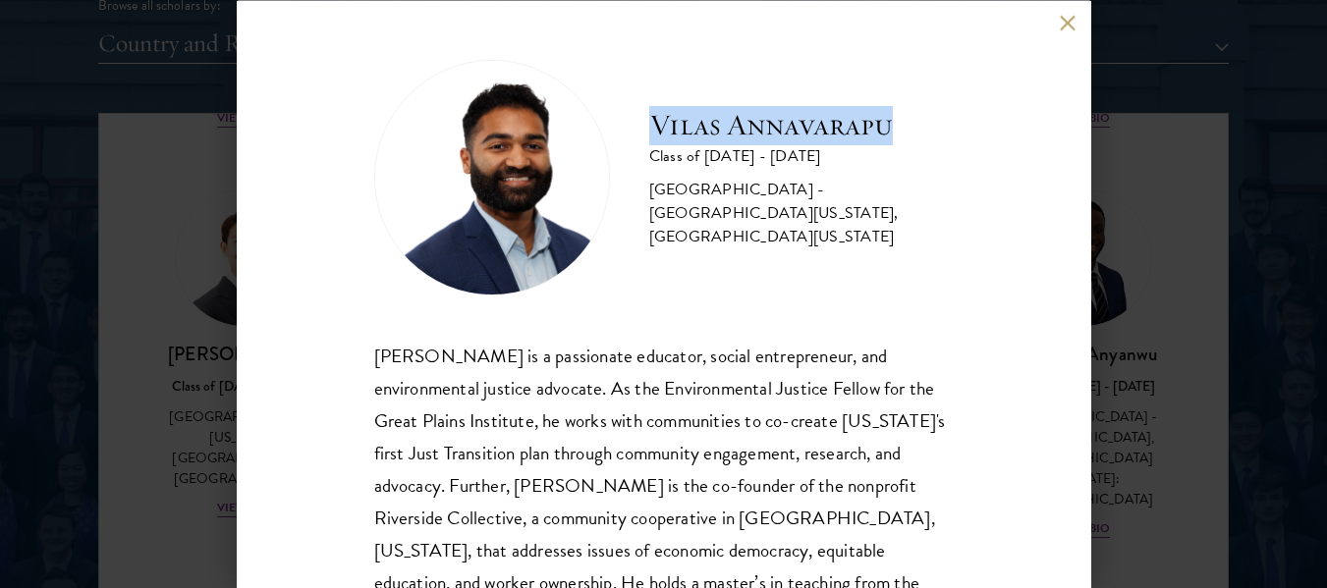
drag, startPoint x: 654, startPoint y: 136, endPoint x: 909, endPoint y: 138, distance: 255.3
click at [909, 138] on h2 "Vilas Annavarapu" at bounding box center [801, 124] width 304 height 39
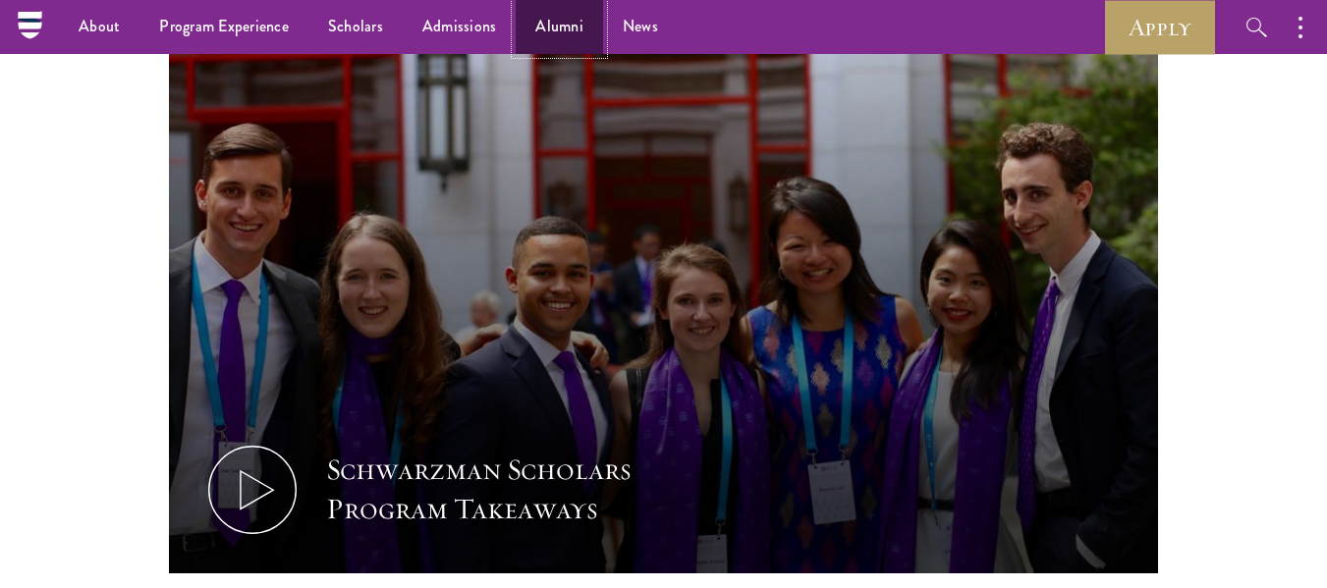
scroll to position [715, 0]
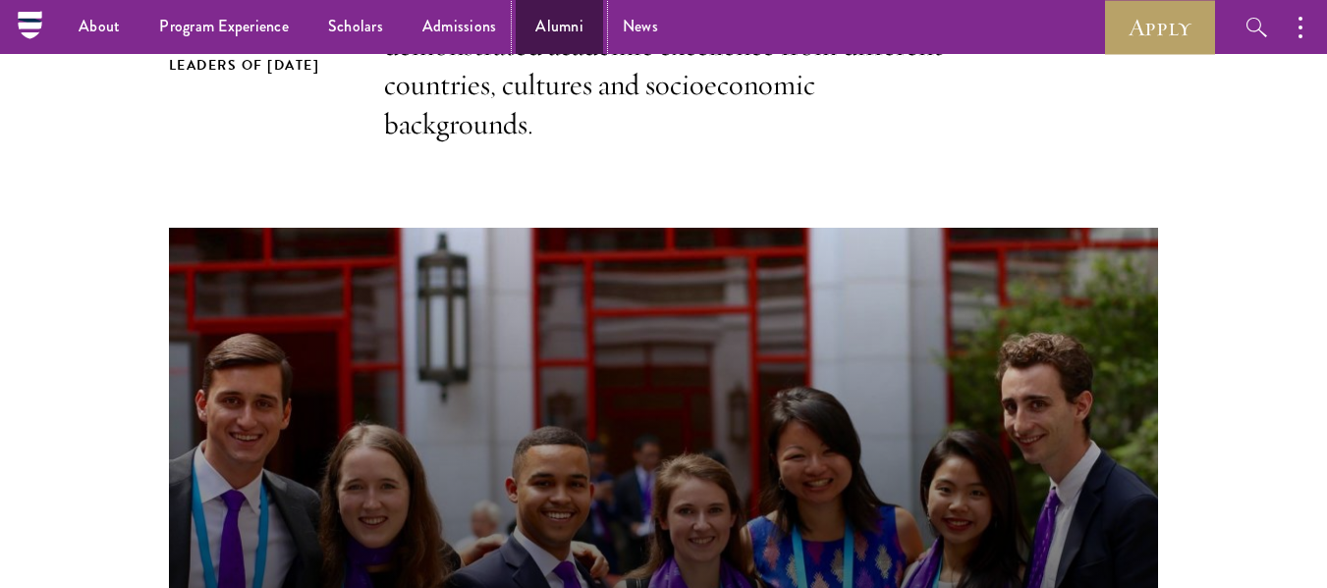
click at [560, 30] on link "Alumni" at bounding box center [559, 27] width 87 height 54
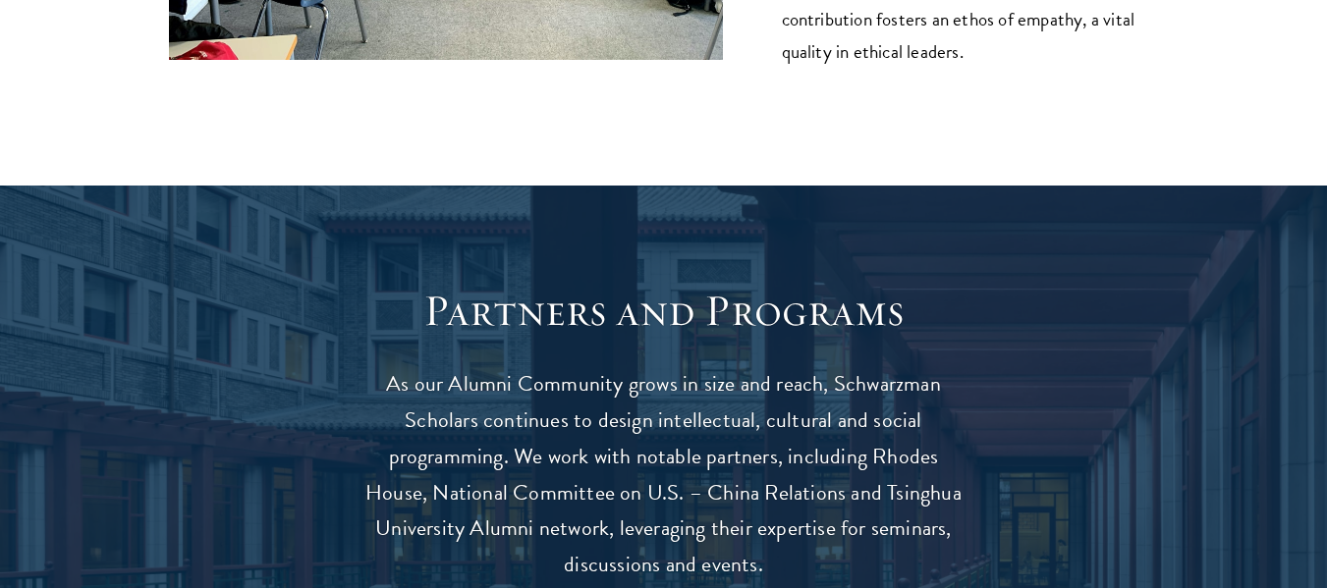
scroll to position [3649, 0]
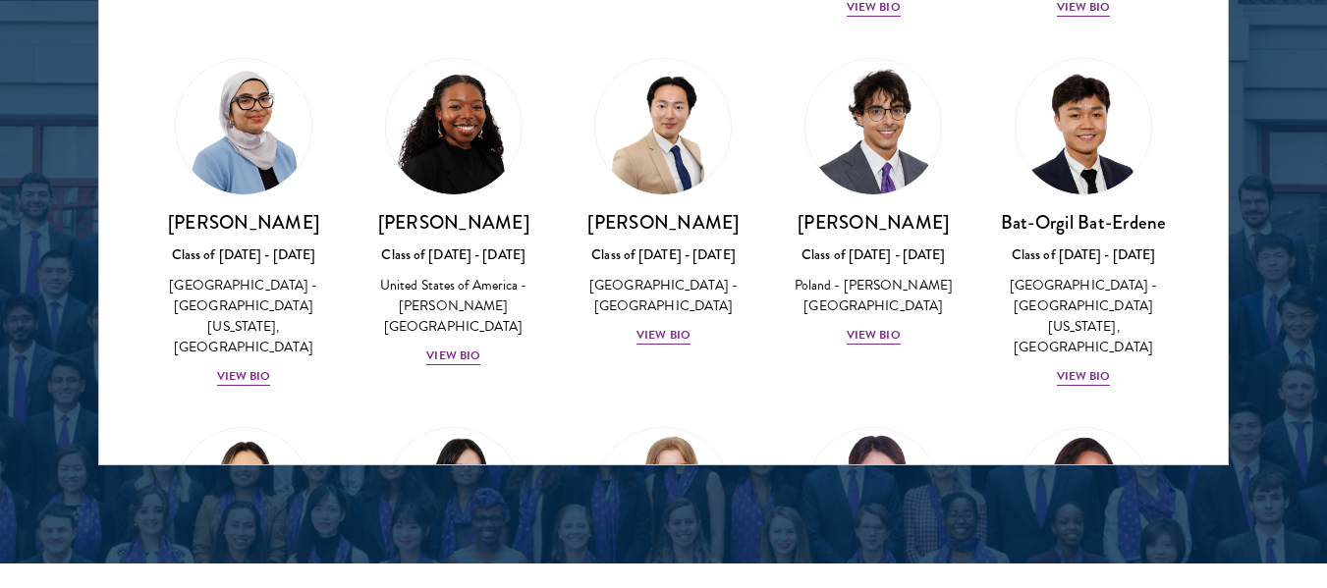
scroll to position [1026, 0]
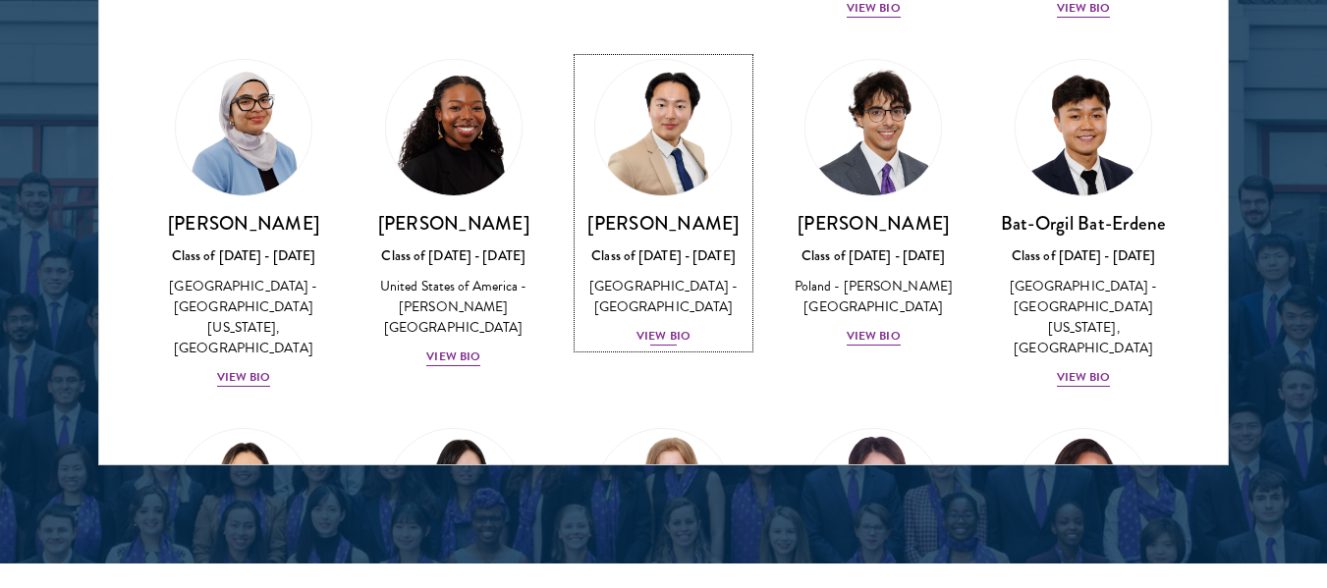
click at [714, 219] on h3 "[PERSON_NAME]" at bounding box center [663, 223] width 171 height 25
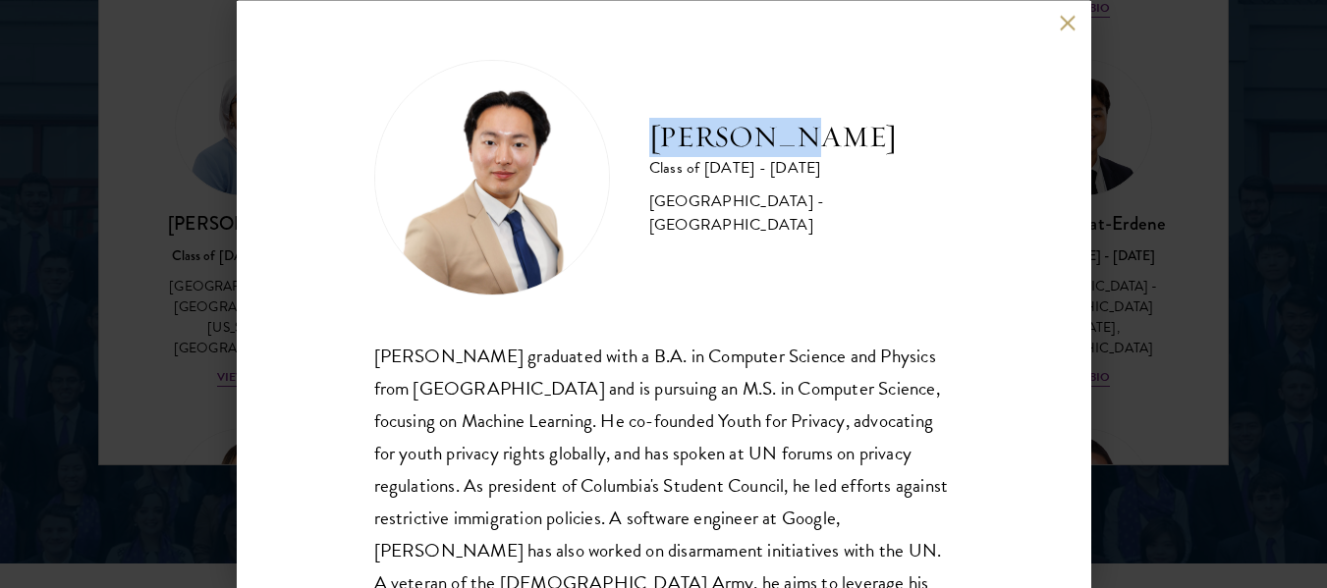
drag, startPoint x: 653, startPoint y: 138, endPoint x: 852, endPoint y: 163, distance: 200.8
click at [852, 156] on h2 "[PERSON_NAME]" at bounding box center [801, 136] width 304 height 39
copy h2 "[PERSON_NAME]"
click at [1062, 26] on button at bounding box center [1068, 23] width 17 height 17
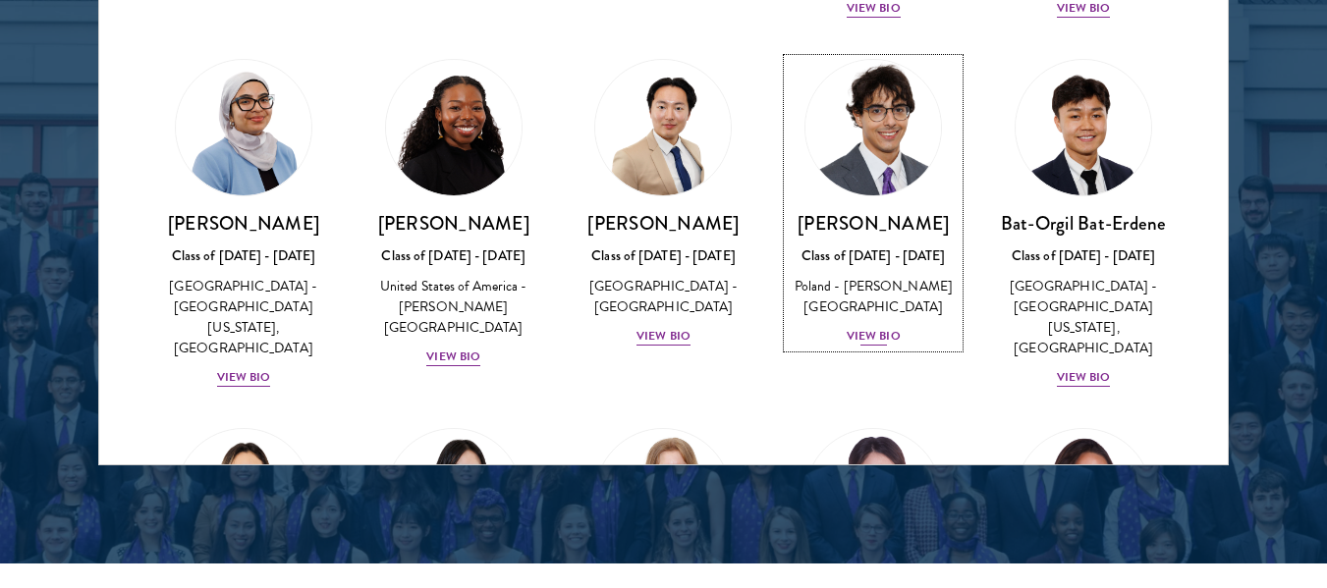
click at [843, 136] on img at bounding box center [872, 127] width 149 height 149
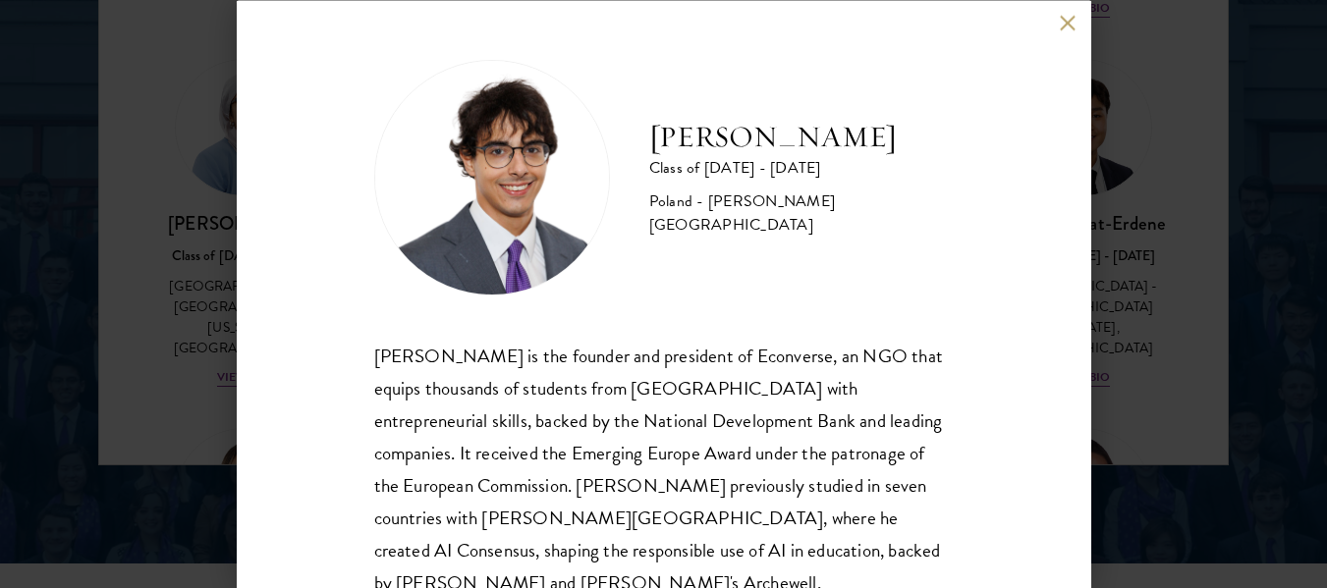
drag, startPoint x: 645, startPoint y: 148, endPoint x: 879, endPoint y: 154, distance: 233.8
click at [879, 154] on div "Jan Bartkowiak Class of 2025 - 2026 Poland - Minerva University" at bounding box center [663, 177] width 579 height 236
copy h2 "[PERSON_NAME]"
click at [1068, 27] on button at bounding box center [1068, 23] width 17 height 17
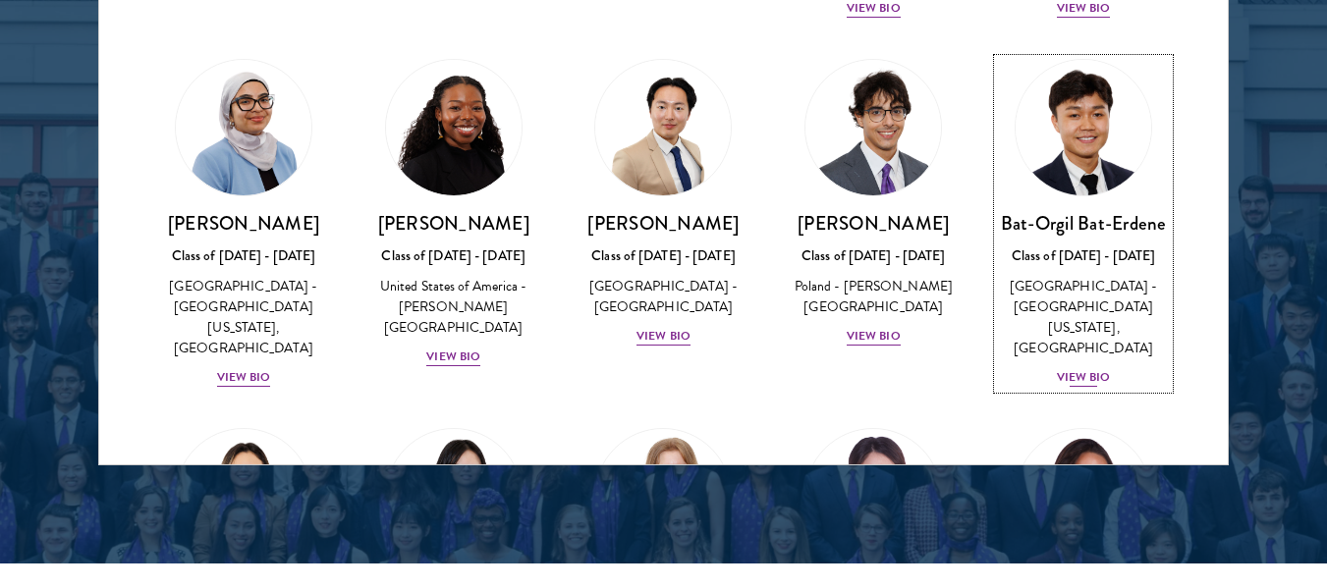
click at [1082, 211] on h3 "Bat-Orgil Bat-Erdene" at bounding box center [1083, 223] width 171 height 25
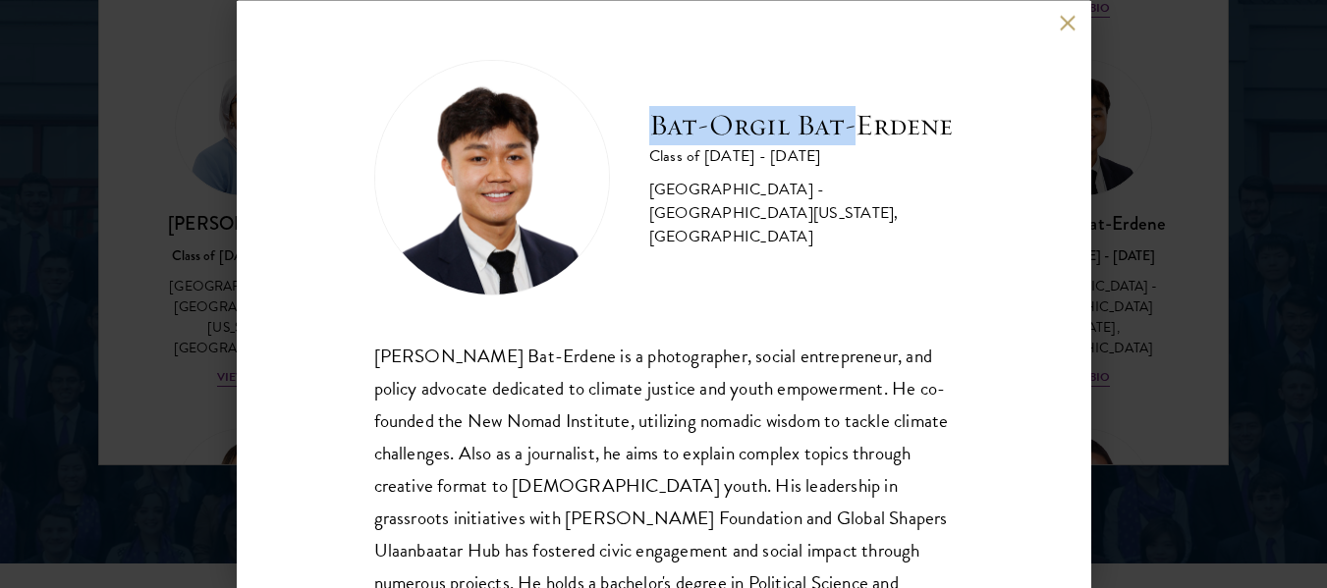
drag, startPoint x: 644, startPoint y: 105, endPoint x: 871, endPoint y: 119, distance: 227.2
click at [871, 119] on div "Bat-Orgil Bat-Erdene Class of 2025 - 2026 Mongolia - University of Arizona, Uni…" at bounding box center [663, 177] width 579 height 236
copy h2 "Bat-Orgil Bat-"
click at [1062, 20] on button at bounding box center [1068, 23] width 17 height 17
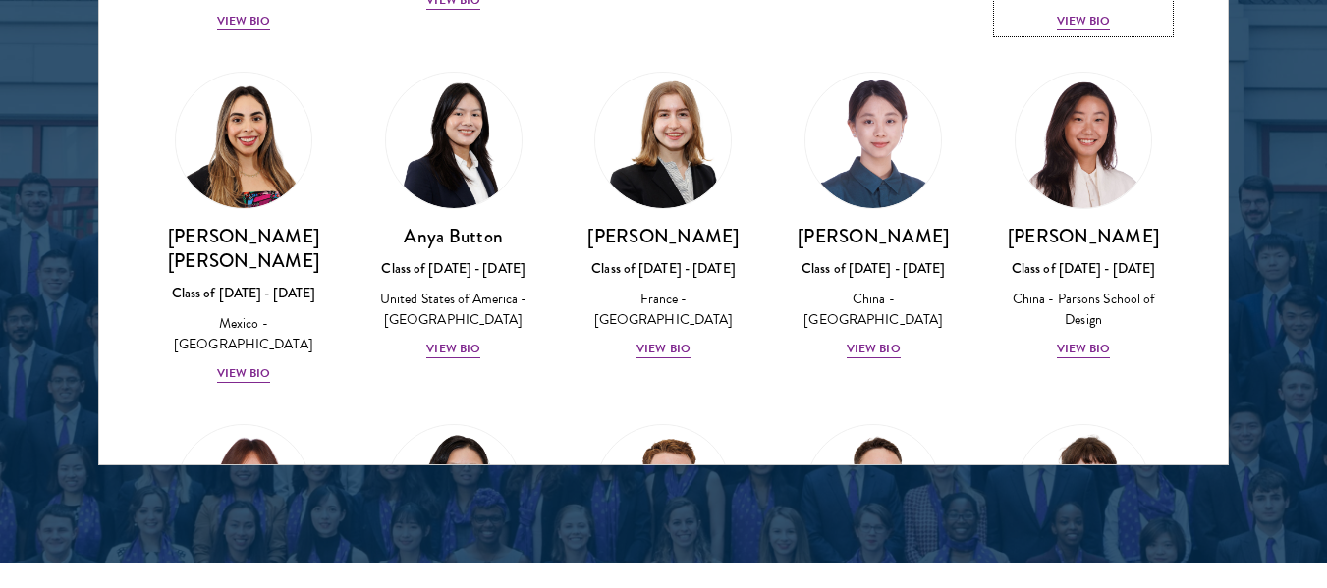
scroll to position [1384, 0]
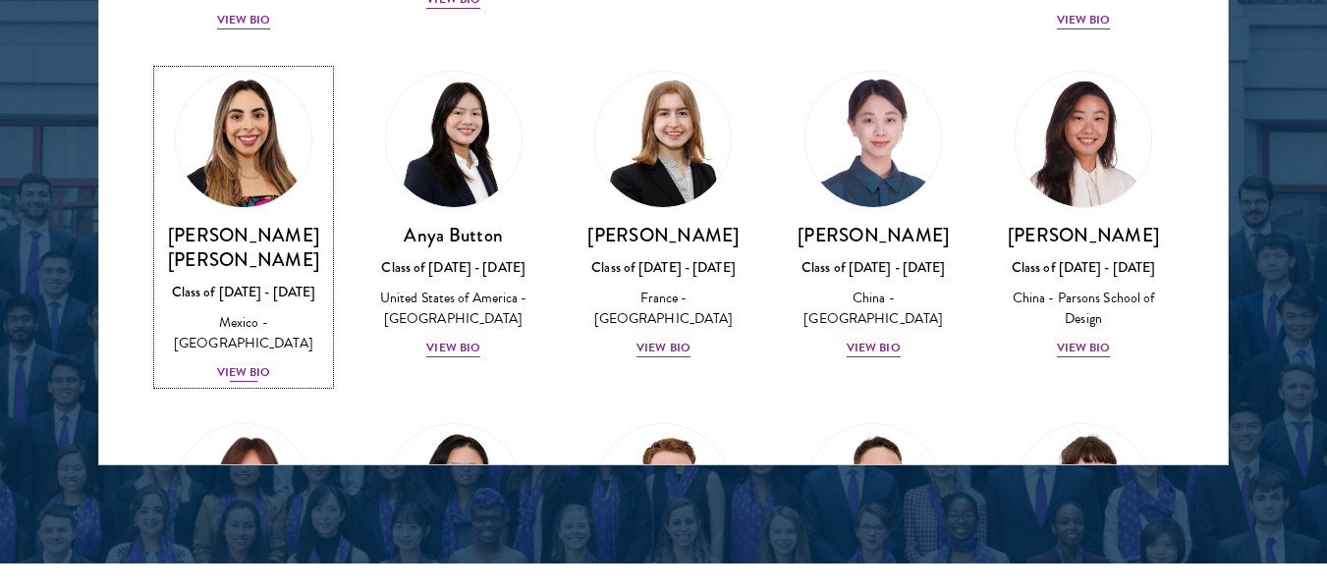
click at [287, 223] on h3 "[PERSON_NAME] [PERSON_NAME]" at bounding box center [243, 247] width 171 height 49
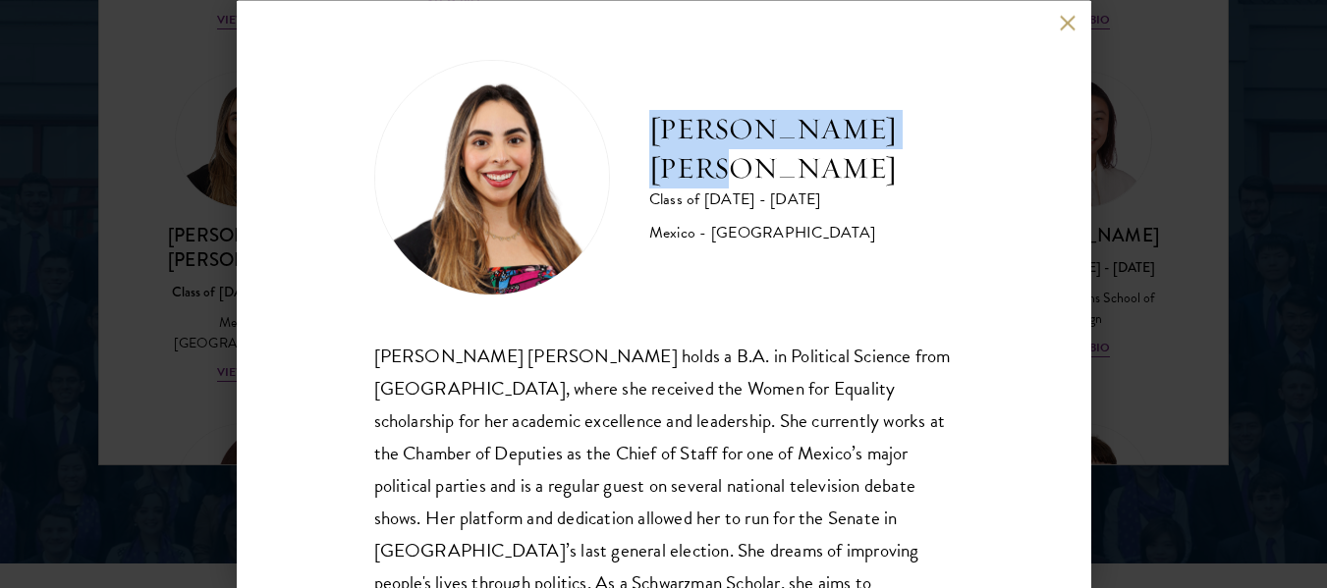
drag, startPoint x: 654, startPoint y: 130, endPoint x: 1029, endPoint y: 154, distance: 375.9
click at [1029, 154] on div "Natalie Bravo Ortiz Class of 2025 - 2026 Mexico - Instituto Tecnológico Autónom…" at bounding box center [664, 294] width 854 height 588
drag, startPoint x: 1029, startPoint y: 154, endPoint x: 643, endPoint y: 138, distance: 386.2
click at [643, 138] on div "Natalie Bravo Ortiz Class of 2025 - 2026 Mexico - Instituto Tecnológico Autónom…" at bounding box center [664, 294] width 854 height 588
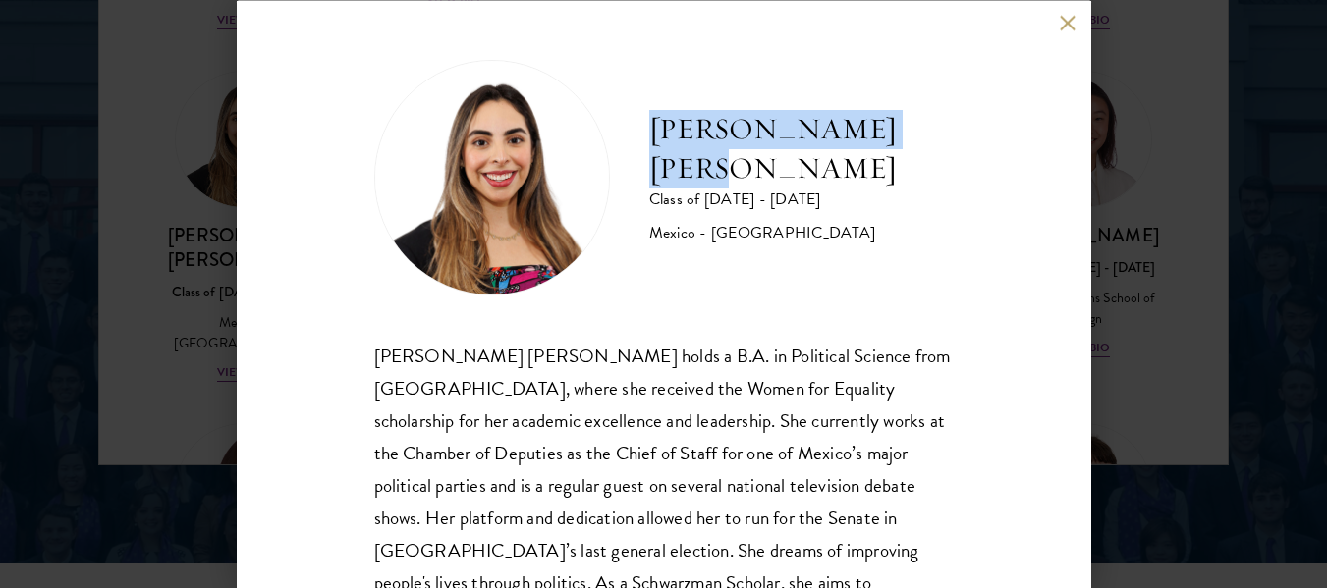
copy h2 "[PERSON_NAME] [PERSON_NAME]"
click at [1068, 19] on button at bounding box center [1068, 23] width 17 height 17
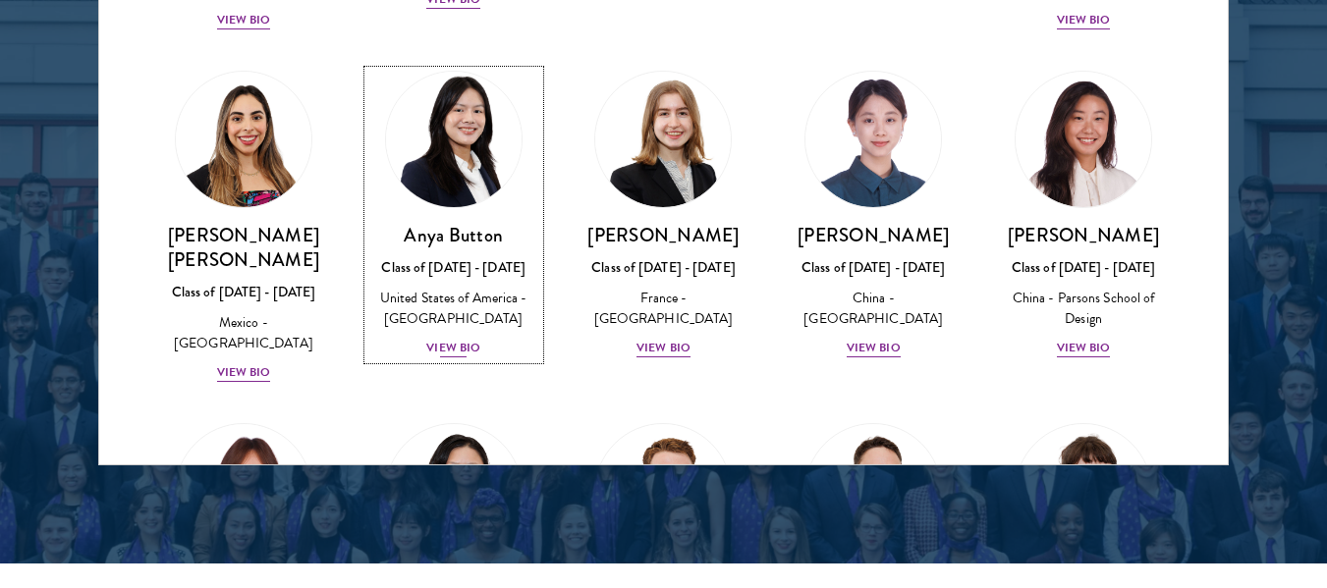
click at [486, 176] on link "Anya Button Class of 2025 - 2026 United States of America - Duke University Vie…" at bounding box center [453, 215] width 171 height 289
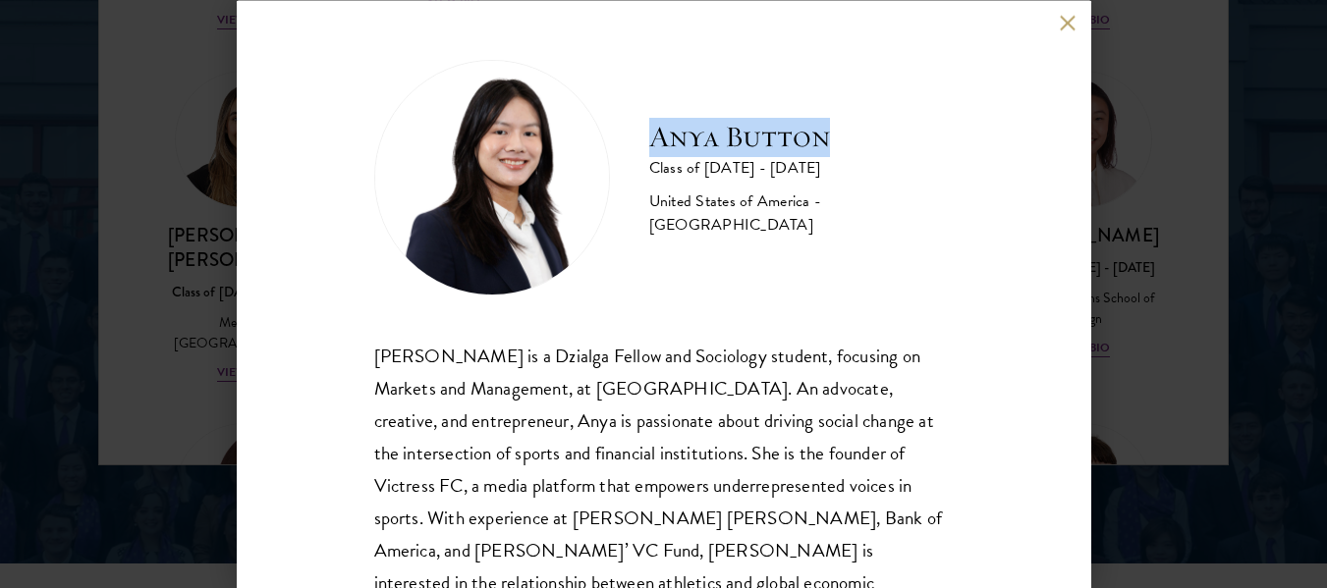
drag, startPoint x: 656, startPoint y: 145, endPoint x: 902, endPoint y: 148, distance: 246.5
click at [902, 148] on h2 "Anya Button" at bounding box center [801, 136] width 304 height 39
copy h2 "Anya Button"
click at [1069, 27] on button at bounding box center [1068, 23] width 17 height 17
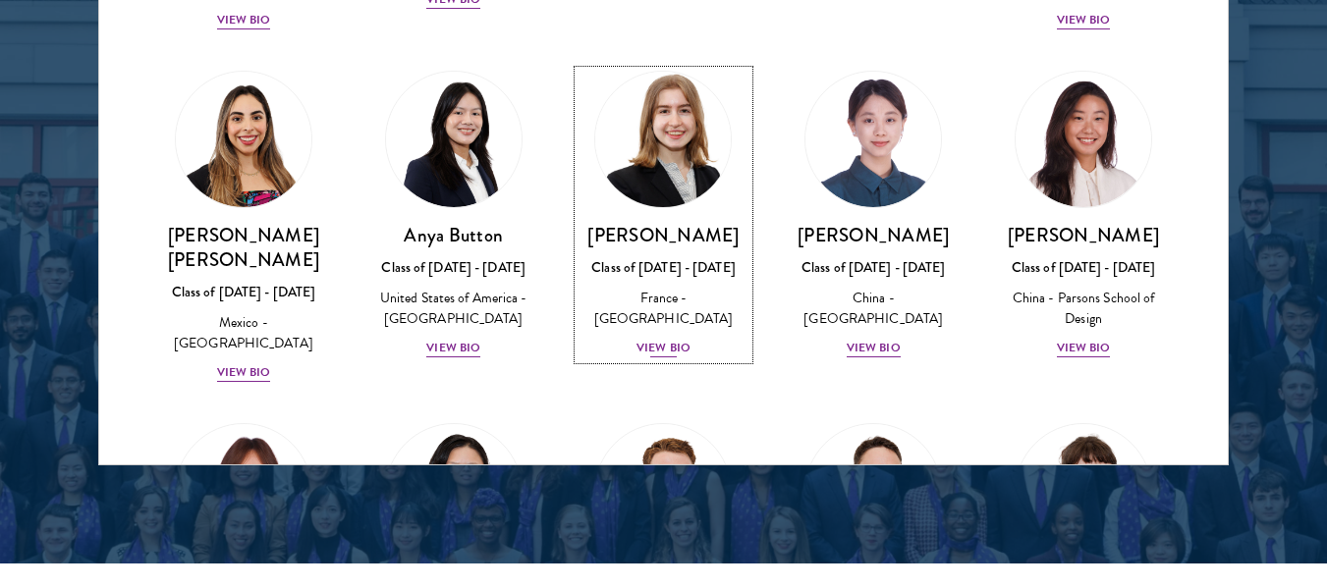
click at [705, 127] on img at bounding box center [663, 139] width 149 height 149
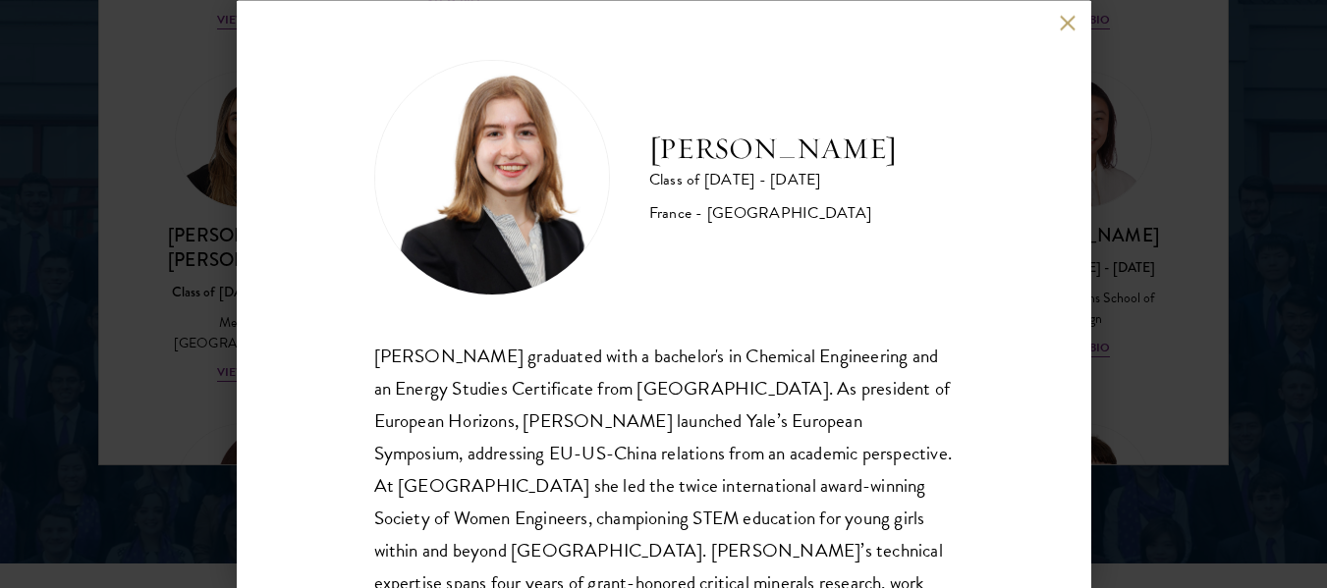
drag, startPoint x: 653, startPoint y: 126, endPoint x: 803, endPoint y: 176, distance: 158.4
click at [803, 168] on h2 "[PERSON_NAME]" at bounding box center [772, 148] width 247 height 39
copy h2 "[PERSON_NAME]"
click at [1060, 18] on button at bounding box center [1068, 23] width 17 height 17
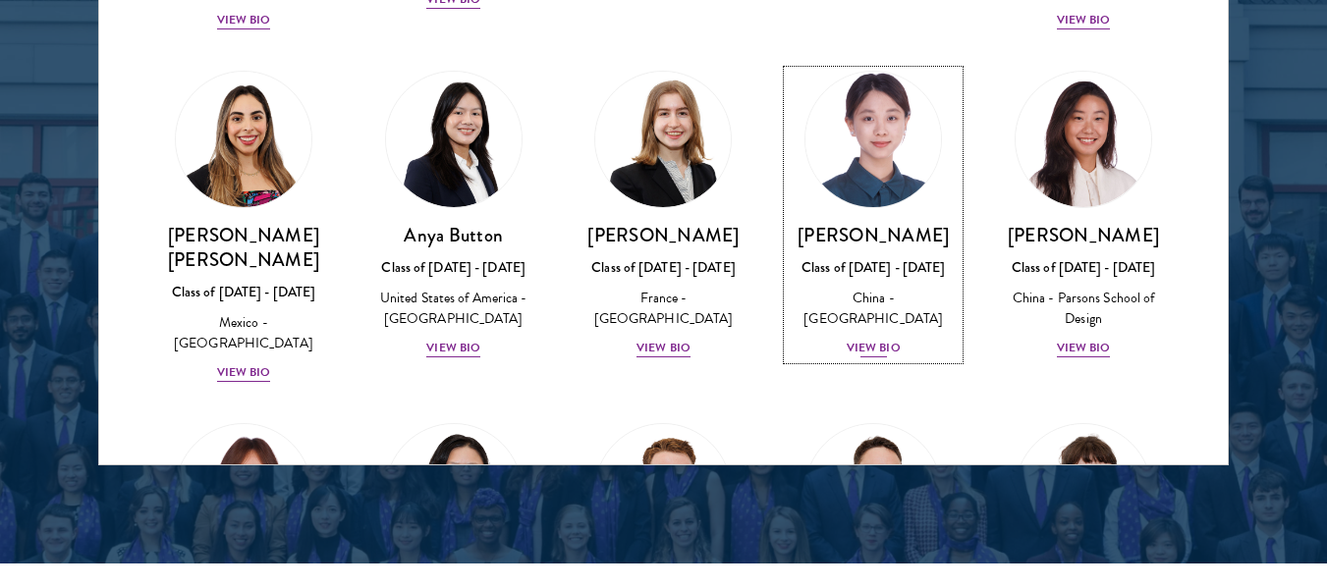
click at [909, 223] on h3 "[PERSON_NAME]" at bounding box center [873, 235] width 171 height 25
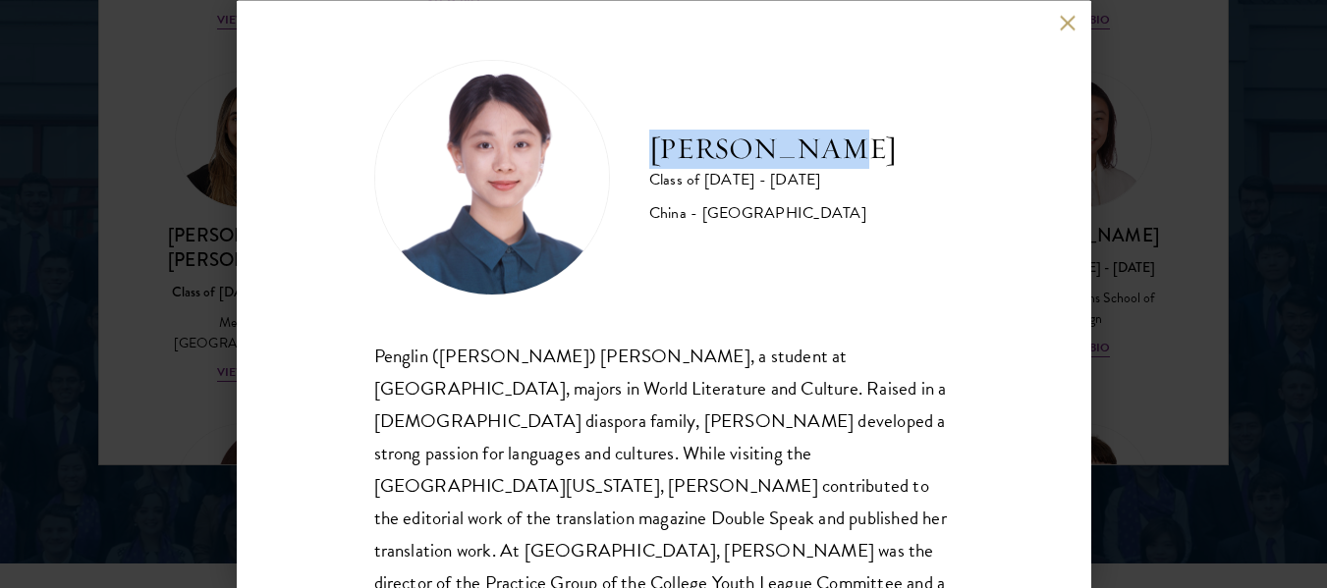
drag, startPoint x: 648, startPoint y: 142, endPoint x: 874, endPoint y: 153, distance: 226.1
click at [874, 153] on div "Claire Chen Class of 2025 - 2026 China - Tsinghua University" at bounding box center [663, 177] width 579 height 236
copy h2 "[PERSON_NAME]"
click at [1065, 19] on button at bounding box center [1068, 23] width 17 height 17
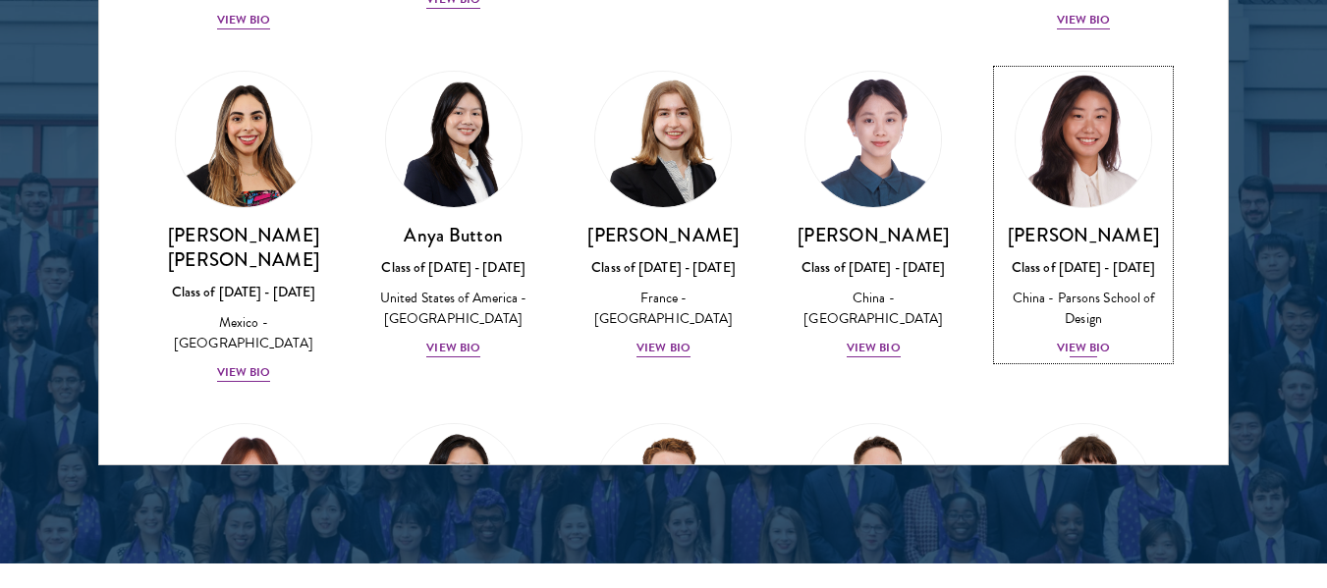
click at [1087, 148] on img at bounding box center [1082, 139] width 149 height 149
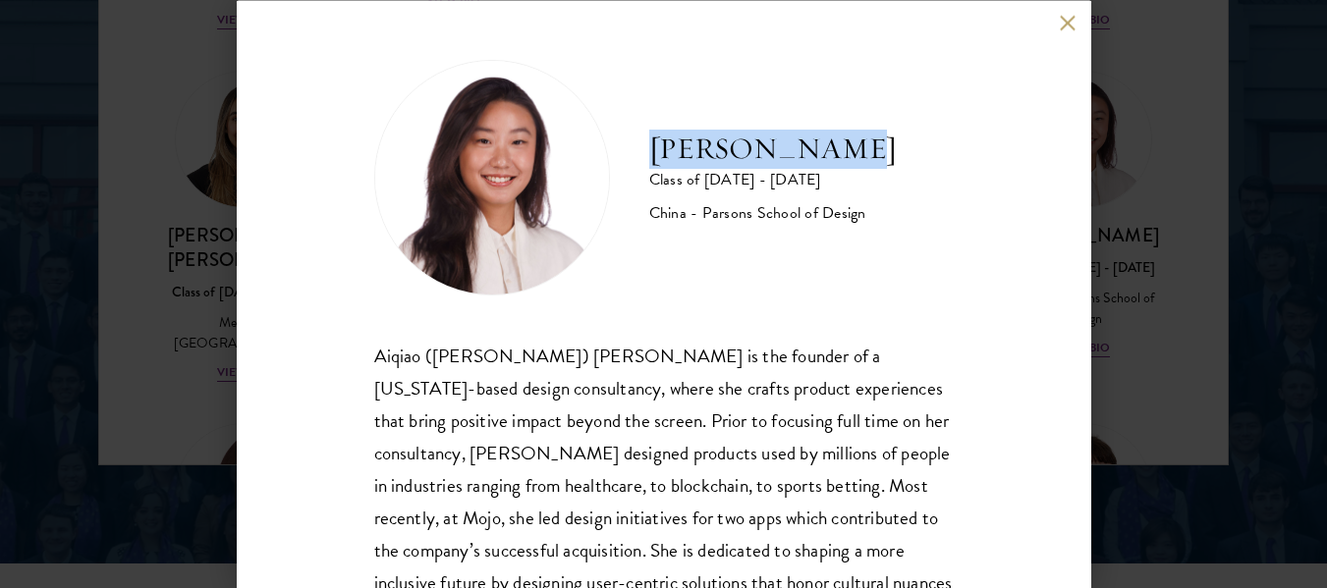
drag, startPoint x: 653, startPoint y: 150, endPoint x: 918, endPoint y: 157, distance: 265.2
click at [918, 157] on div "Melinda Chen Class of 2025 - 2026 China - Parsons School of Design" at bounding box center [663, 177] width 579 height 236
copy h2 "[PERSON_NAME]"
click at [1066, 25] on button at bounding box center [1068, 23] width 17 height 17
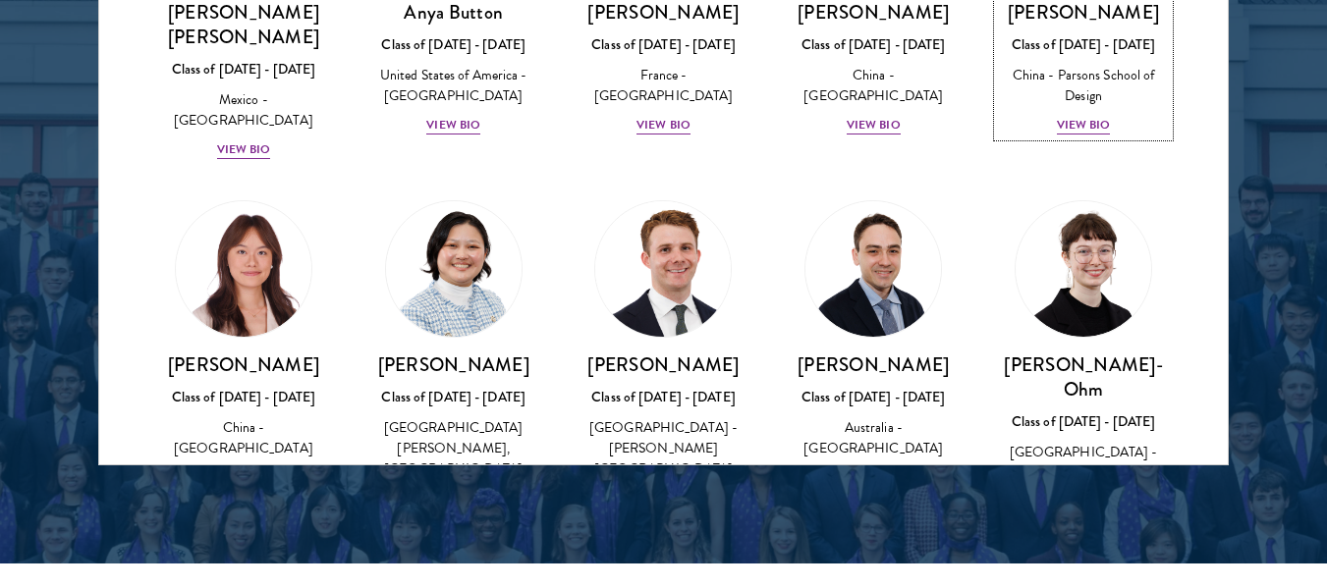
scroll to position [1607, 0]
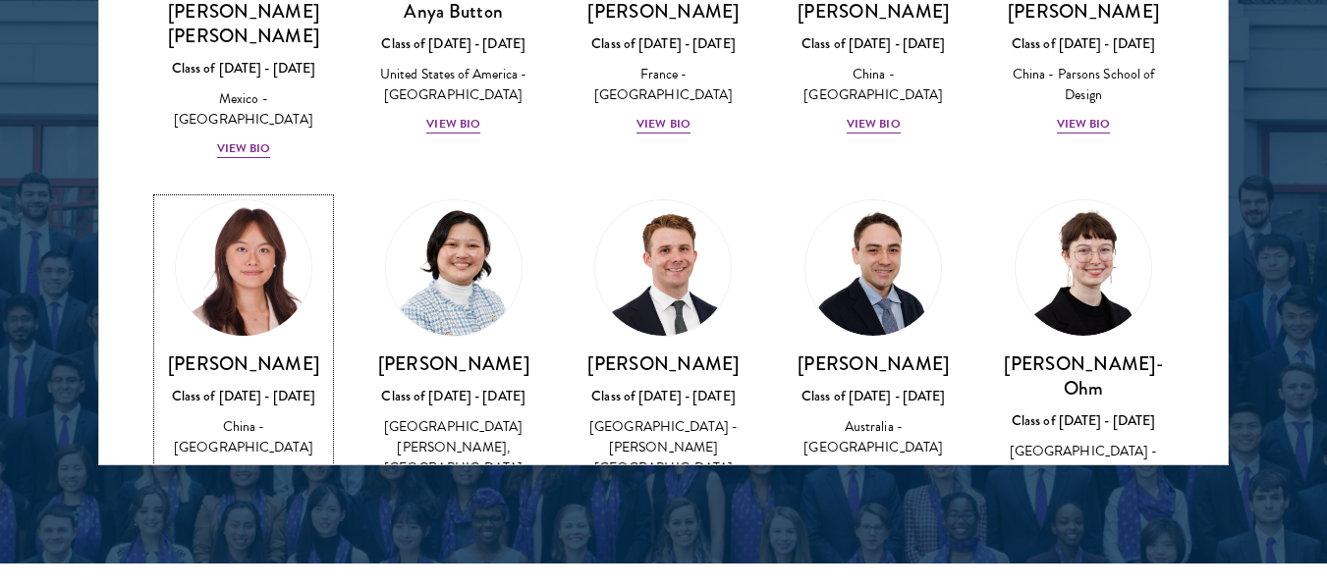
click at [265, 258] on img at bounding box center [243, 267] width 149 height 149
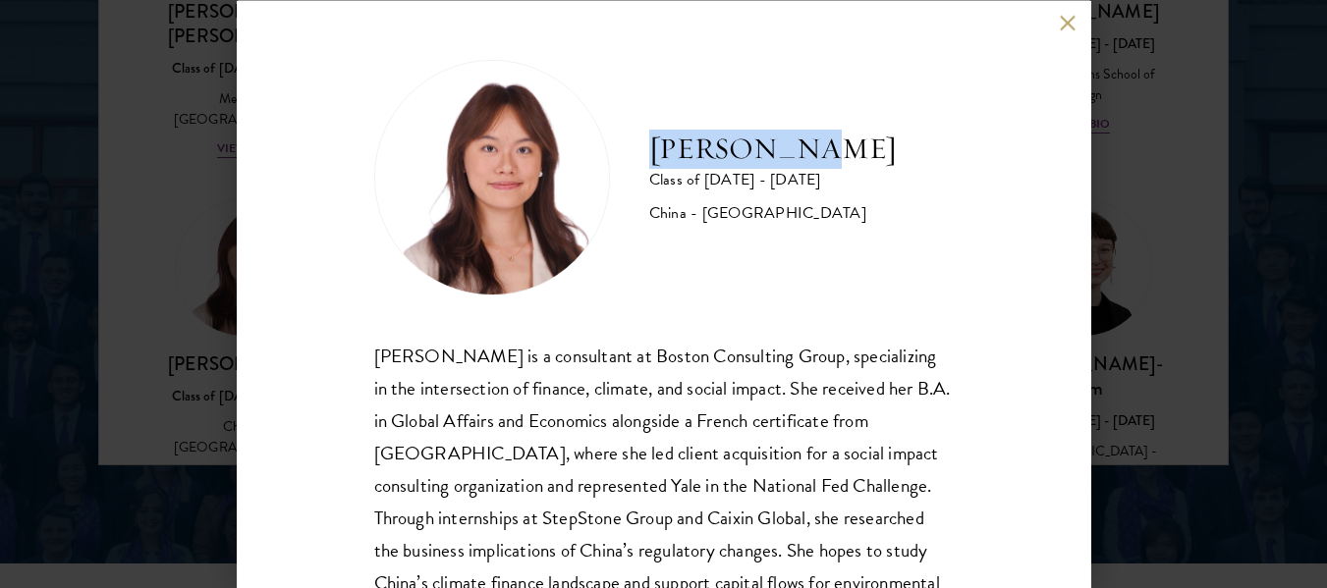
drag, startPoint x: 655, startPoint y: 147, endPoint x: 828, endPoint y: 167, distance: 173.9
click at [828, 167] on div "Yilin Chen Class of 2025 - 2026 China - Yale University" at bounding box center [663, 177] width 579 height 236
copy h2 "[PERSON_NAME]"
click at [1065, 19] on button at bounding box center [1068, 23] width 17 height 17
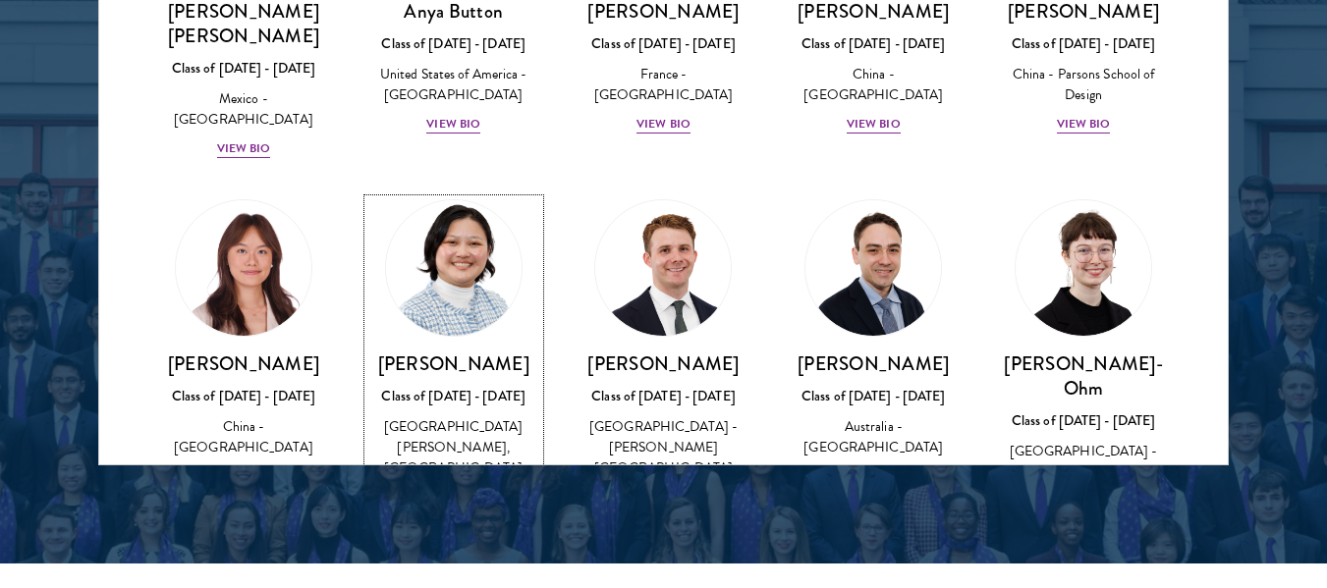
click at [504, 215] on img at bounding box center [453, 267] width 149 height 149
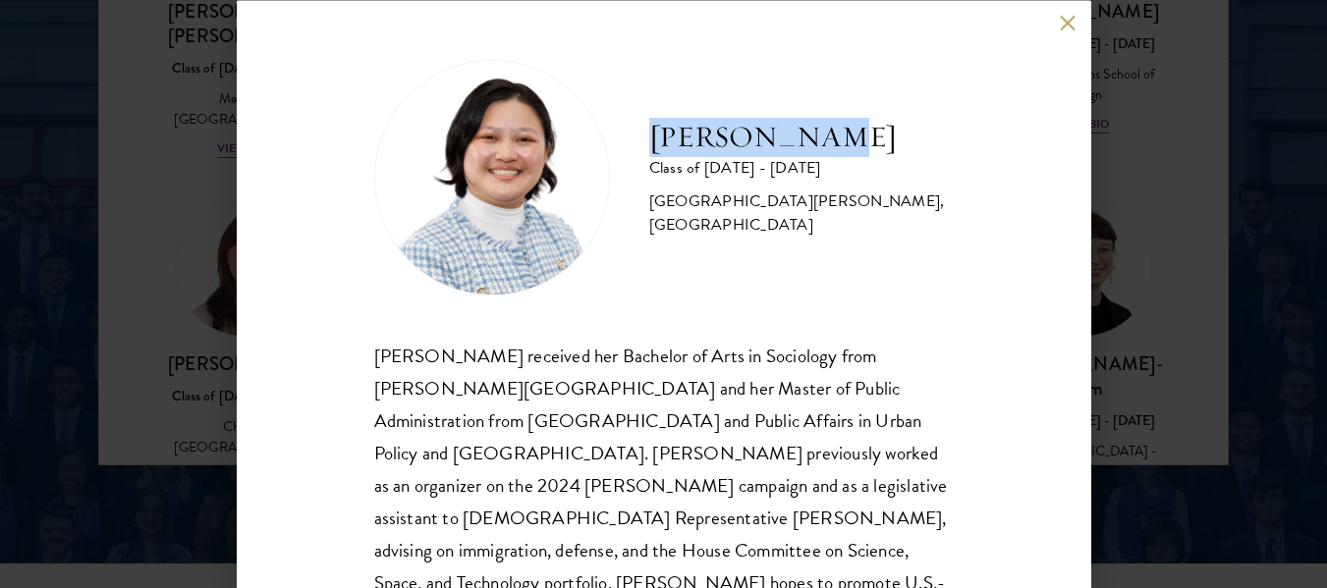
drag, startPoint x: 657, startPoint y: 133, endPoint x: 865, endPoint y: 140, distance: 208.3
click at [865, 140] on h2 "[PERSON_NAME]" at bounding box center [801, 136] width 304 height 39
copy h2 "[PERSON_NAME]"
click at [1070, 27] on button at bounding box center [1068, 23] width 17 height 17
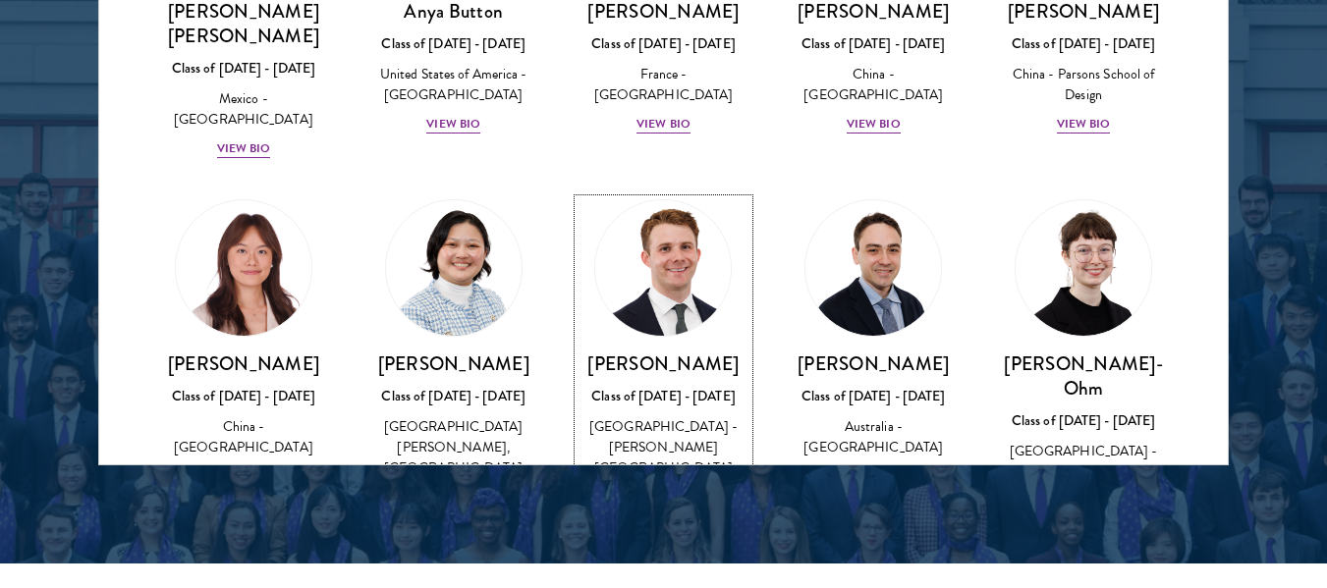
click at [667, 233] on img at bounding box center [663, 267] width 149 height 149
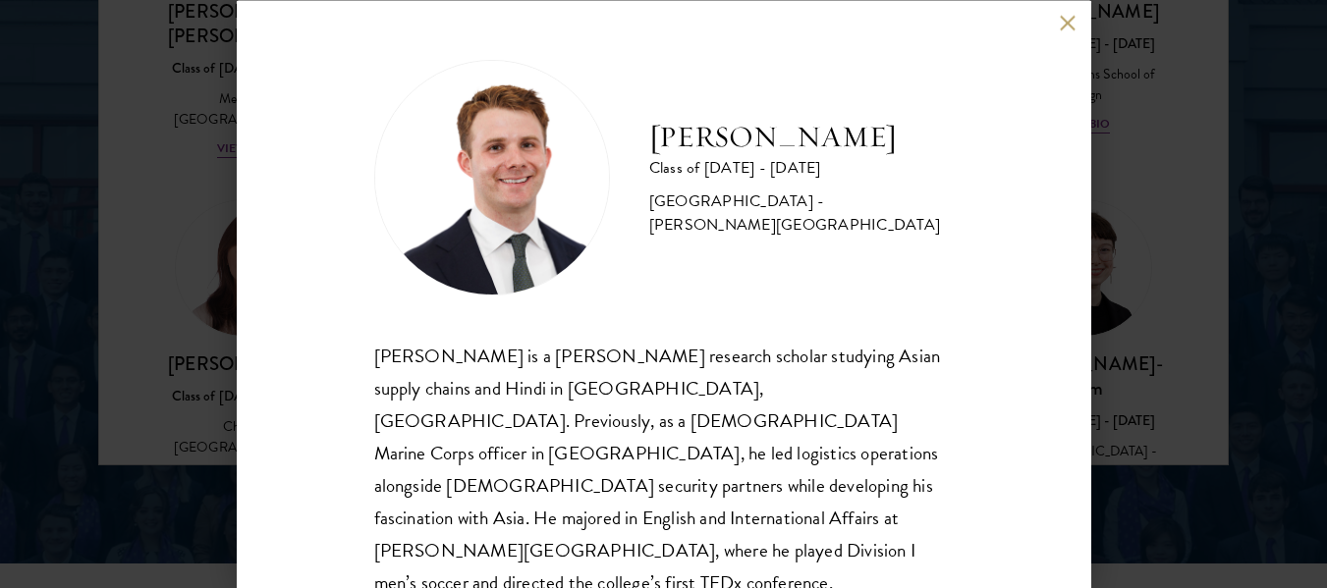
drag, startPoint x: 653, startPoint y: 144, endPoint x: 934, endPoint y: 140, distance: 280.9
click at [934, 140] on div "Chandler Compton Class of 2025 - 2026 United States of America - Wofford College" at bounding box center [663, 177] width 579 height 236
click at [1064, 26] on button at bounding box center [1068, 23] width 17 height 17
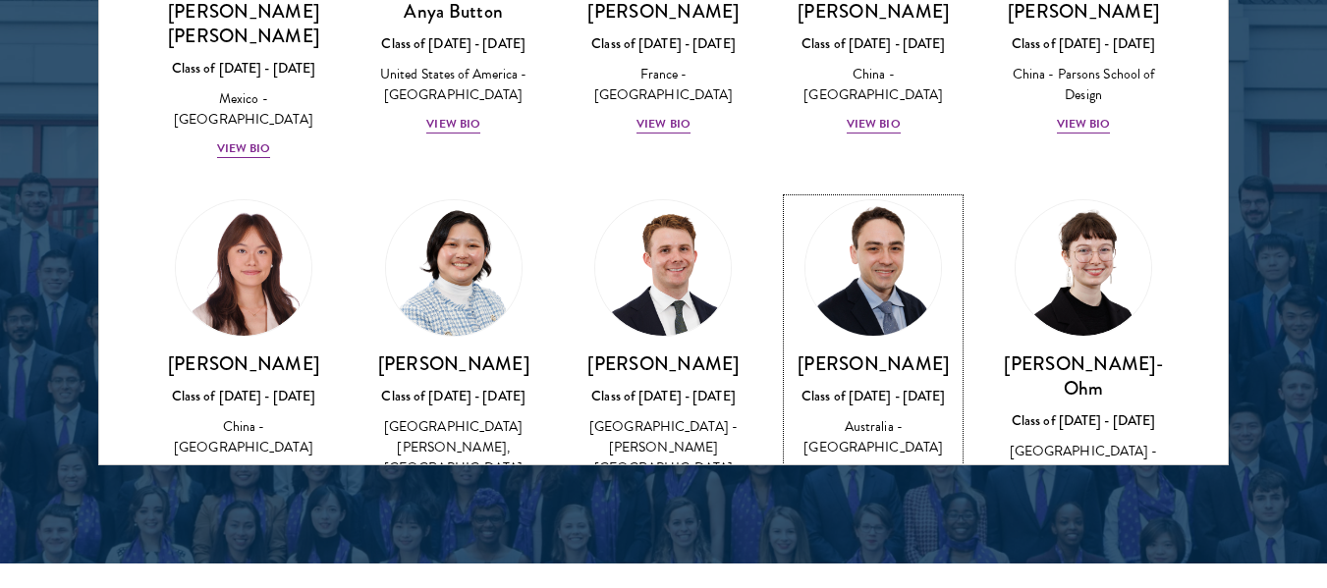
click at [893, 263] on img at bounding box center [872, 267] width 149 height 149
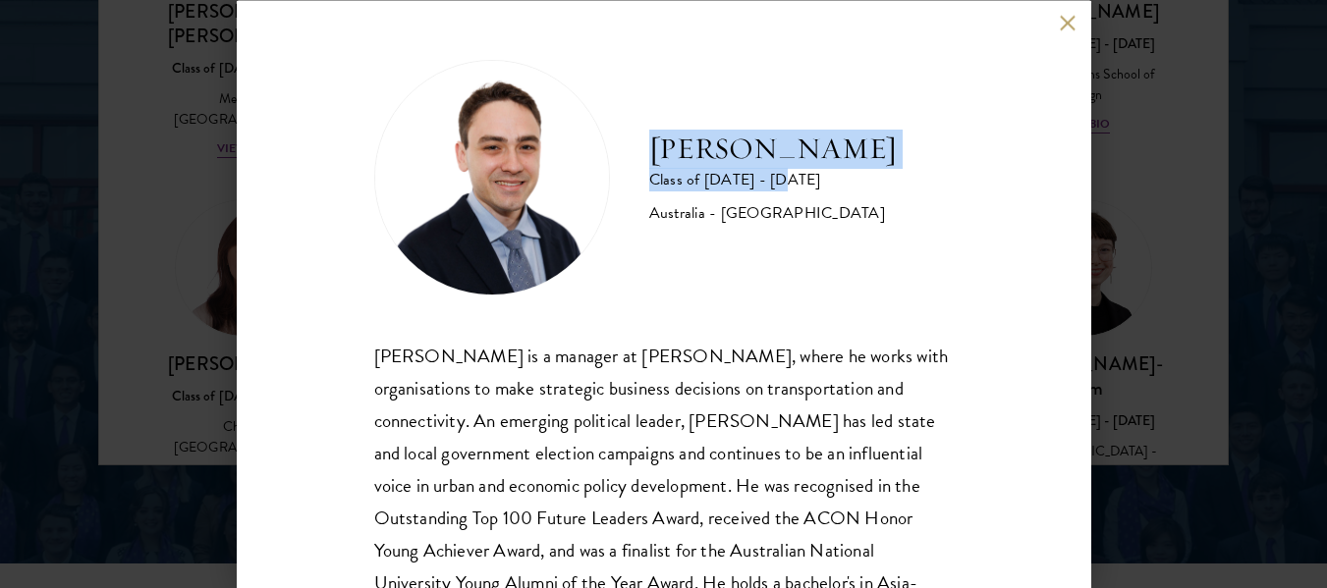
drag, startPoint x: 652, startPoint y: 158, endPoint x: 901, endPoint y: 173, distance: 249.9
click at [897, 173] on div "David Connah Class of 2025 - 2026 Australia - Australian National University" at bounding box center [772, 177] width 247 height 96
click at [897, 173] on div "Class of [DATE] - [DATE]" at bounding box center [772, 180] width 247 height 24
drag, startPoint x: 652, startPoint y: 146, endPoint x: 873, endPoint y: 155, distance: 221.1
click at [873, 155] on h2 "[PERSON_NAME]" at bounding box center [772, 148] width 247 height 39
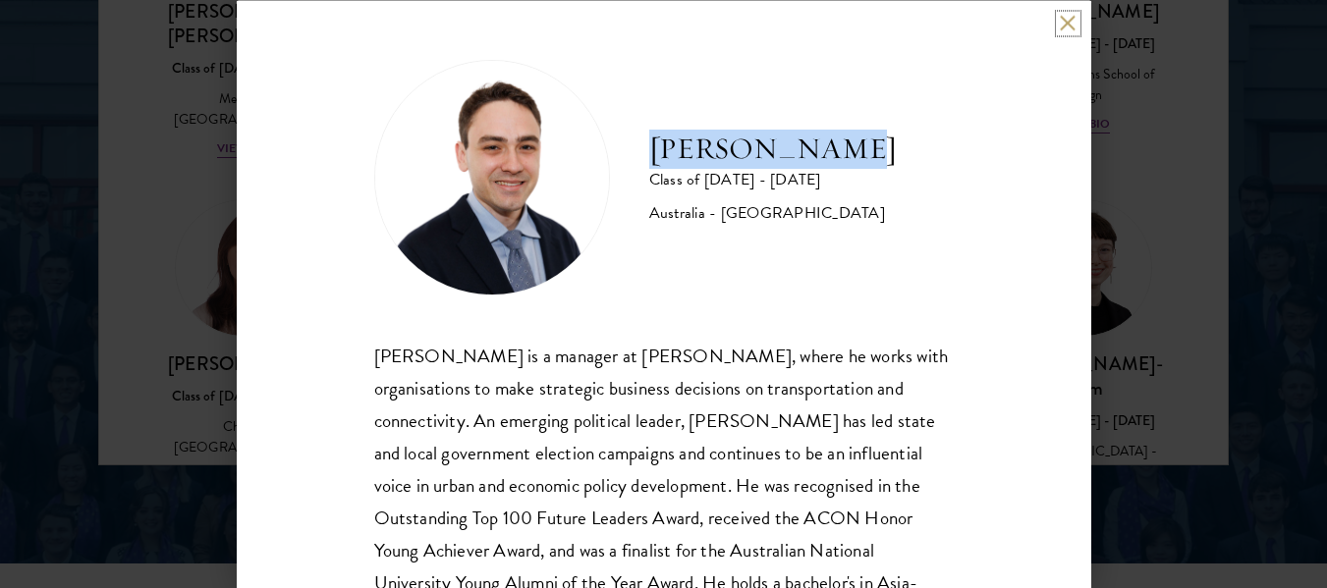
click at [1067, 20] on button at bounding box center [1068, 23] width 17 height 17
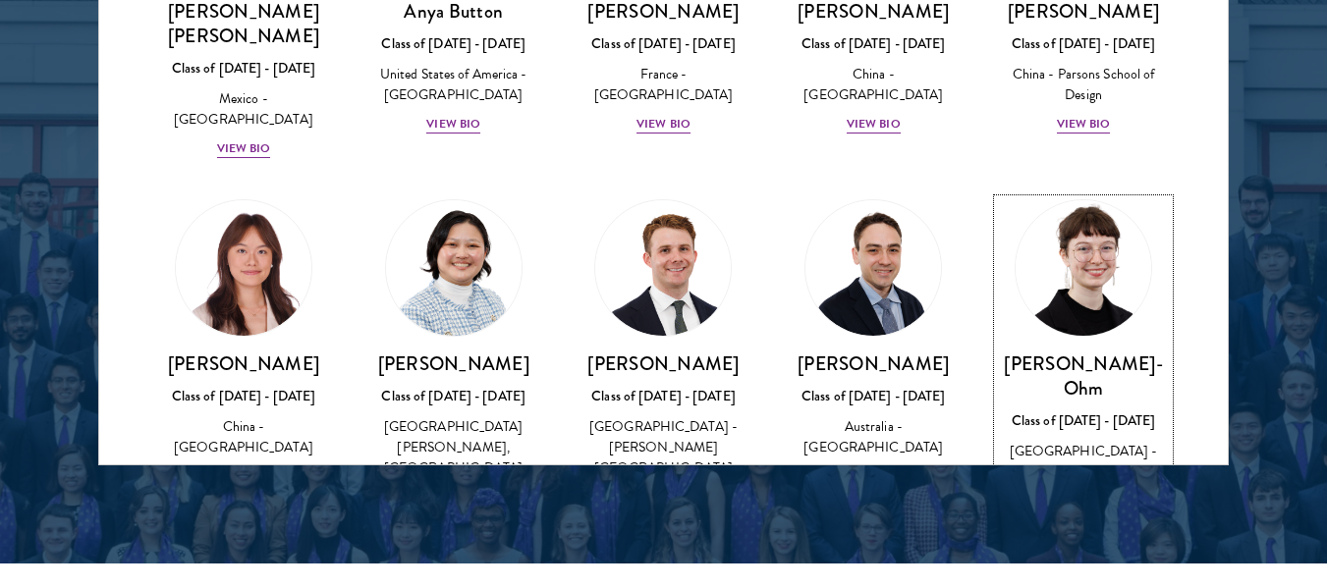
click at [1052, 246] on img at bounding box center [1082, 267] width 149 height 149
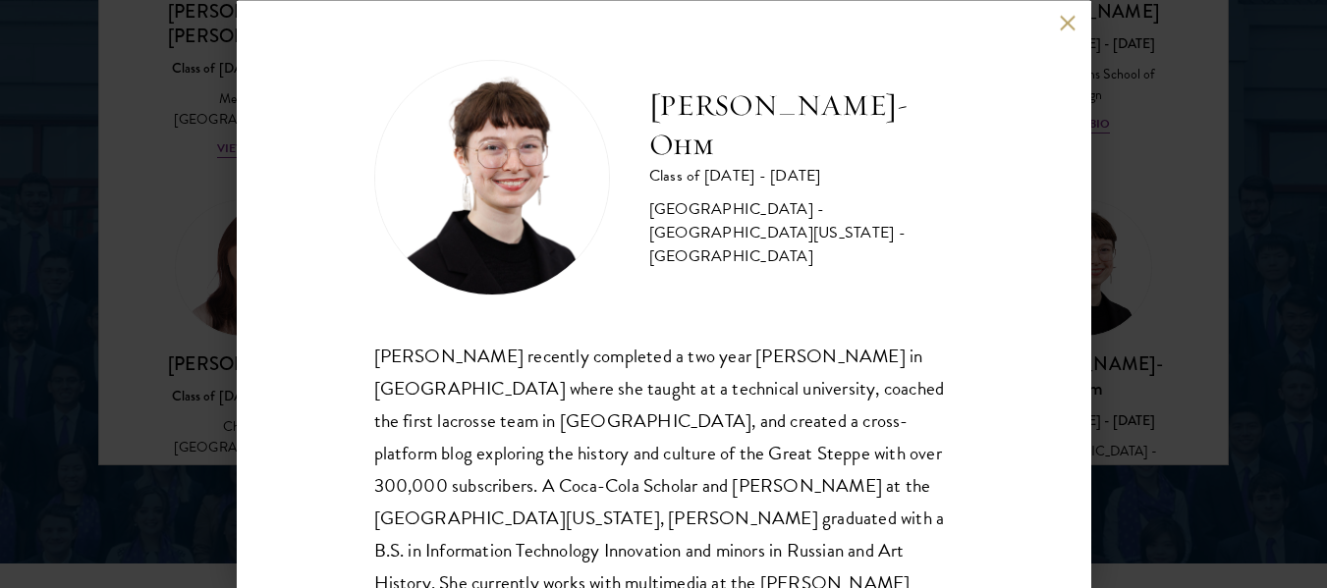
drag, startPoint x: 650, startPoint y: 132, endPoint x: 947, endPoint y: 135, distance: 296.6
click at [947, 135] on div "Ottilie Cooper-Ohm Class of 2025 - 2026 United States of America - University o…" at bounding box center [664, 294] width 854 height 588
click at [1066, 27] on button at bounding box center [1068, 23] width 17 height 17
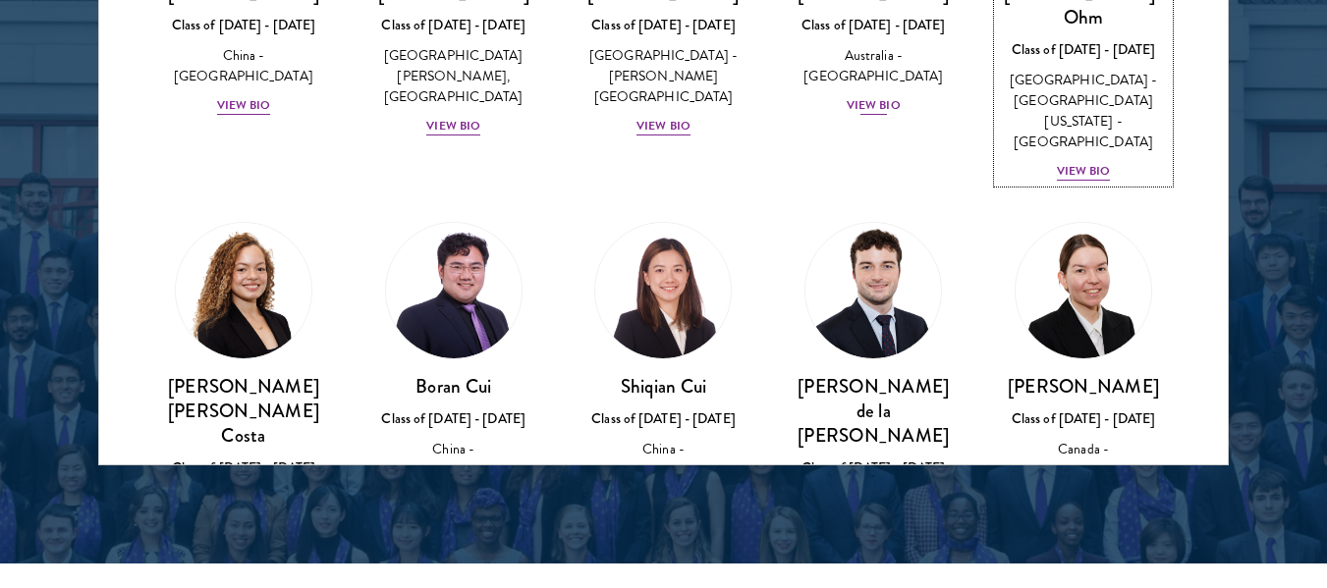
scroll to position [1980, 0]
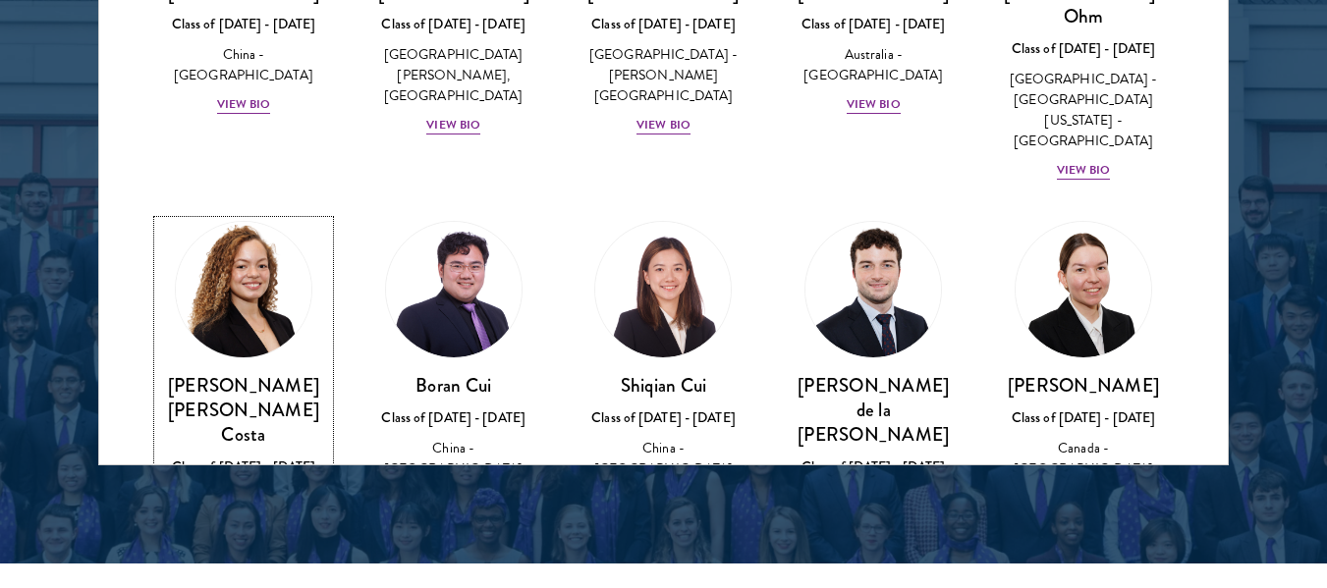
click at [213, 373] on div "Maria Gabriella Oliveira Costa Class of 2025 - 2026 Brazil - Universidade de Sã…" at bounding box center [243, 466] width 171 height 186
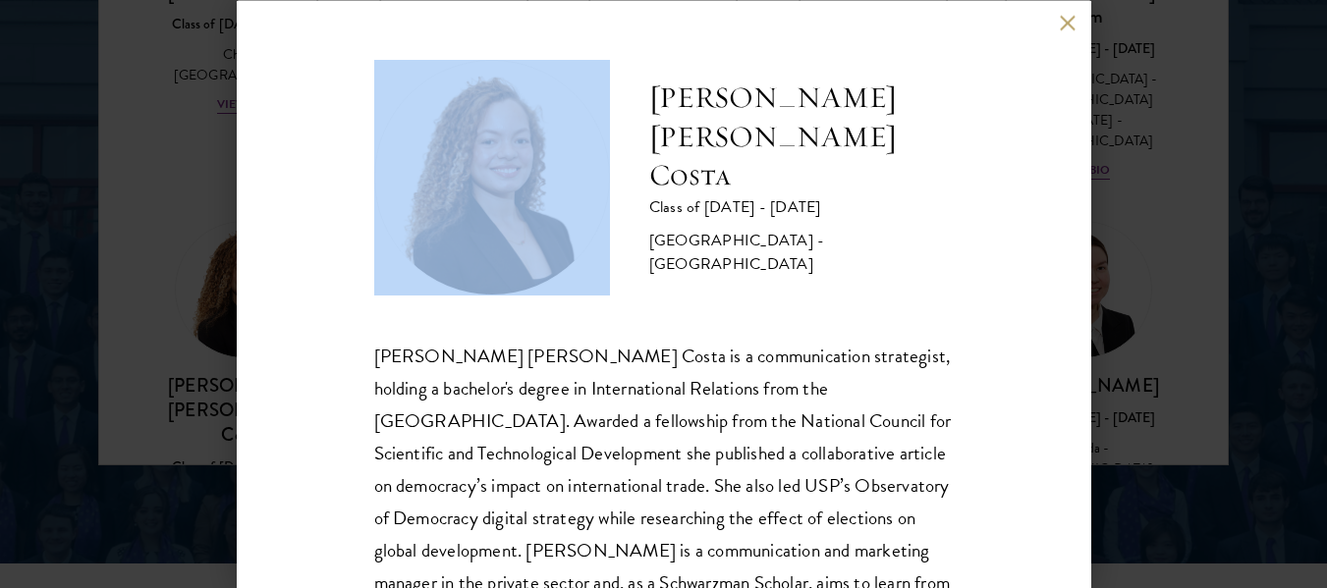
click at [649, 127] on div "Maria Gabriella Oliveira Costa Class of 2025 - 2026 Brazil - Universidade de Sã…" at bounding box center [663, 294] width 1327 height 588
click at [649, 127] on h2 "[PERSON_NAME] [PERSON_NAME] Costa" at bounding box center [801, 137] width 304 height 118
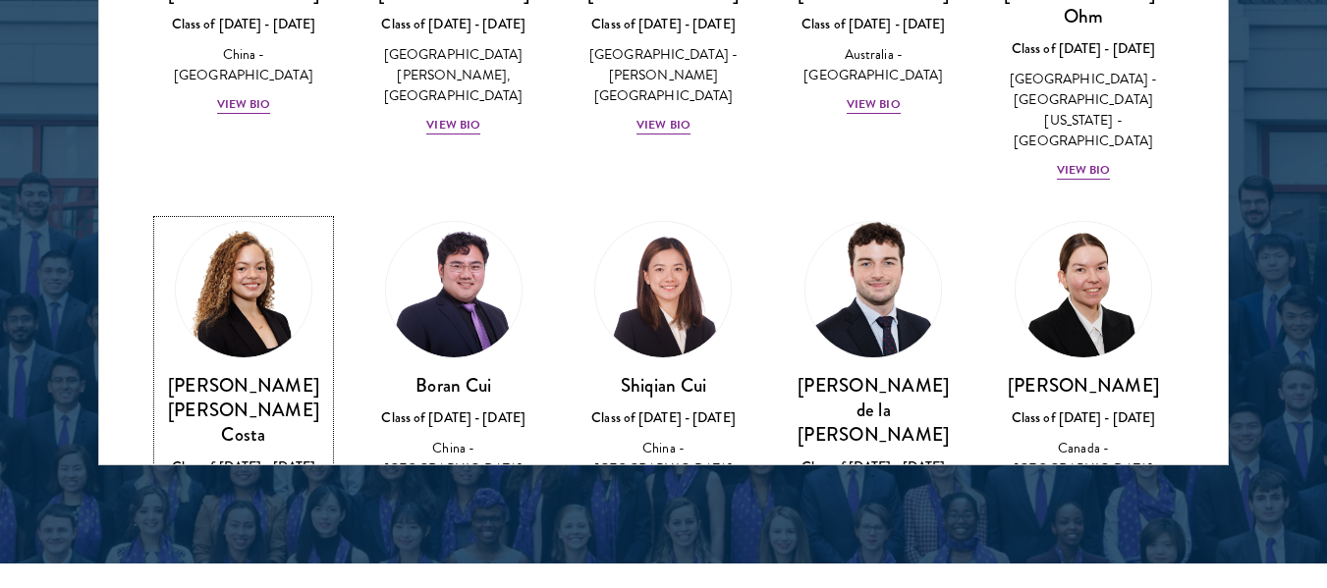
scroll to position [1946, 0]
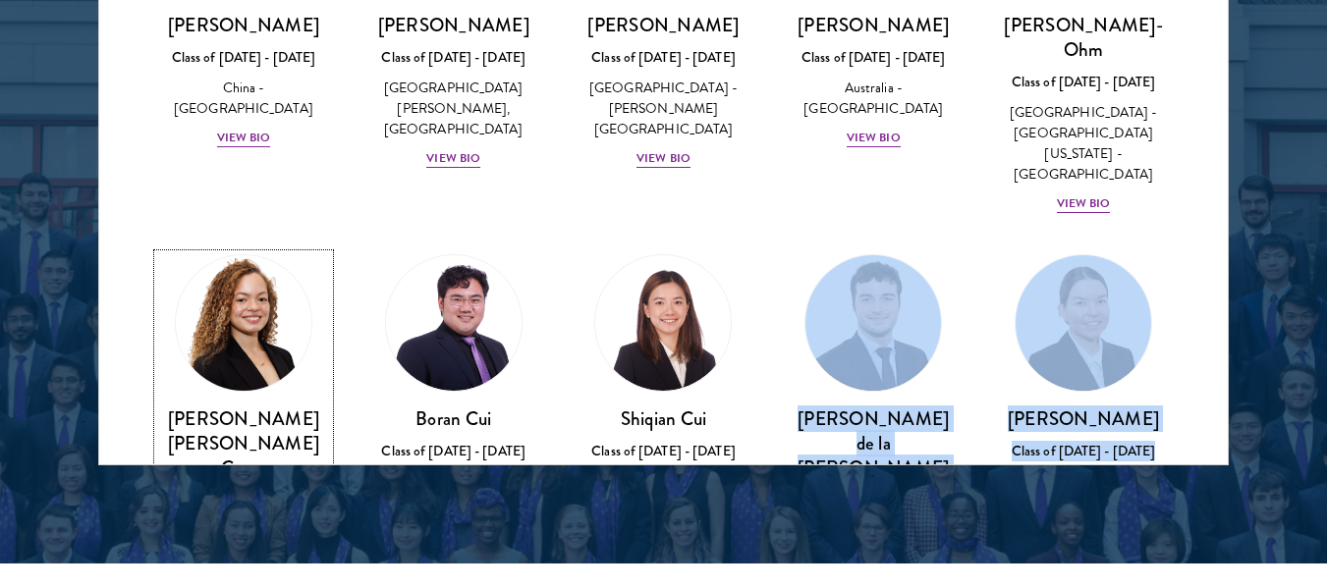
click at [242, 267] on img at bounding box center [243, 322] width 149 height 149
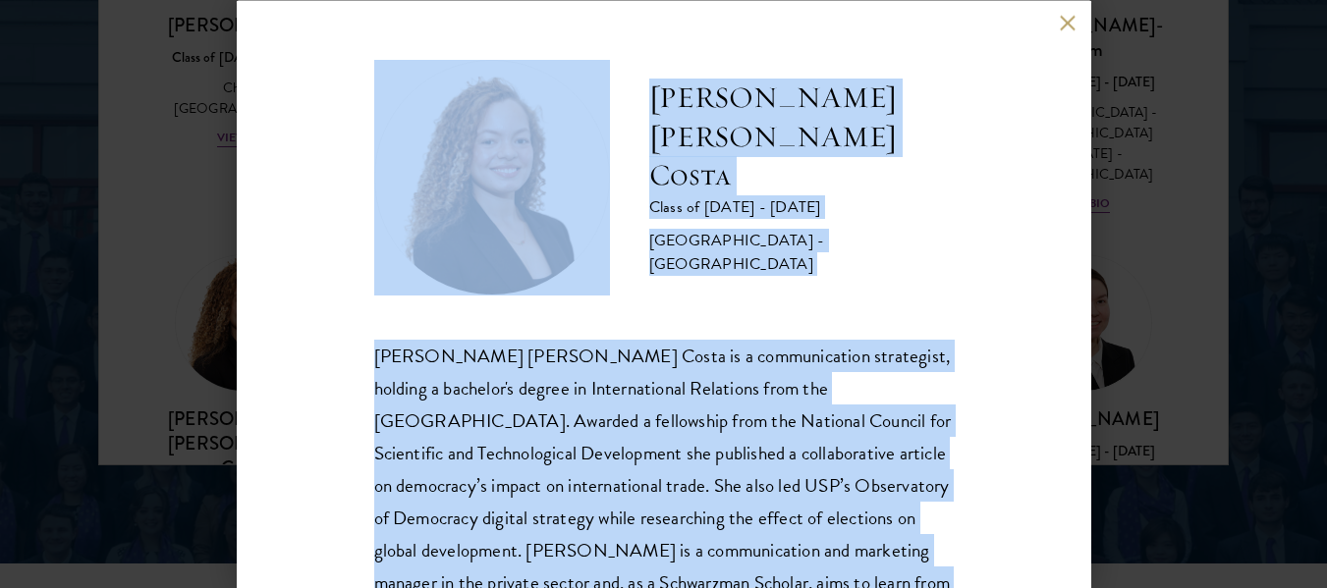
click at [297, 331] on div "Maria Gabriella Oliveira Costa Class of 2025 - 2026 Brazil - Universidade de Sã…" at bounding box center [664, 294] width 854 height 588
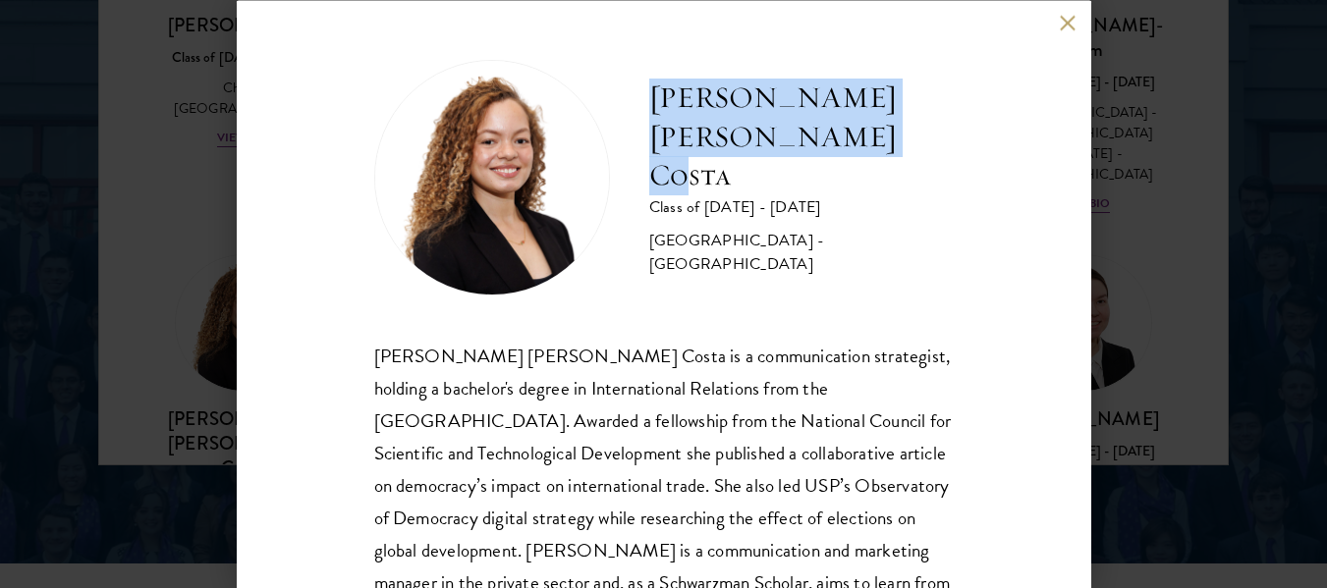
drag, startPoint x: 650, startPoint y: 126, endPoint x: 855, endPoint y: 165, distance: 209.0
click at [855, 165] on h2 "[PERSON_NAME] [PERSON_NAME] Costa" at bounding box center [801, 137] width 304 height 118
click at [1066, 22] on button at bounding box center [1068, 23] width 17 height 17
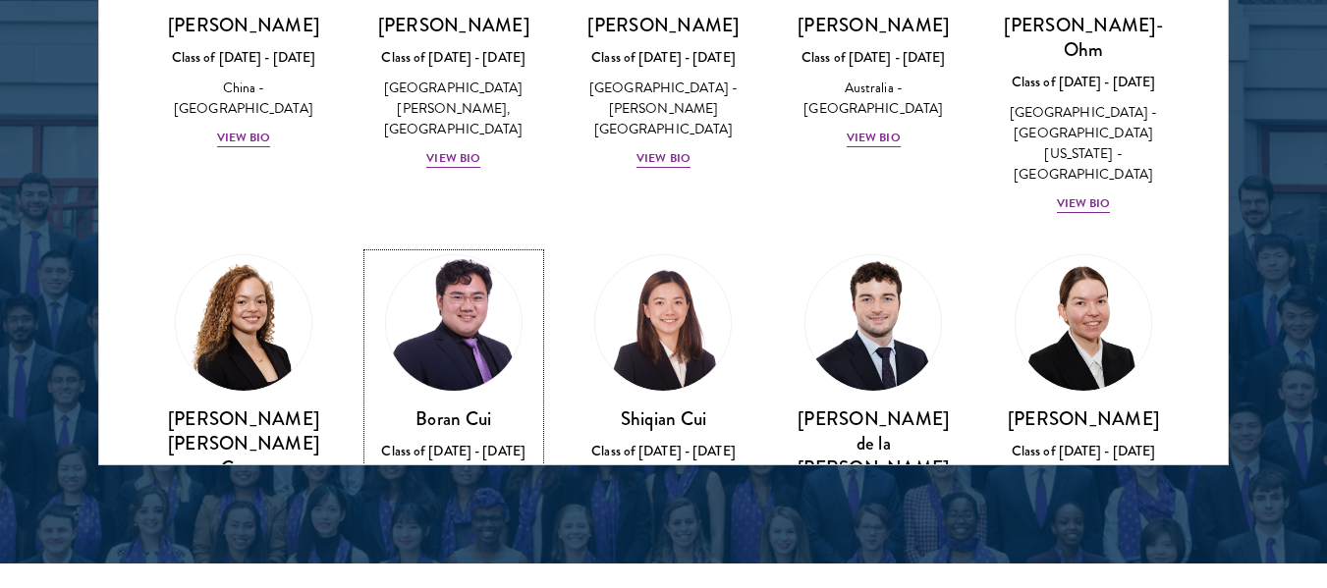
click at [426, 295] on link "Boran Cui Class of 2025 - 2026 China - Trinity College View Bio" at bounding box center [453, 398] width 171 height 289
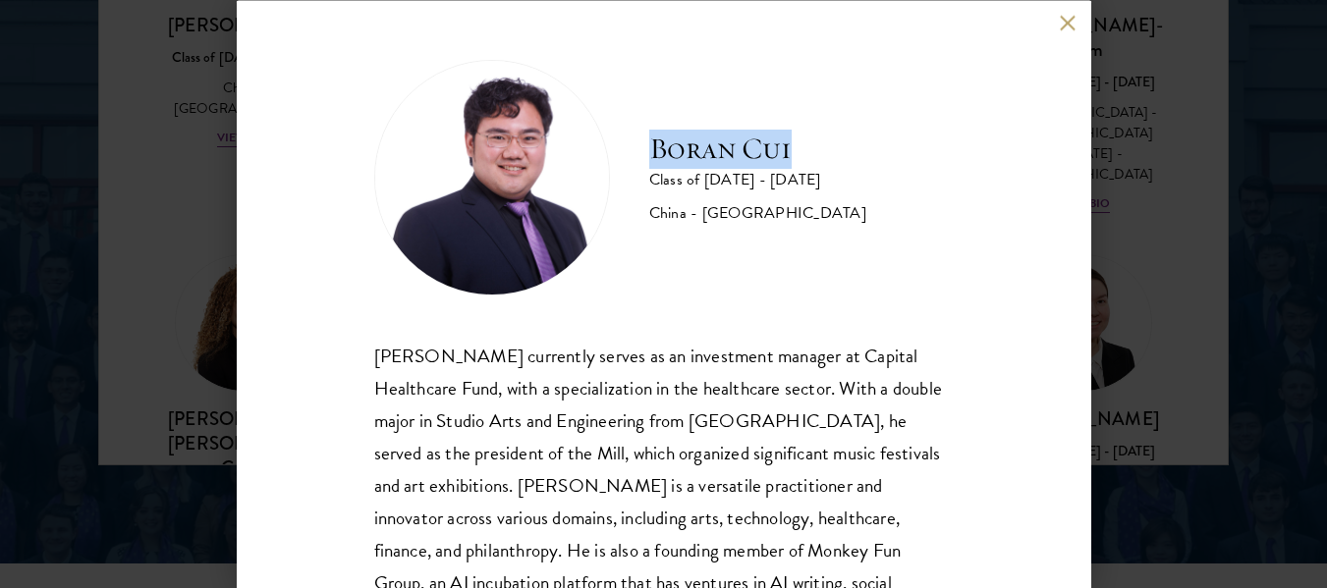
drag, startPoint x: 655, startPoint y: 137, endPoint x: 824, endPoint y: 142, distance: 169.0
click at [824, 142] on div "Boran Cui Class of 2025 - 2026 China - Trinity College" at bounding box center [663, 177] width 579 height 236
click at [1064, 18] on button at bounding box center [1068, 23] width 17 height 17
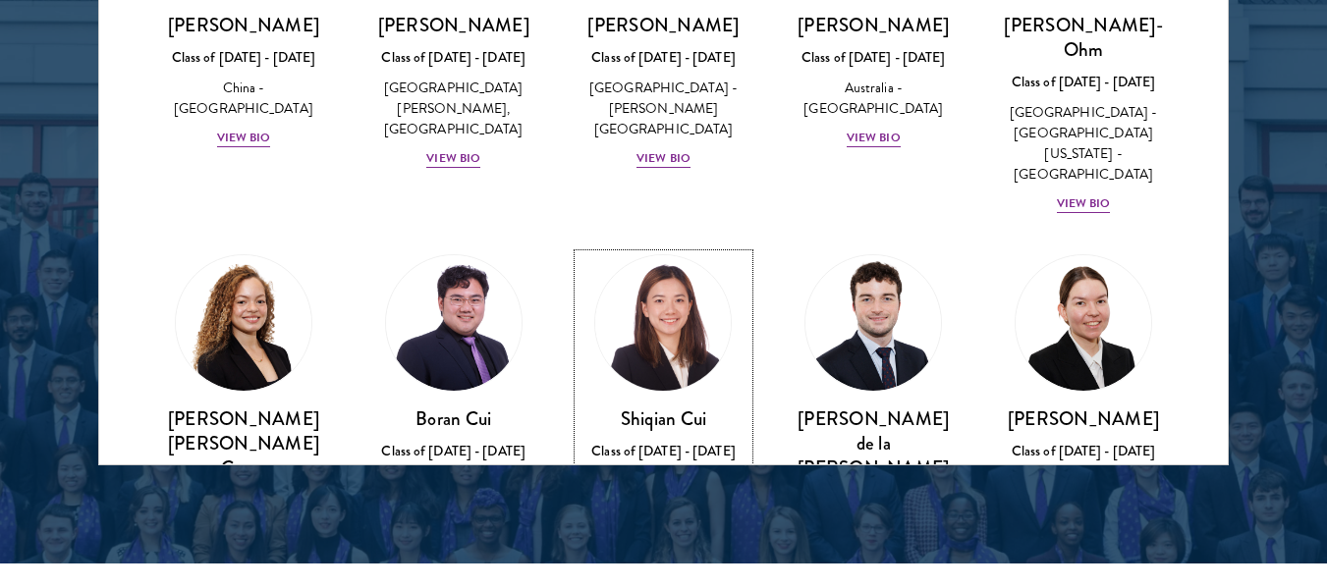
click at [700, 248] on img at bounding box center [663, 322] width 149 height 149
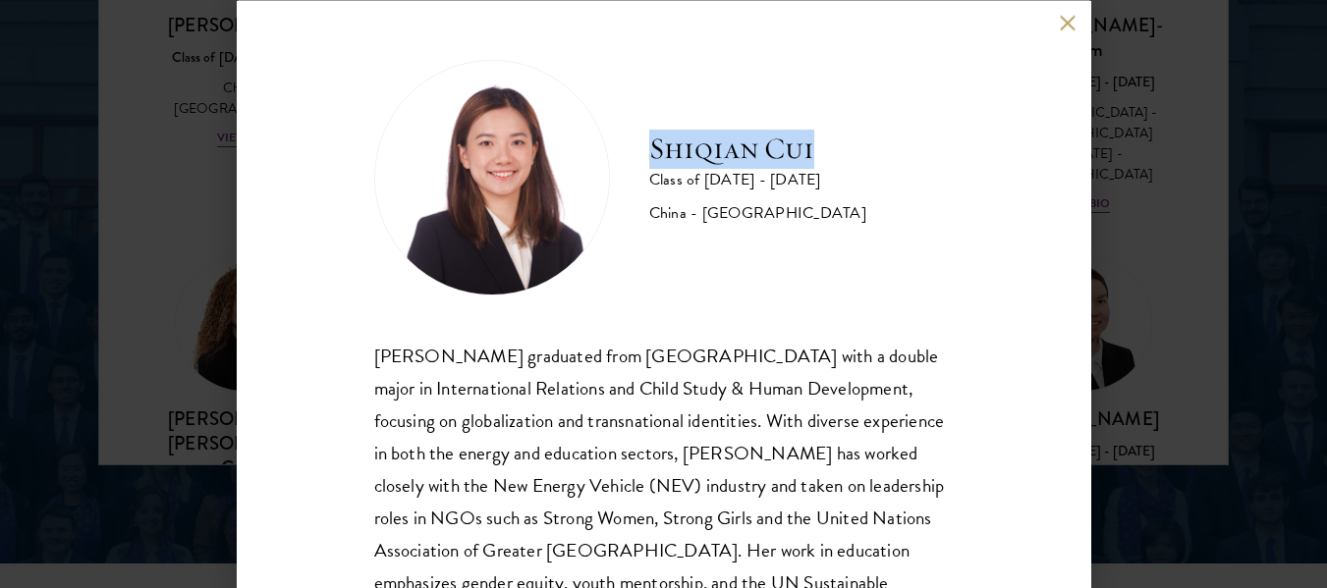
drag, startPoint x: 652, startPoint y: 145, endPoint x: 830, endPoint y: 155, distance: 178.0
click at [830, 155] on div "Shiqian Cui Class of 2025 - 2026 China - Tufts University" at bounding box center [663, 177] width 579 height 236
click at [1063, 26] on button at bounding box center [1068, 23] width 17 height 17
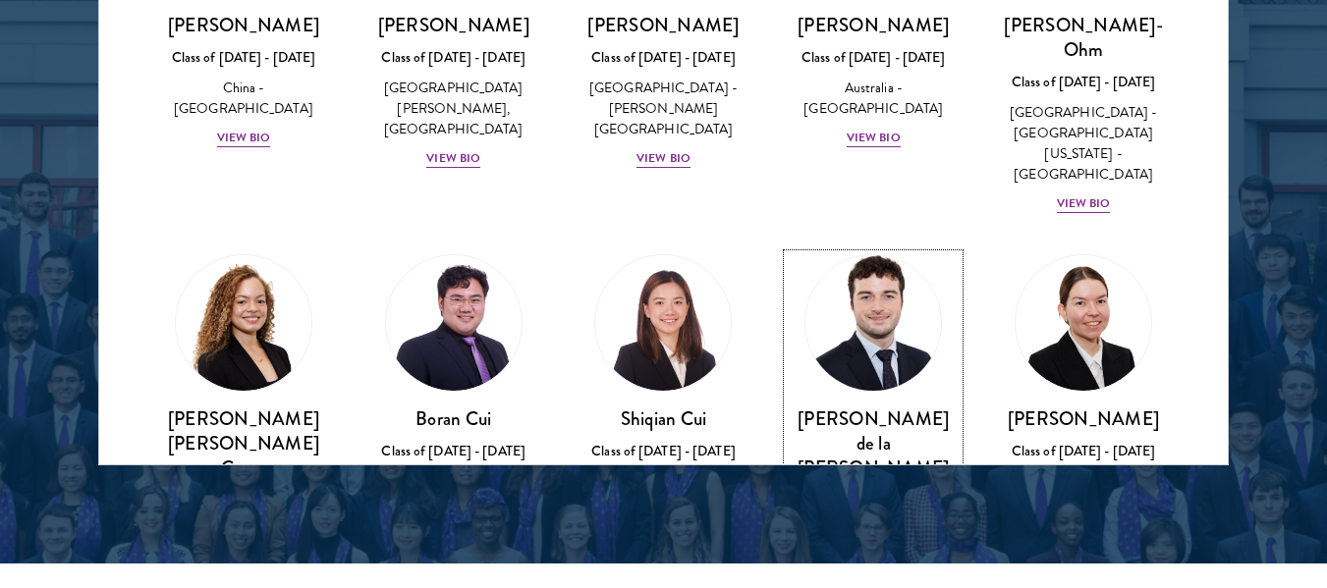
click at [835, 285] on img at bounding box center [872, 322] width 149 height 149
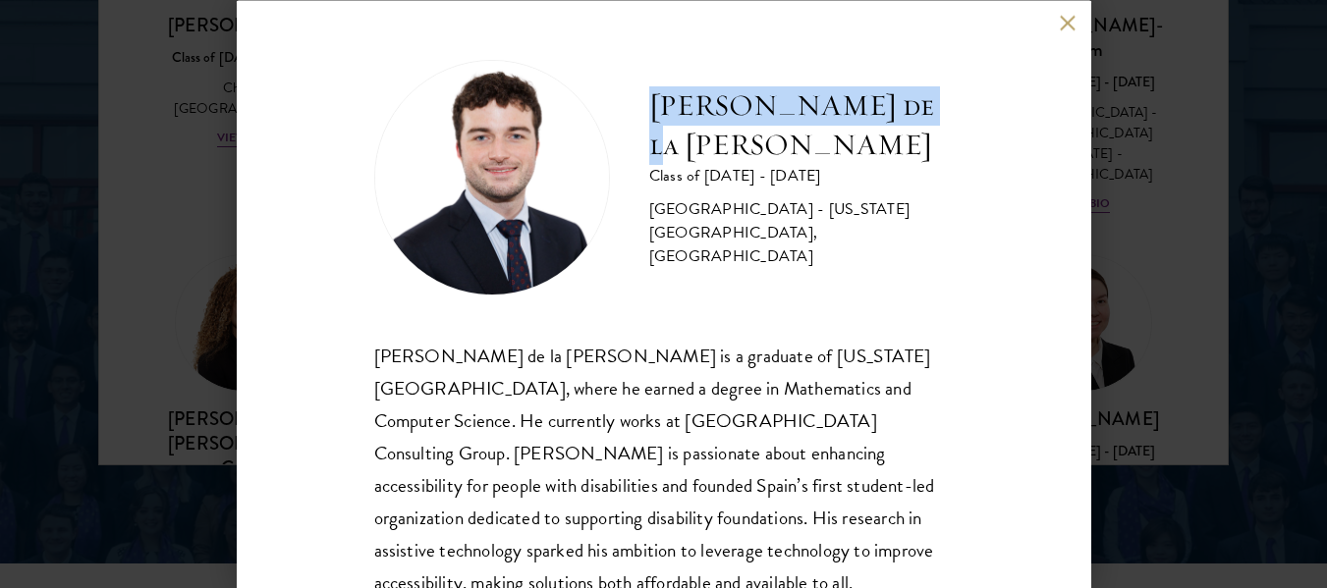
drag, startPoint x: 657, startPoint y: 140, endPoint x: 936, endPoint y: 155, distance: 279.3
click at [936, 155] on div "Gonzalo de la Cruz Class of 2025 - 2026 Spain - New York University, Abu Dhabi" at bounding box center [663, 177] width 579 height 236
click at [1066, 27] on button at bounding box center [1068, 23] width 17 height 17
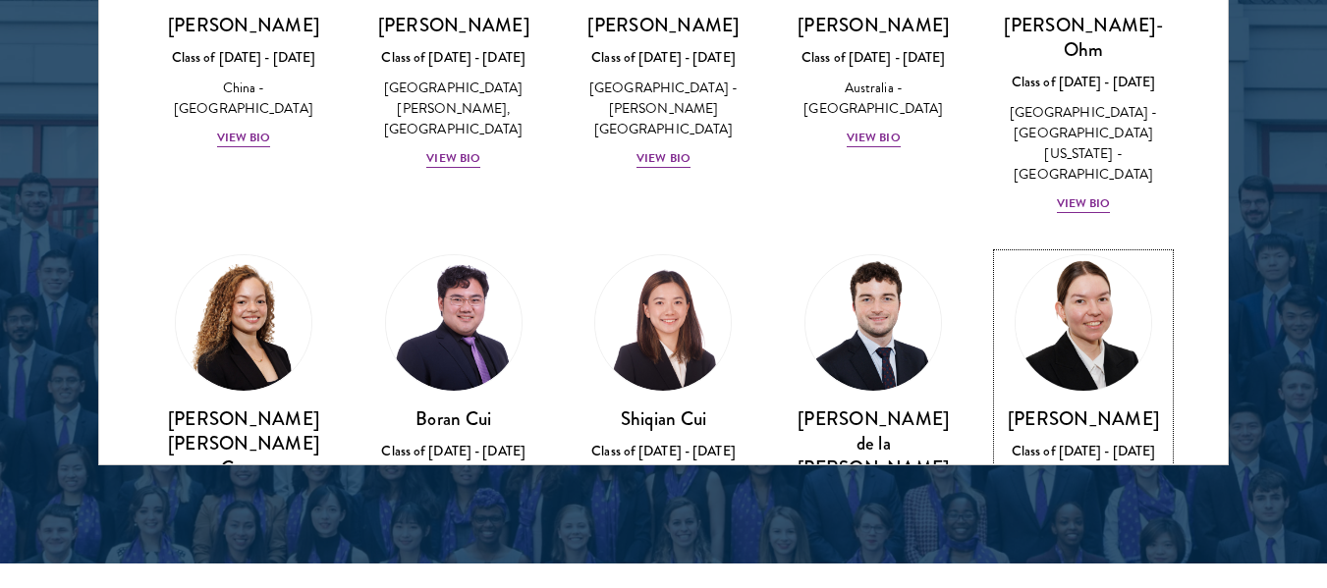
click at [1102, 248] on img at bounding box center [1082, 322] width 149 height 149
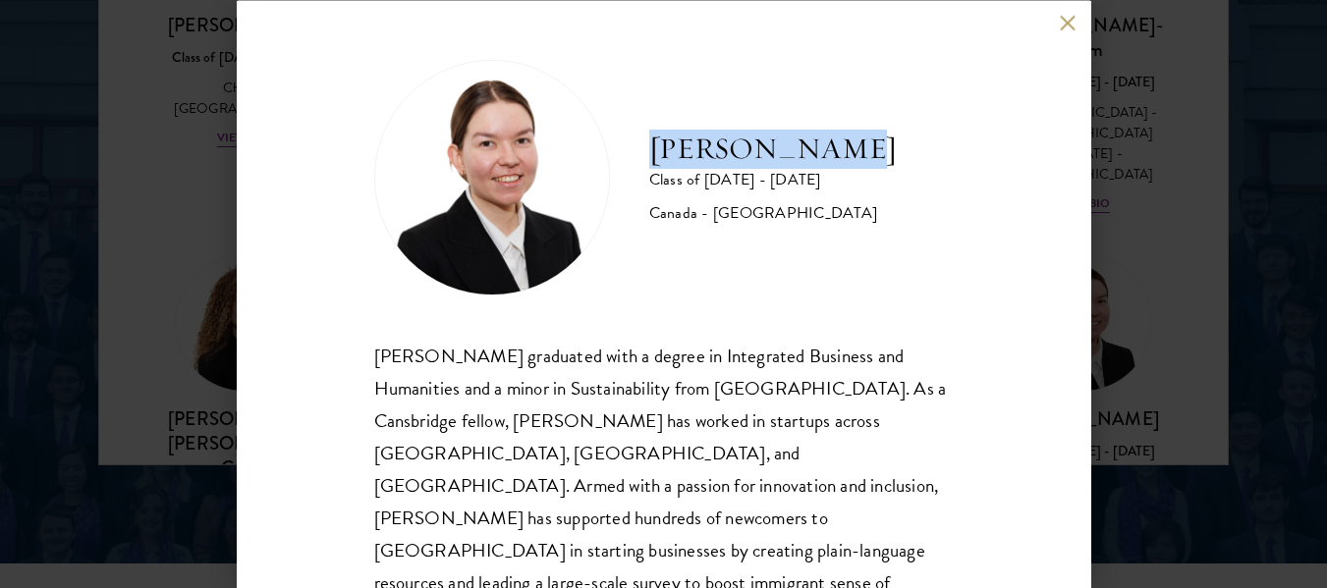
drag, startPoint x: 651, startPoint y: 150, endPoint x: 873, endPoint y: 149, distance: 221.9
click at [873, 149] on div "Maria Edison Class of 2025 - 2026 Canada - McMaster University" at bounding box center [663, 177] width 579 height 236
click at [1068, 16] on button at bounding box center [1068, 23] width 17 height 17
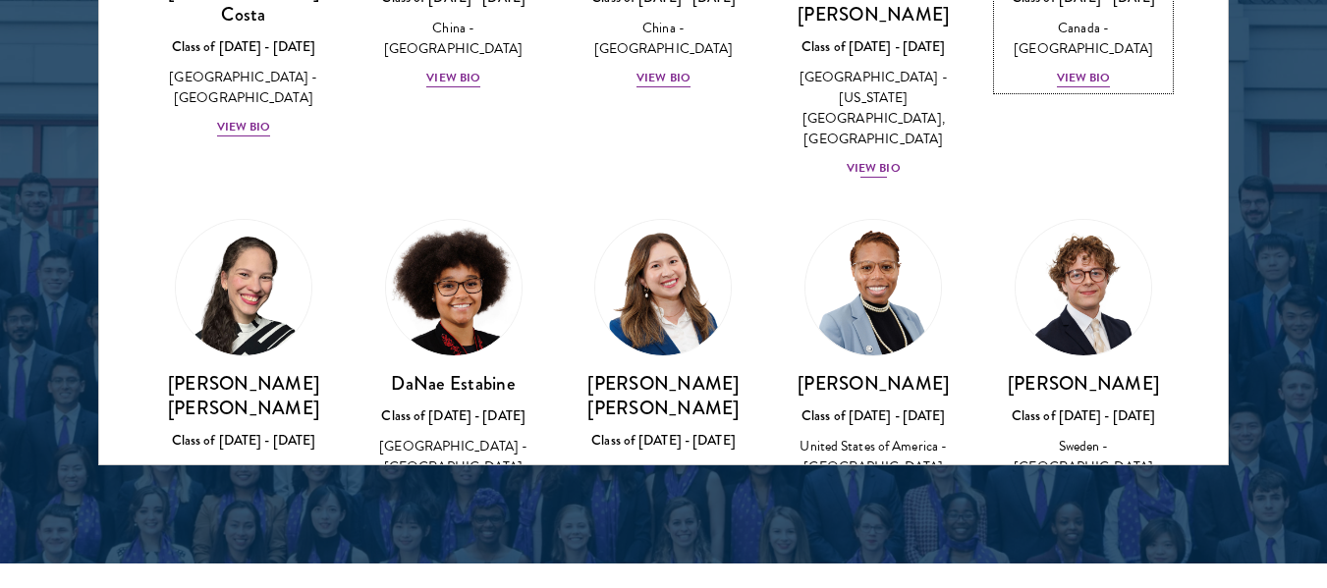
scroll to position [2401, 0]
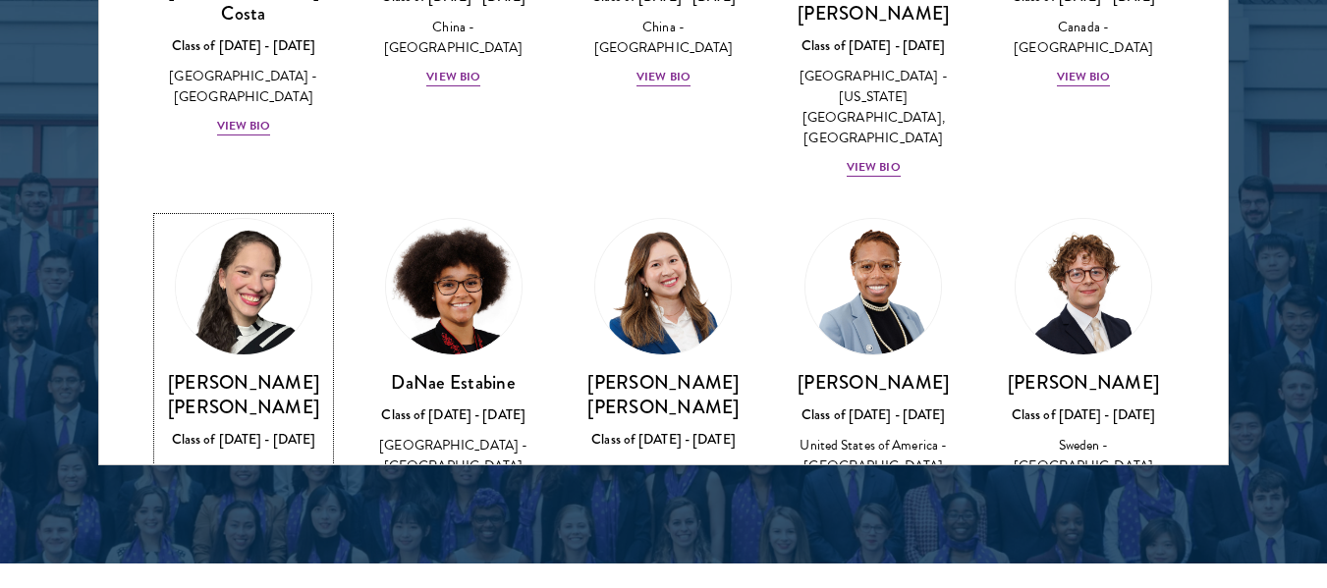
click at [239, 370] on h3 "[PERSON_NAME] [PERSON_NAME]" at bounding box center [243, 394] width 171 height 49
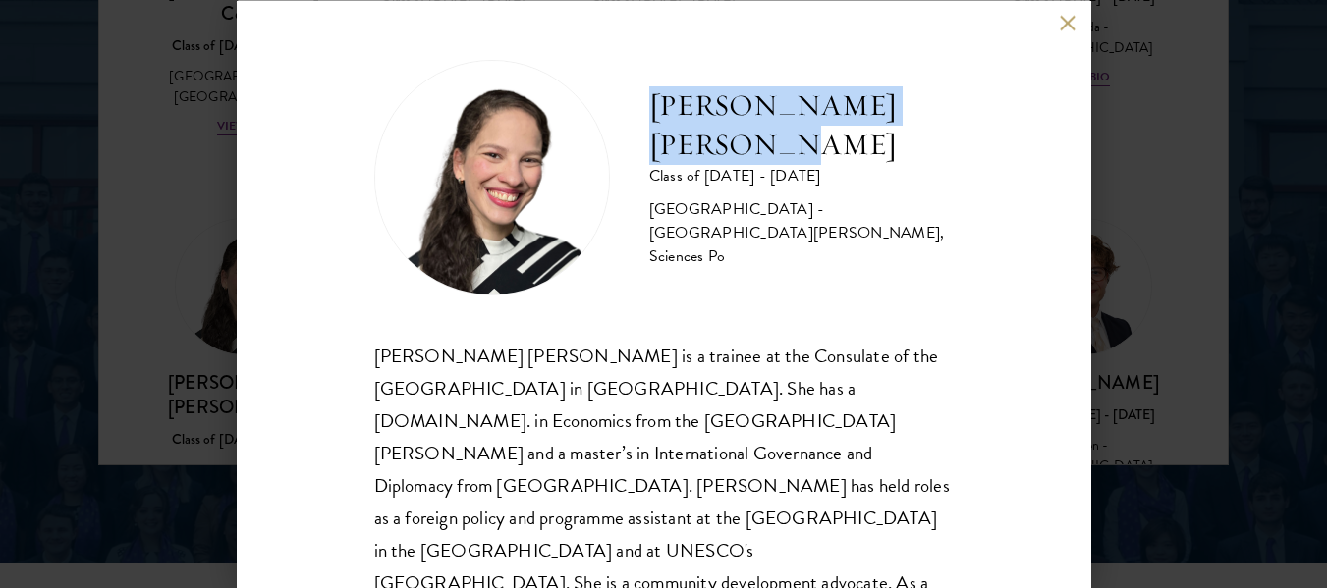
drag, startPoint x: 653, startPoint y: 116, endPoint x: 776, endPoint y: 157, distance: 129.5
click at [776, 157] on h2 "[PERSON_NAME] [PERSON_NAME]" at bounding box center [801, 124] width 304 height 79
click at [1062, 22] on button at bounding box center [1068, 23] width 17 height 17
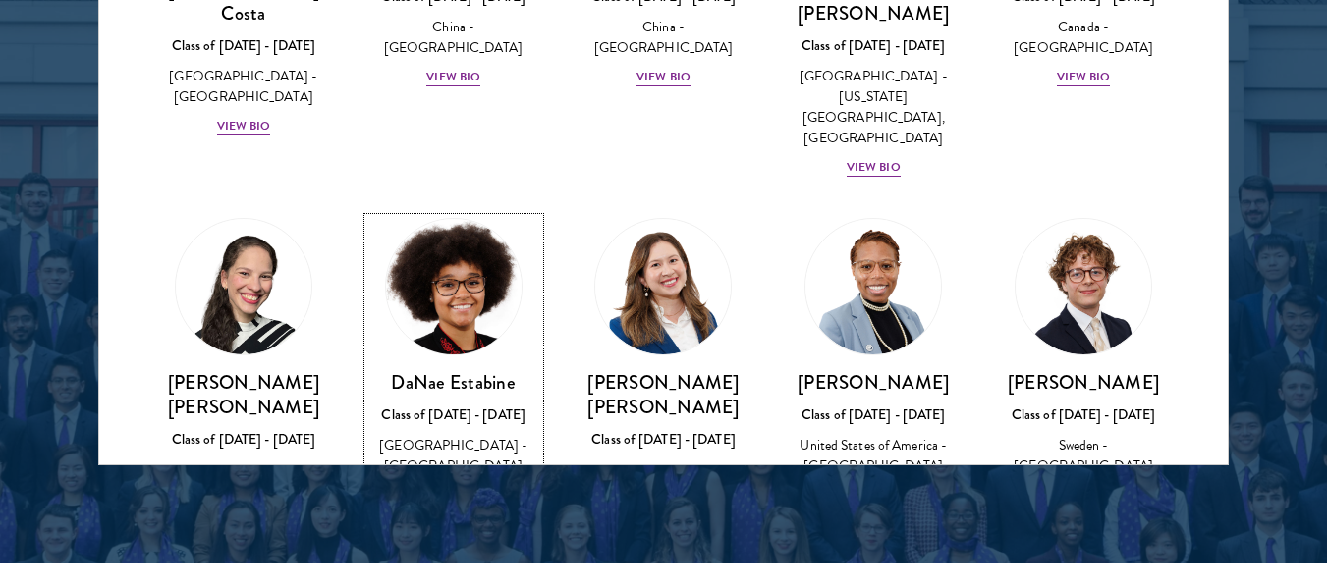
click at [513, 218] on link "DaNae Estabine Class of 2025 - 2026 United States of America - University of Ka…" at bounding box center [453, 372] width 171 height 309
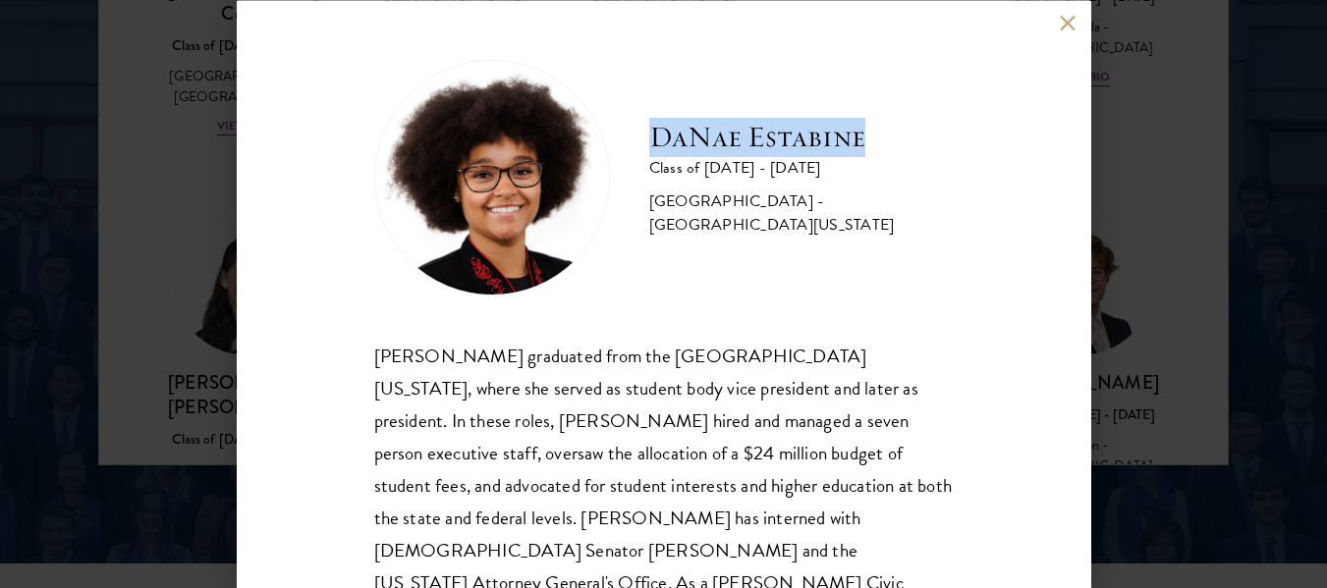
drag, startPoint x: 653, startPoint y: 134, endPoint x: 899, endPoint y: 131, distance: 246.5
click at [899, 131] on h2 "DaNae Estabine" at bounding box center [801, 136] width 304 height 39
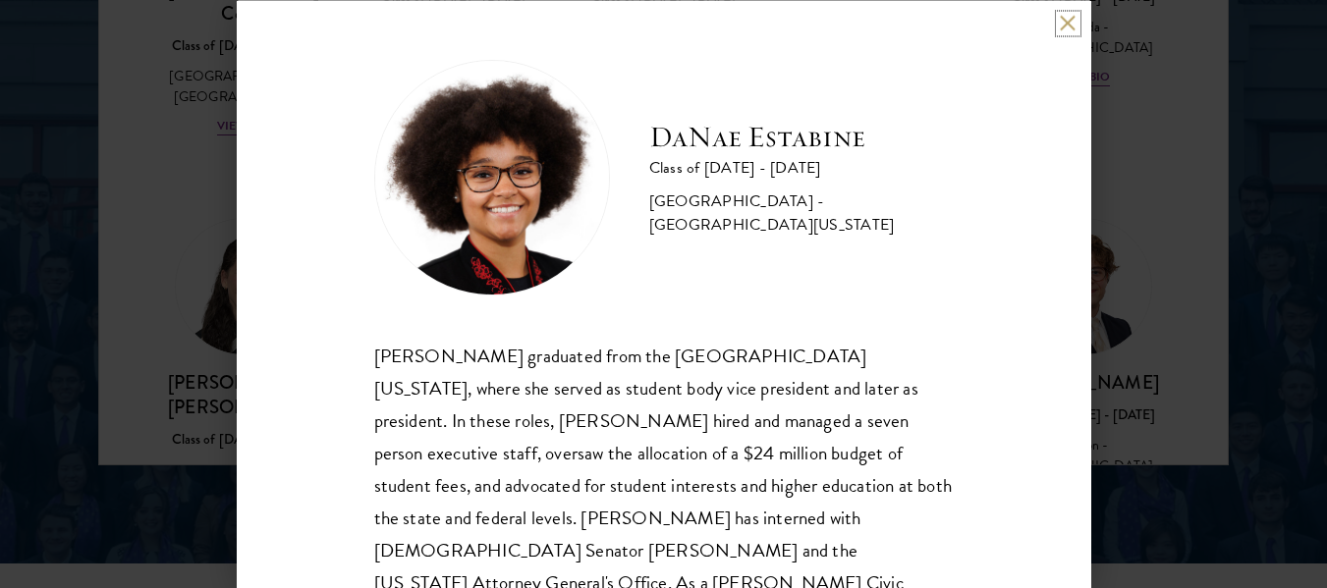
click at [1069, 27] on button at bounding box center [1068, 23] width 17 height 17
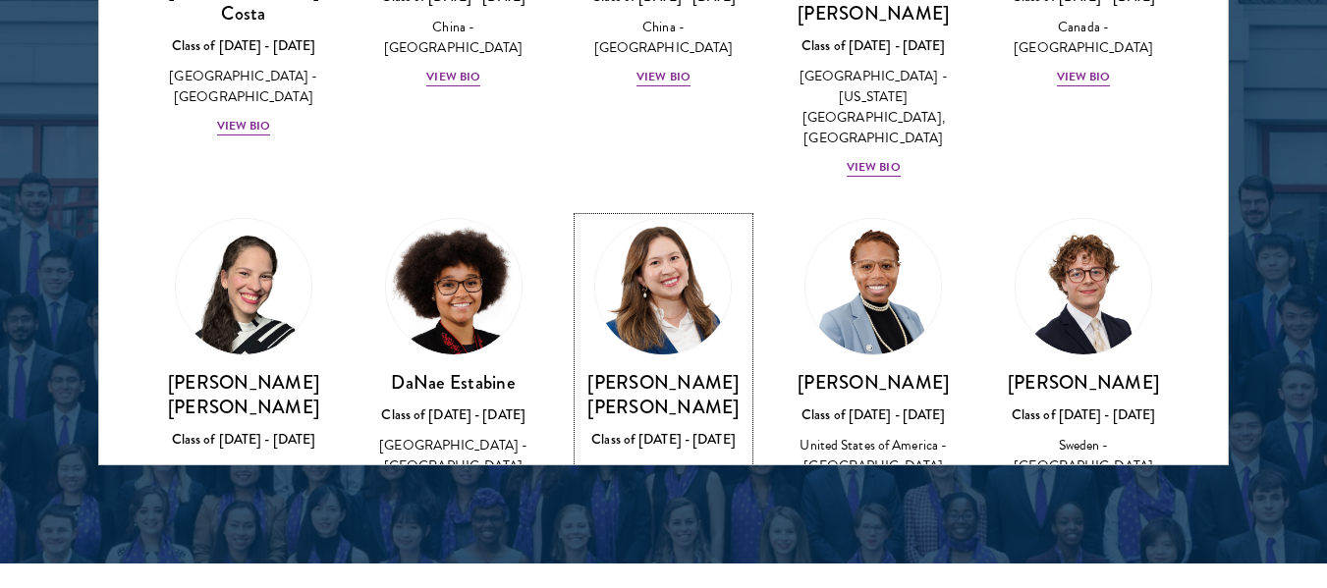
click at [667, 212] on img at bounding box center [663, 286] width 149 height 149
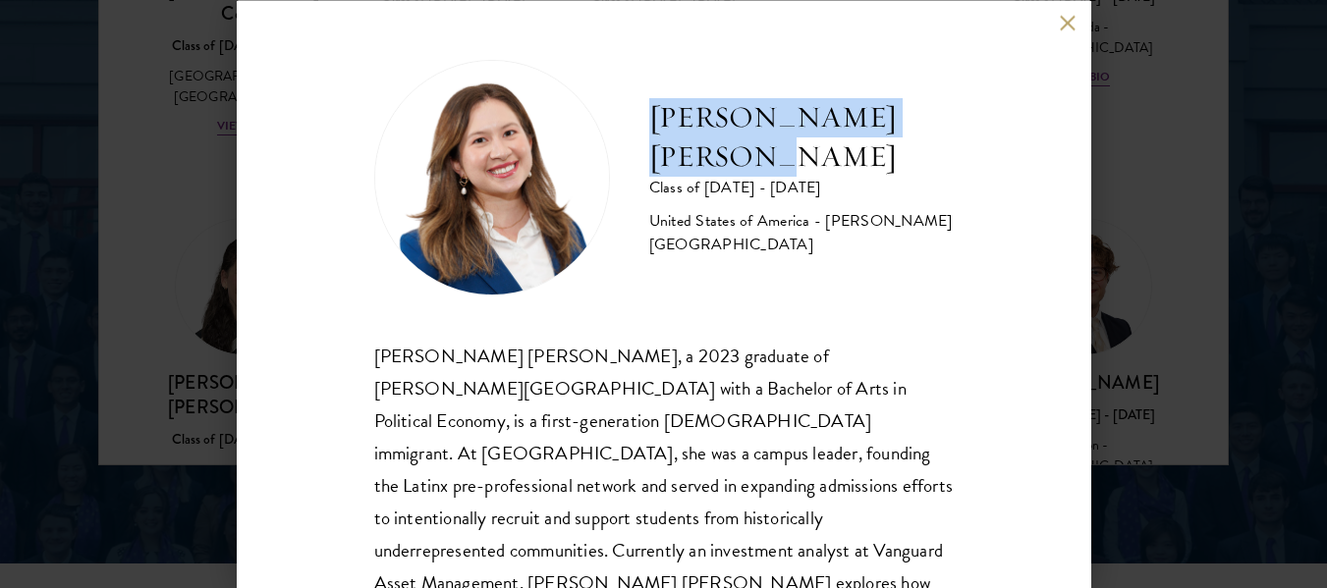
drag, startPoint x: 653, startPoint y: 125, endPoint x: 780, endPoint y: 168, distance: 133.8
click at [780, 168] on h2 "[PERSON_NAME] [PERSON_NAME]" at bounding box center [801, 136] width 304 height 79
click at [1063, 26] on button at bounding box center [1068, 23] width 17 height 17
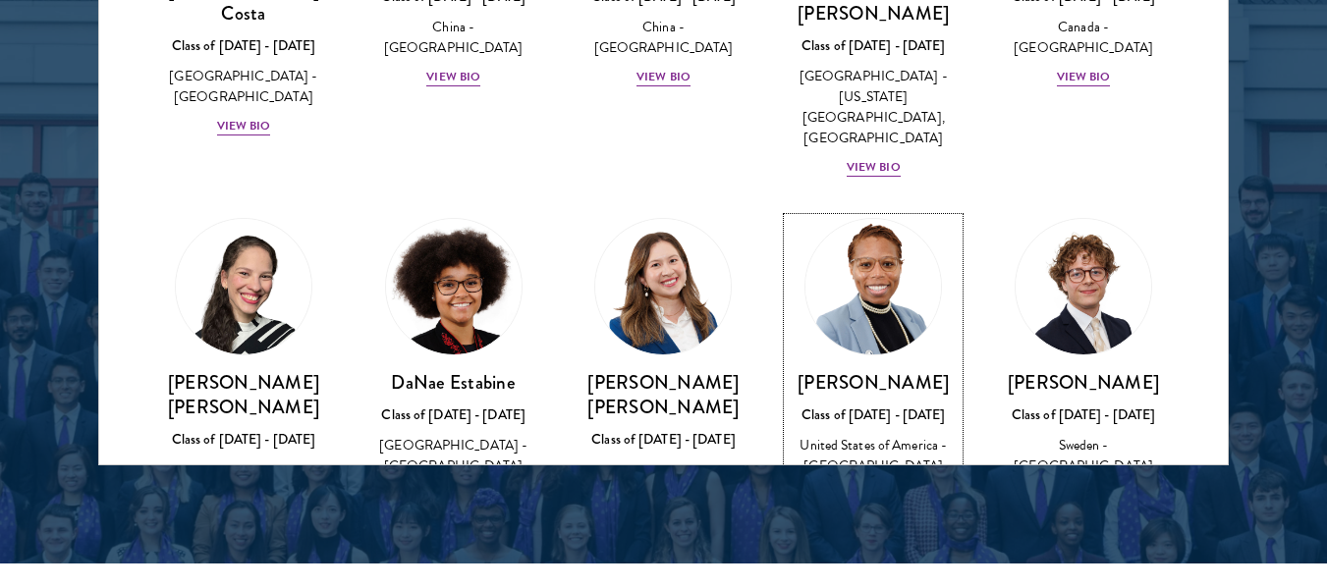
click at [843, 370] on h3 "[PERSON_NAME]" at bounding box center [873, 382] width 171 height 25
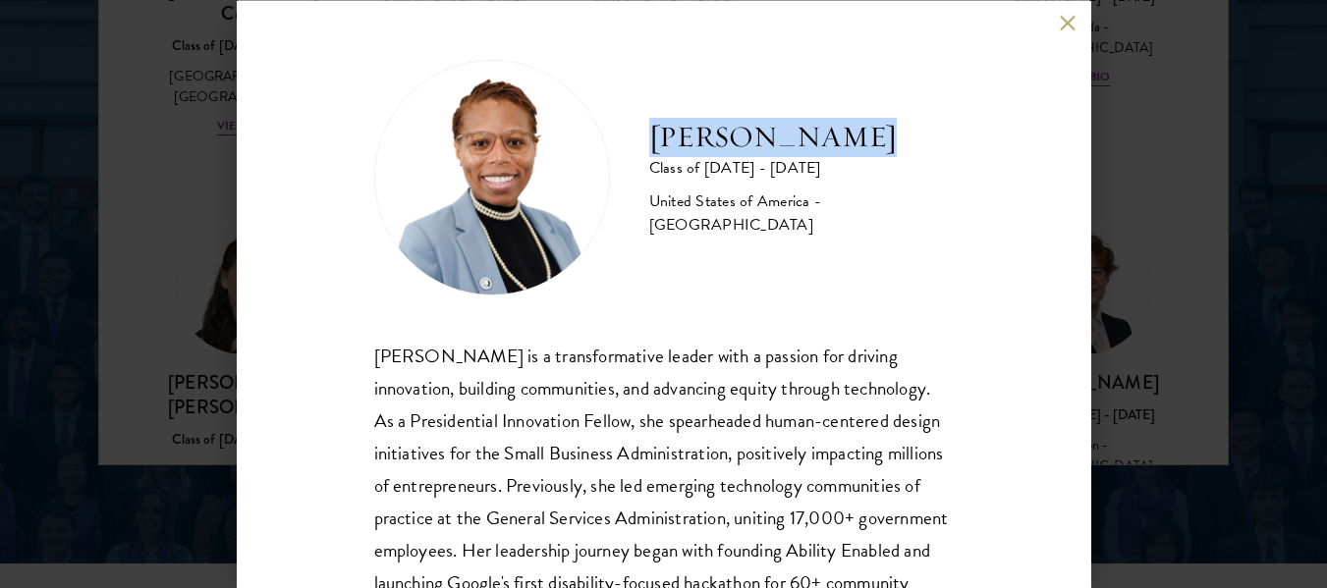
drag, startPoint x: 652, startPoint y: 151, endPoint x: 874, endPoint y: 155, distance: 222.0
click at [874, 155] on h2 "[PERSON_NAME]" at bounding box center [801, 136] width 304 height 39
click at [1064, 21] on button at bounding box center [1068, 23] width 17 height 17
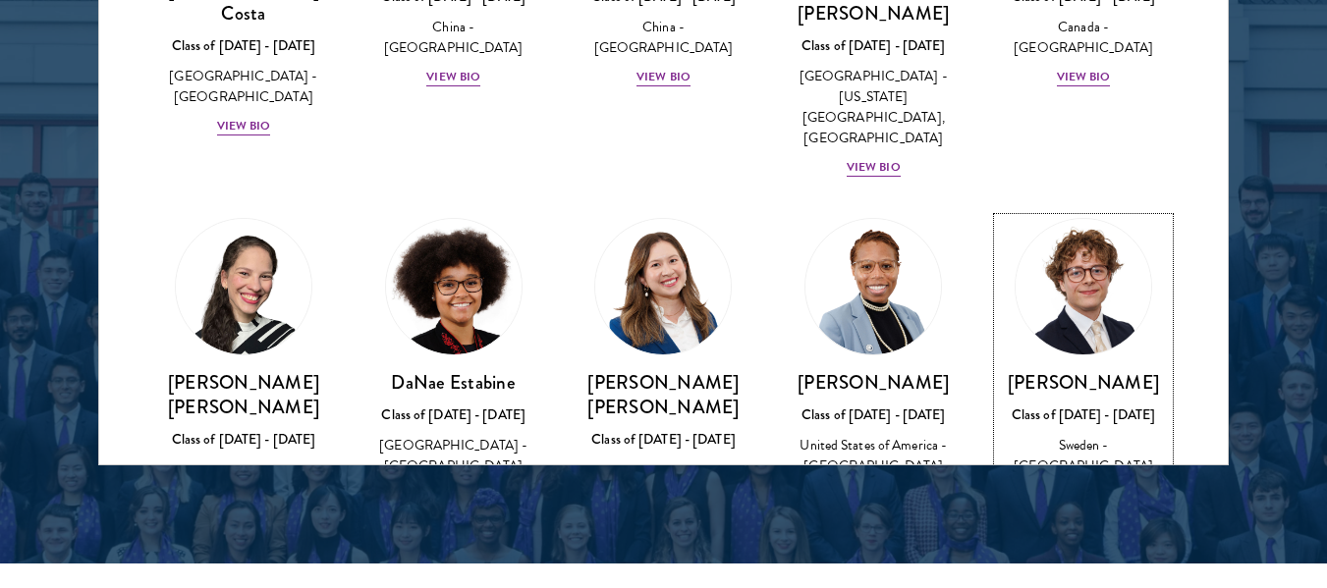
click at [1106, 212] on img at bounding box center [1082, 286] width 149 height 149
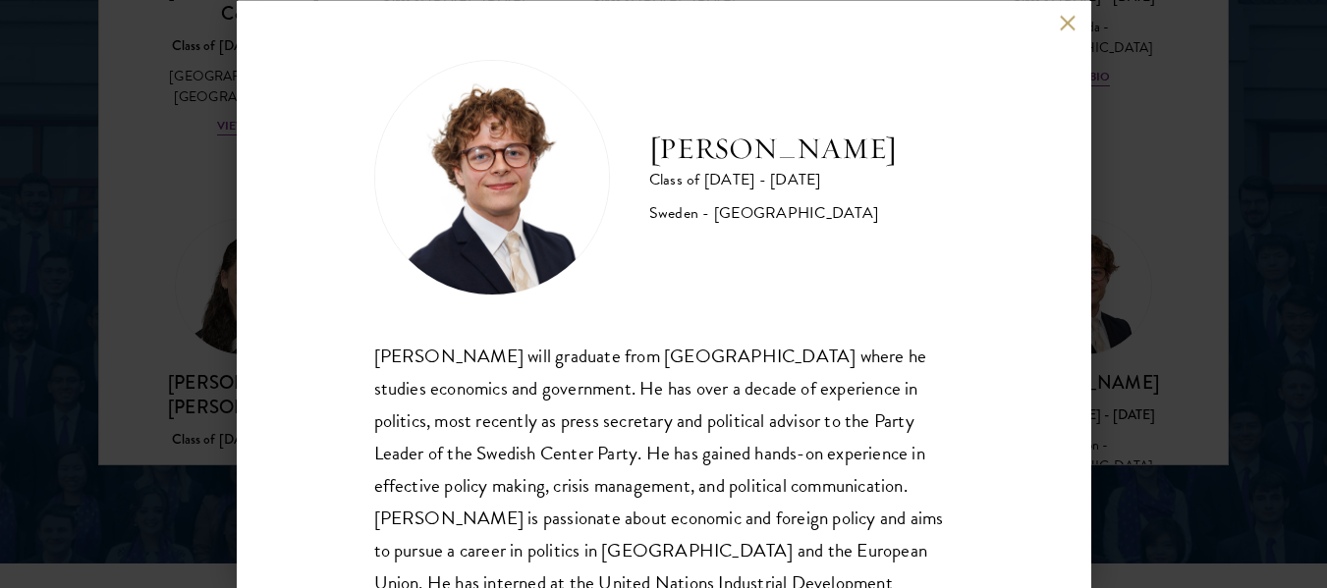
click at [654, 149] on h2 "[PERSON_NAME]" at bounding box center [772, 148] width 247 height 39
click at [811, 146] on h2 "[PERSON_NAME]" at bounding box center [772, 148] width 247 height 39
drag, startPoint x: 811, startPoint y: 146, endPoint x: 646, endPoint y: 150, distance: 165.0
click at [646, 150] on div "Leo Gerdén Class of 2025 - 2026 Sweden - Harvard University" at bounding box center [663, 177] width 579 height 236
